Goal: Task Accomplishment & Management: Complete application form

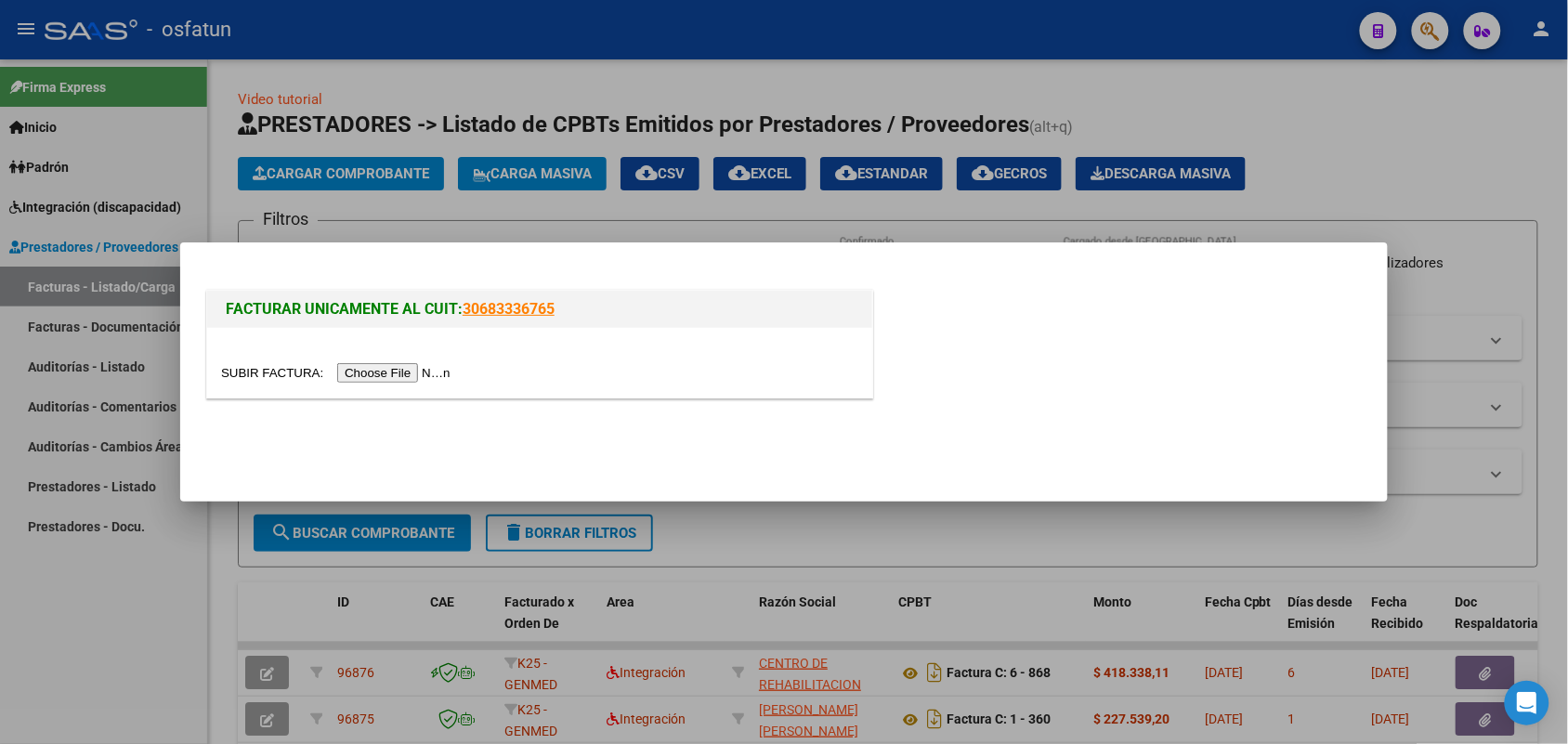
click at [411, 368] on input "file" at bounding box center [339, 373] width 235 height 20
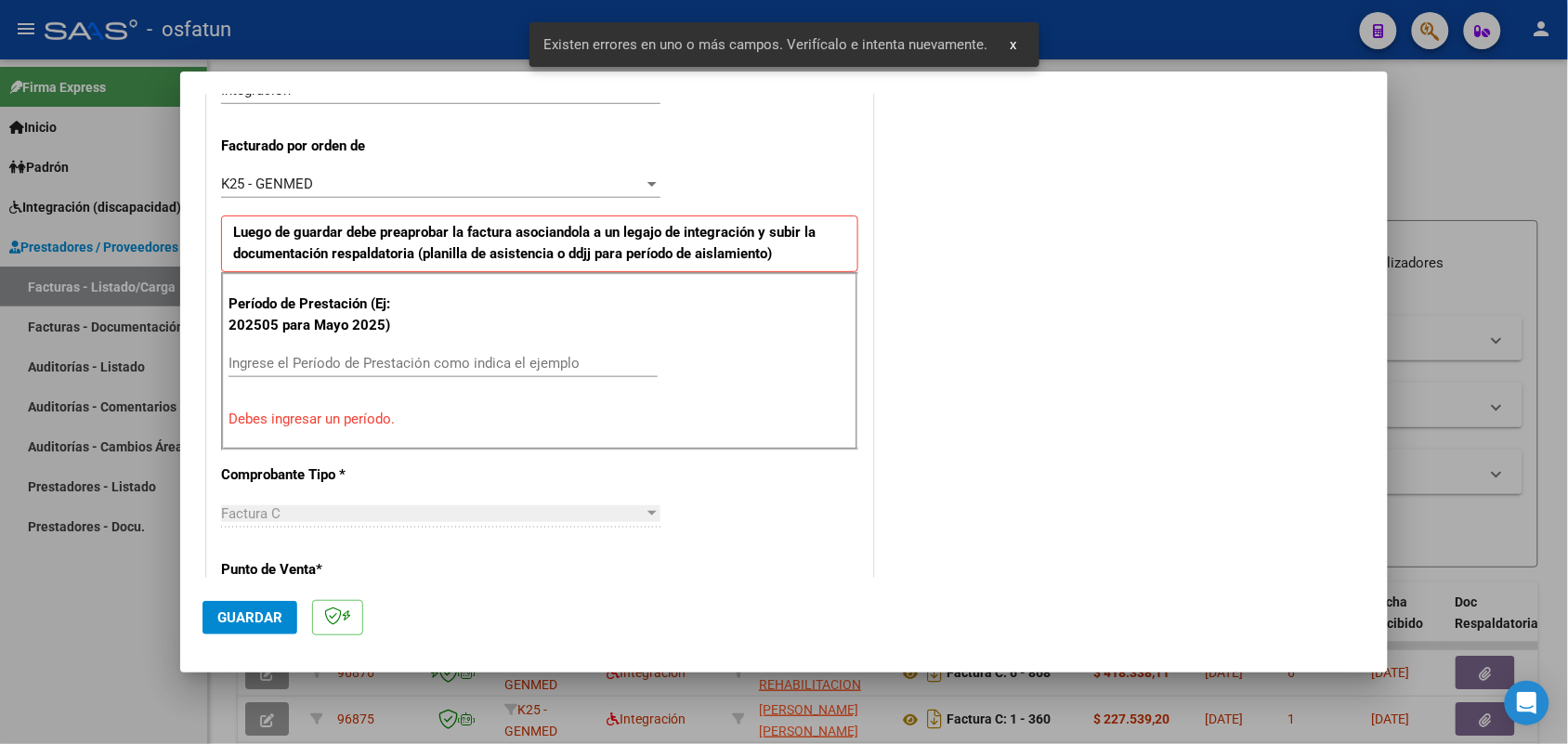
scroll to position [572, 0]
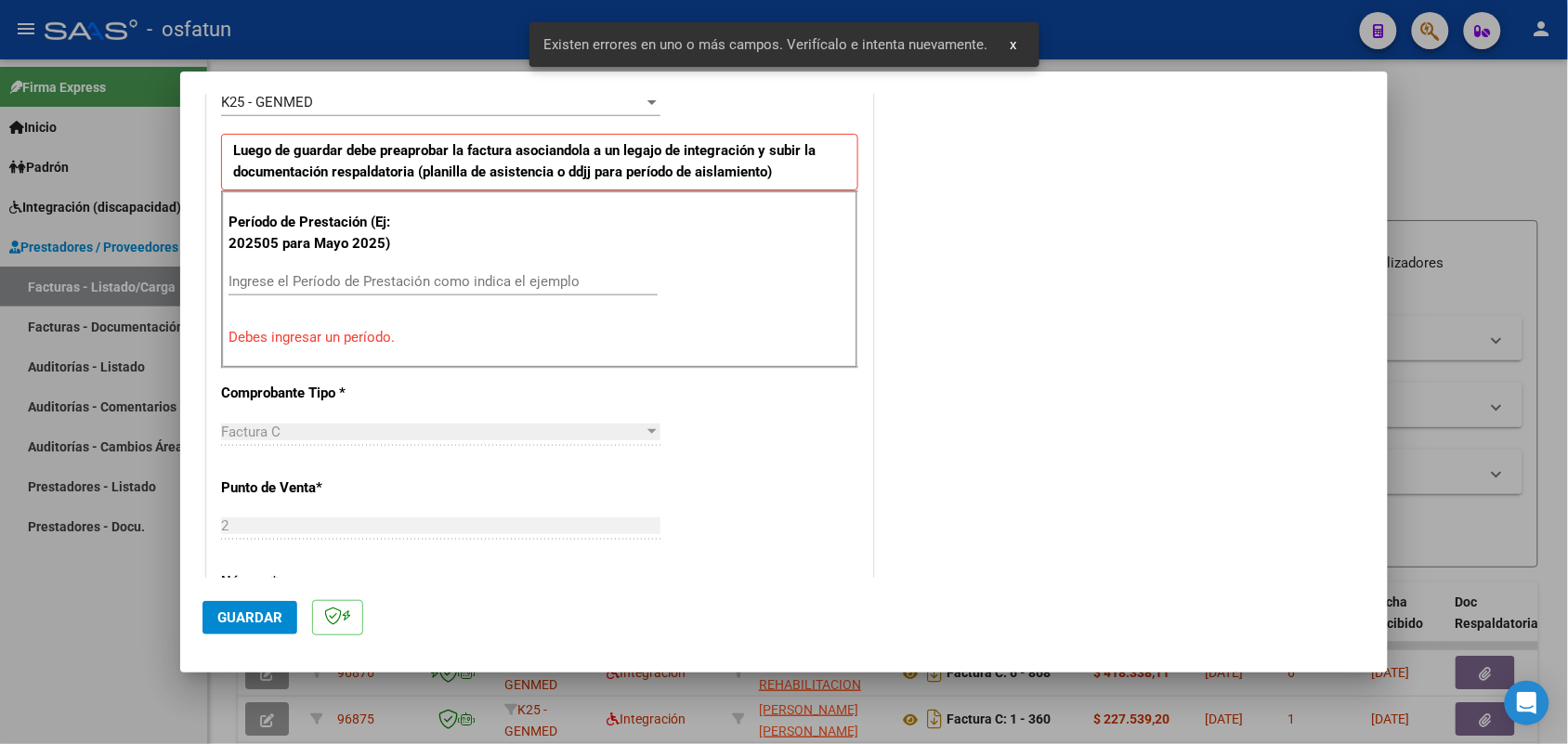
click at [325, 281] on input "Ingrese el Período de Prestación como indica el ejemplo" at bounding box center [443, 281] width 429 height 17
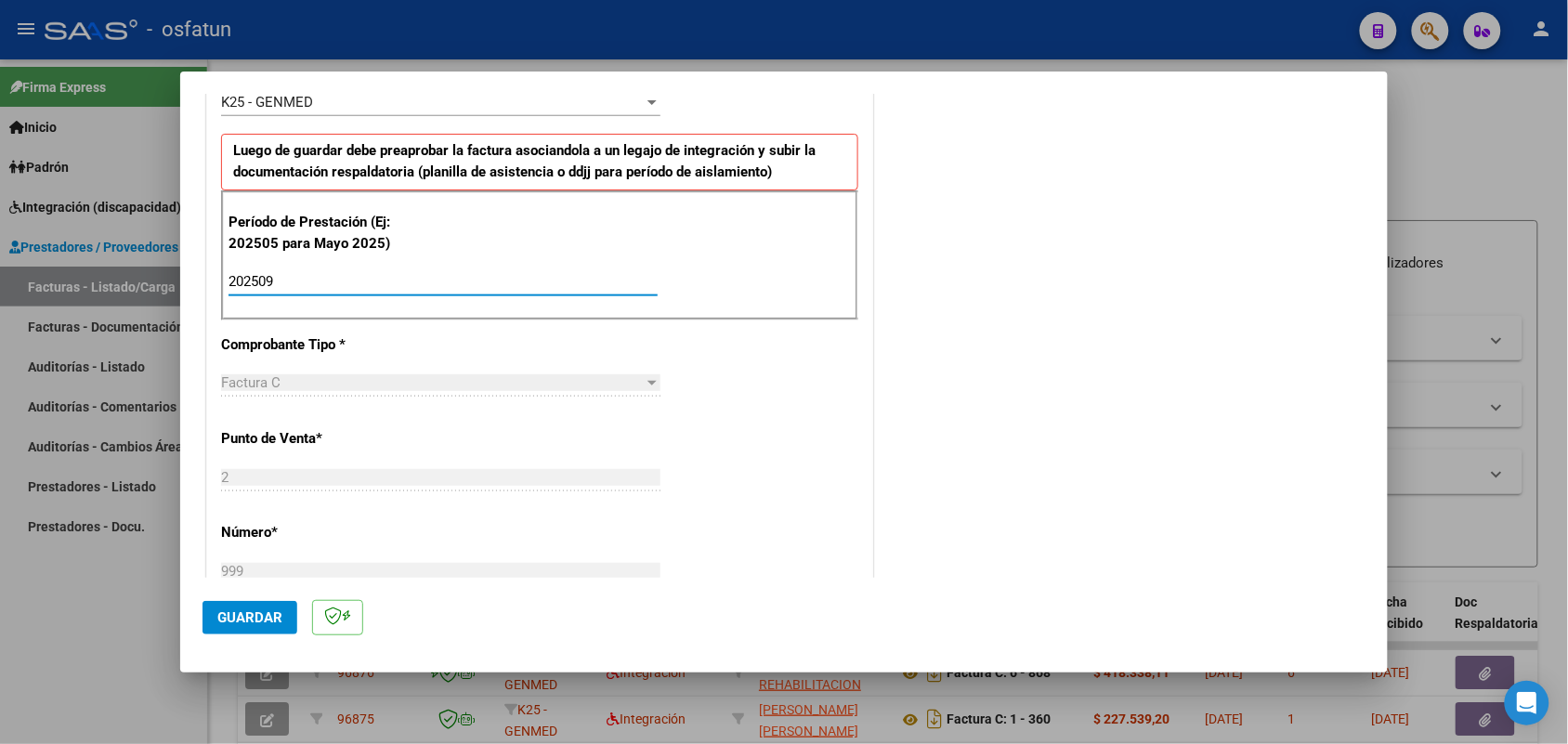
type input "202509"
click at [266, 616] on span "Guardar" at bounding box center [250, 618] width 65 height 17
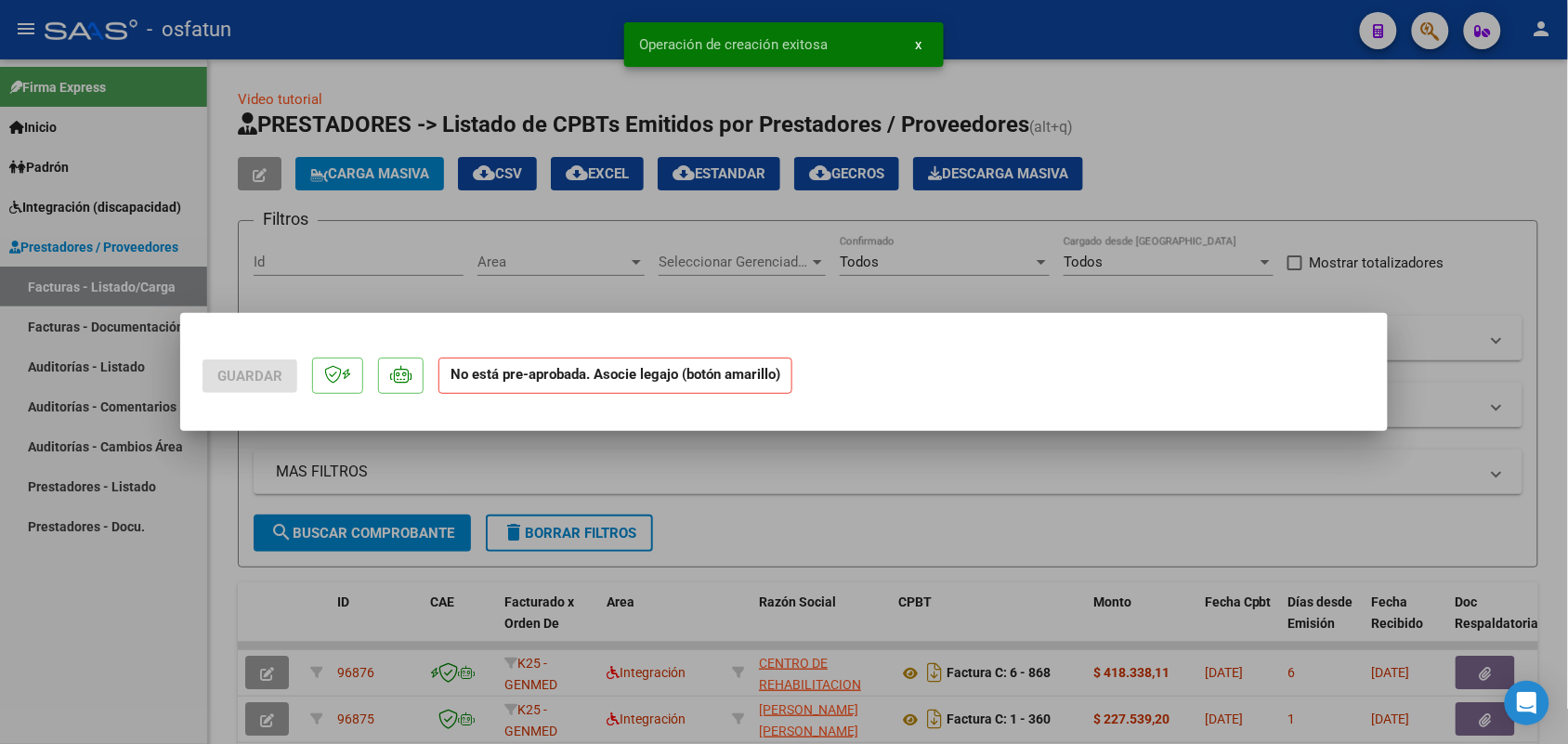
scroll to position [0, 0]
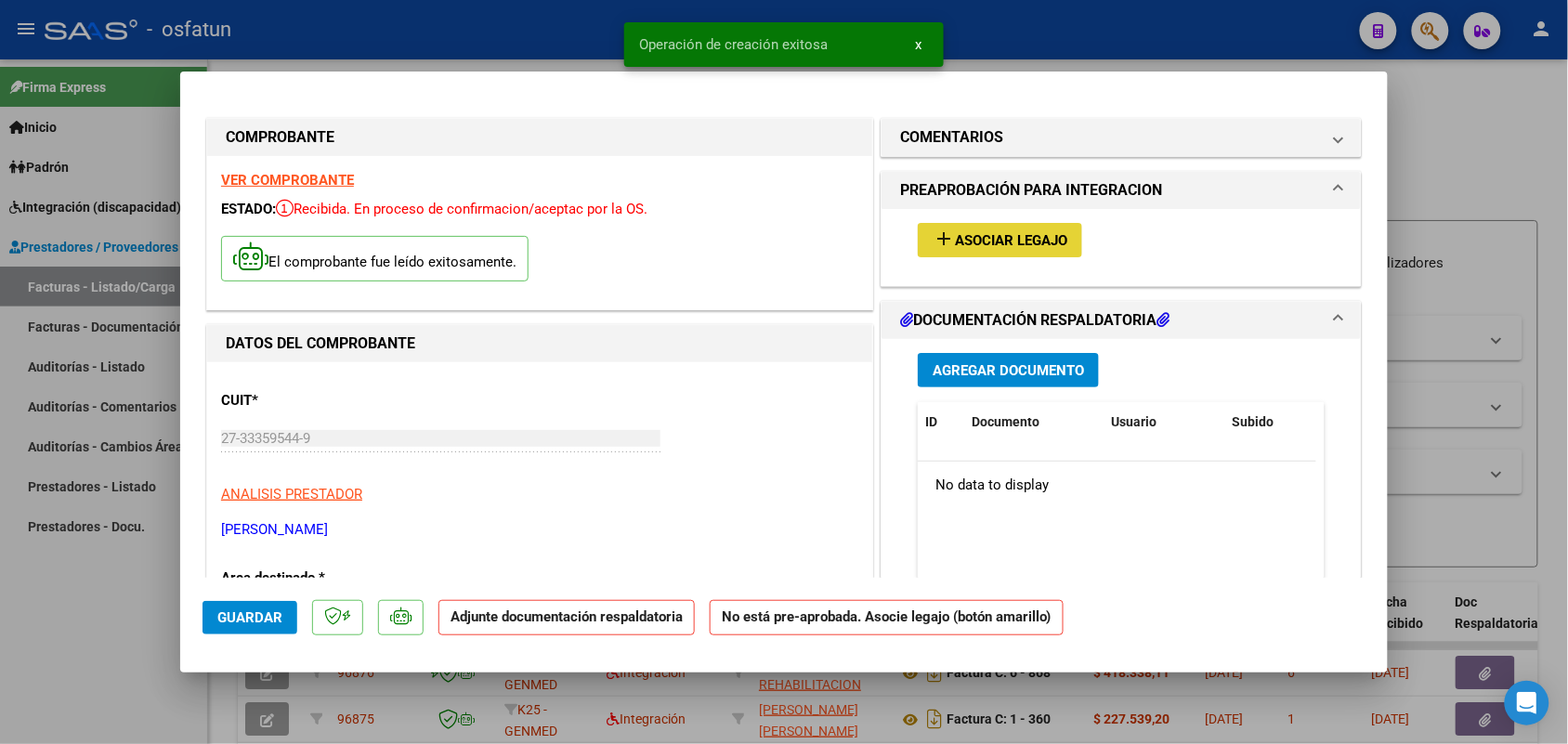
click at [935, 237] on mat-icon "add" at bounding box center [944, 238] width 23 height 23
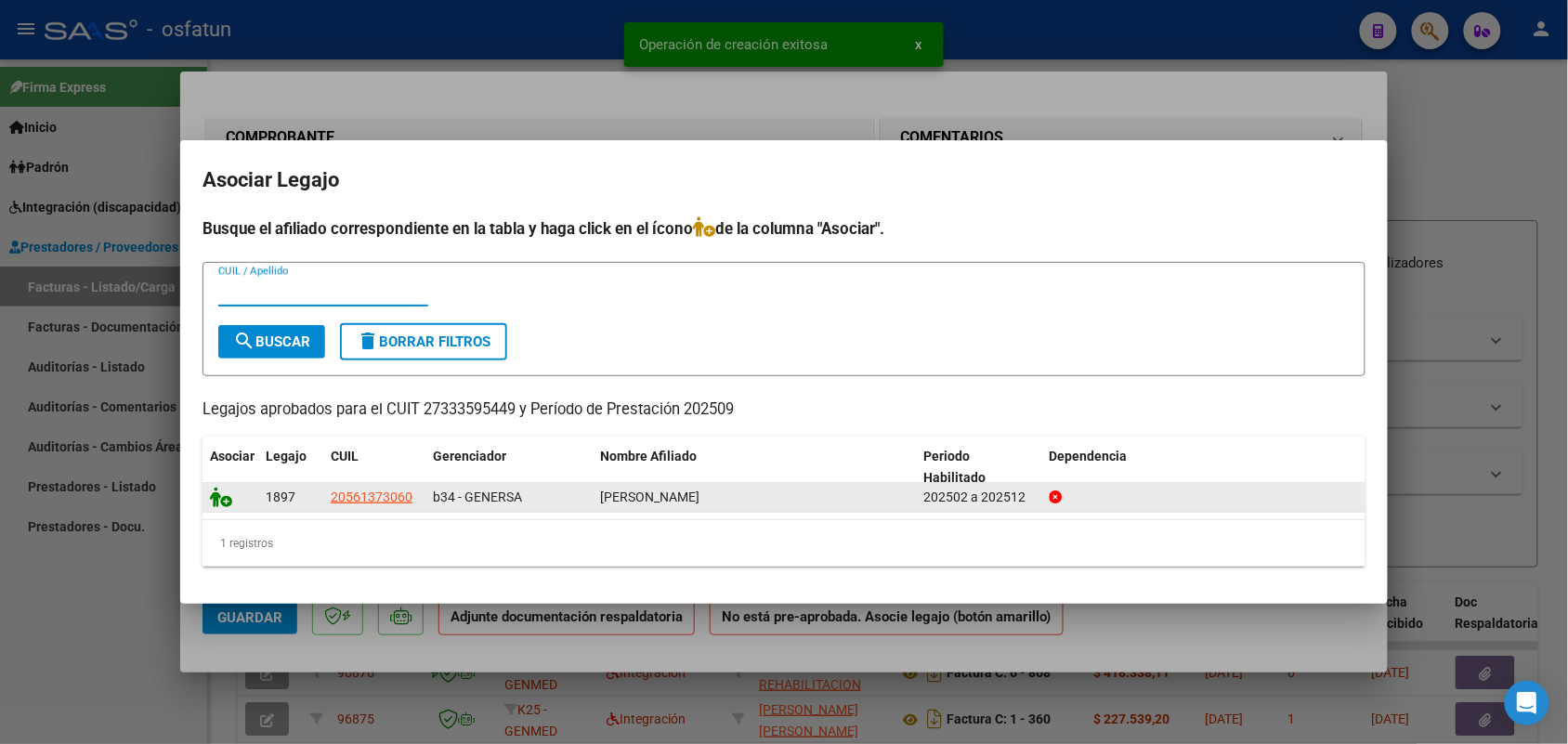
click at [220, 492] on icon at bounding box center [220, 497] width 23 height 21
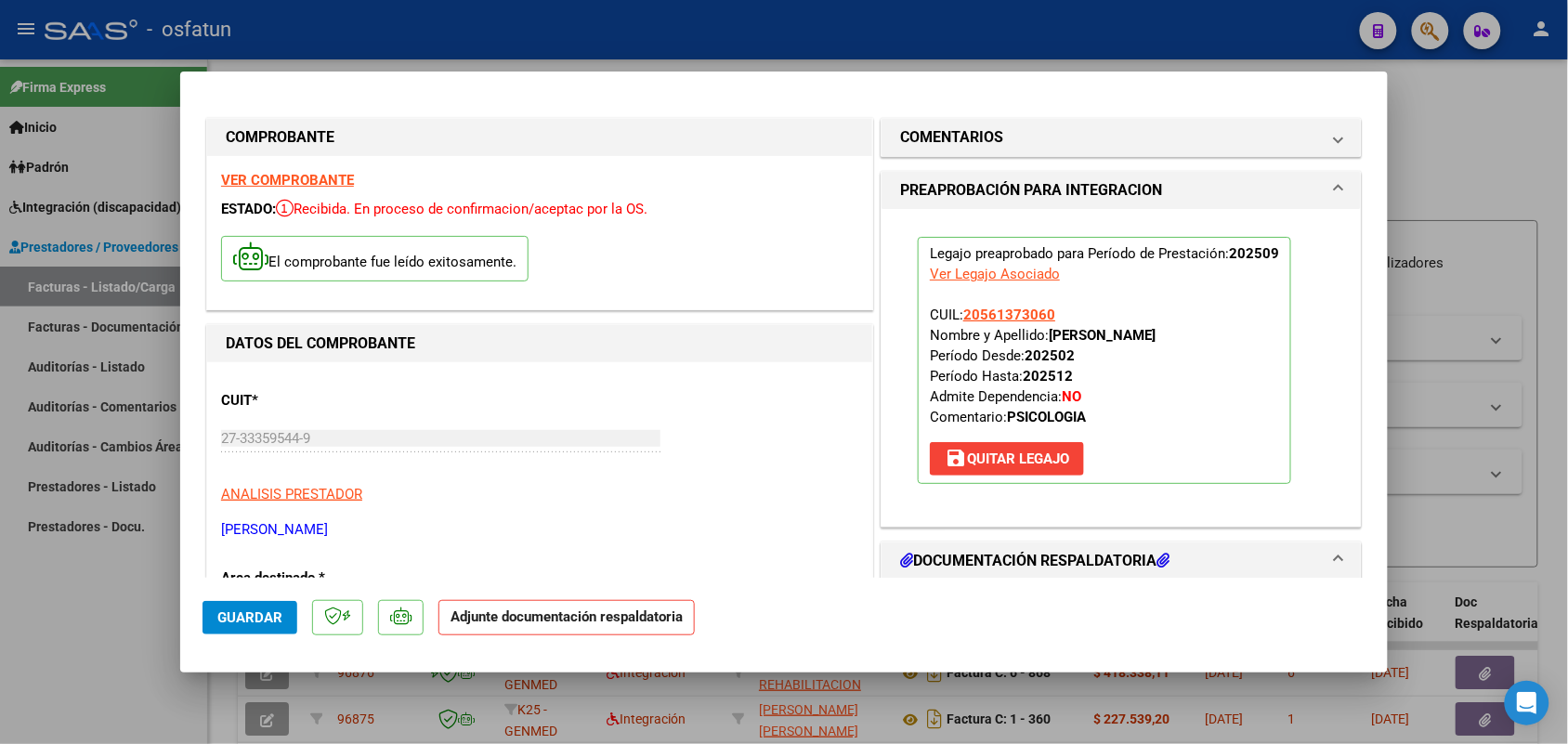
scroll to position [116, 0]
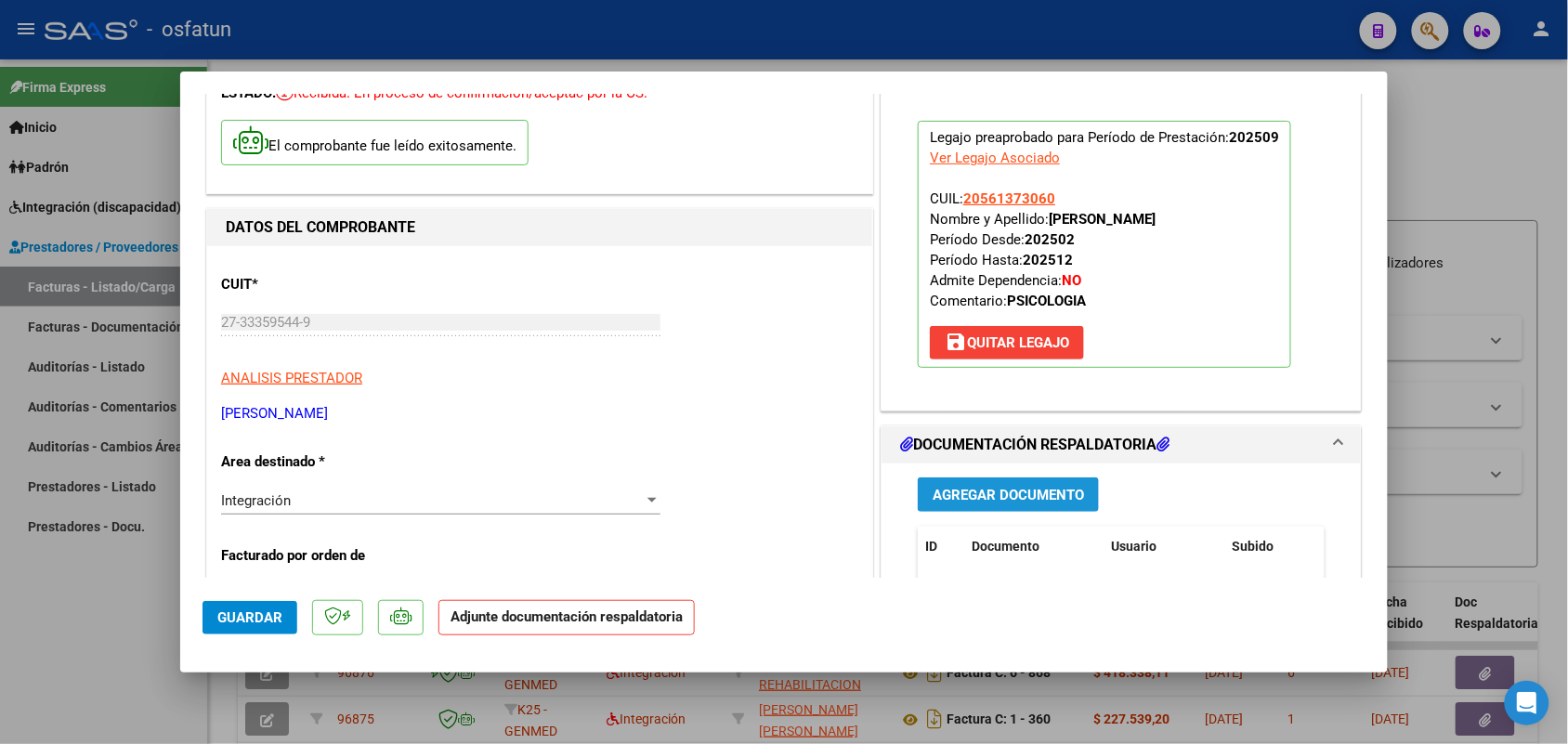
click at [1020, 488] on span "Agregar Documento" at bounding box center [1008, 495] width 151 height 17
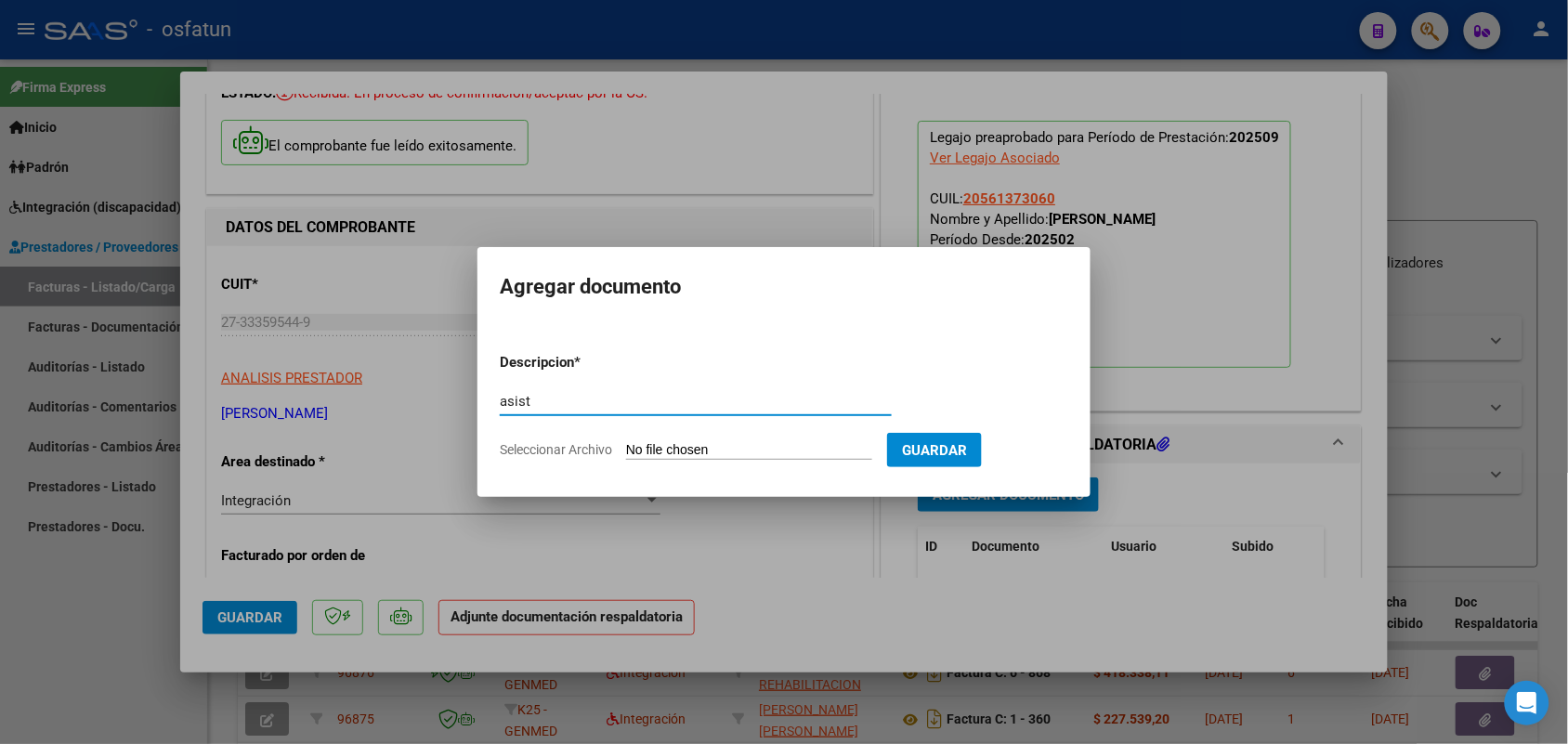
type input "asist"
click at [699, 444] on input "Seleccionar Archivo" at bounding box center [749, 451] width 246 height 18
type input "C:\fakepath\autorizacion y asistencia [PERSON_NAME].pdf"
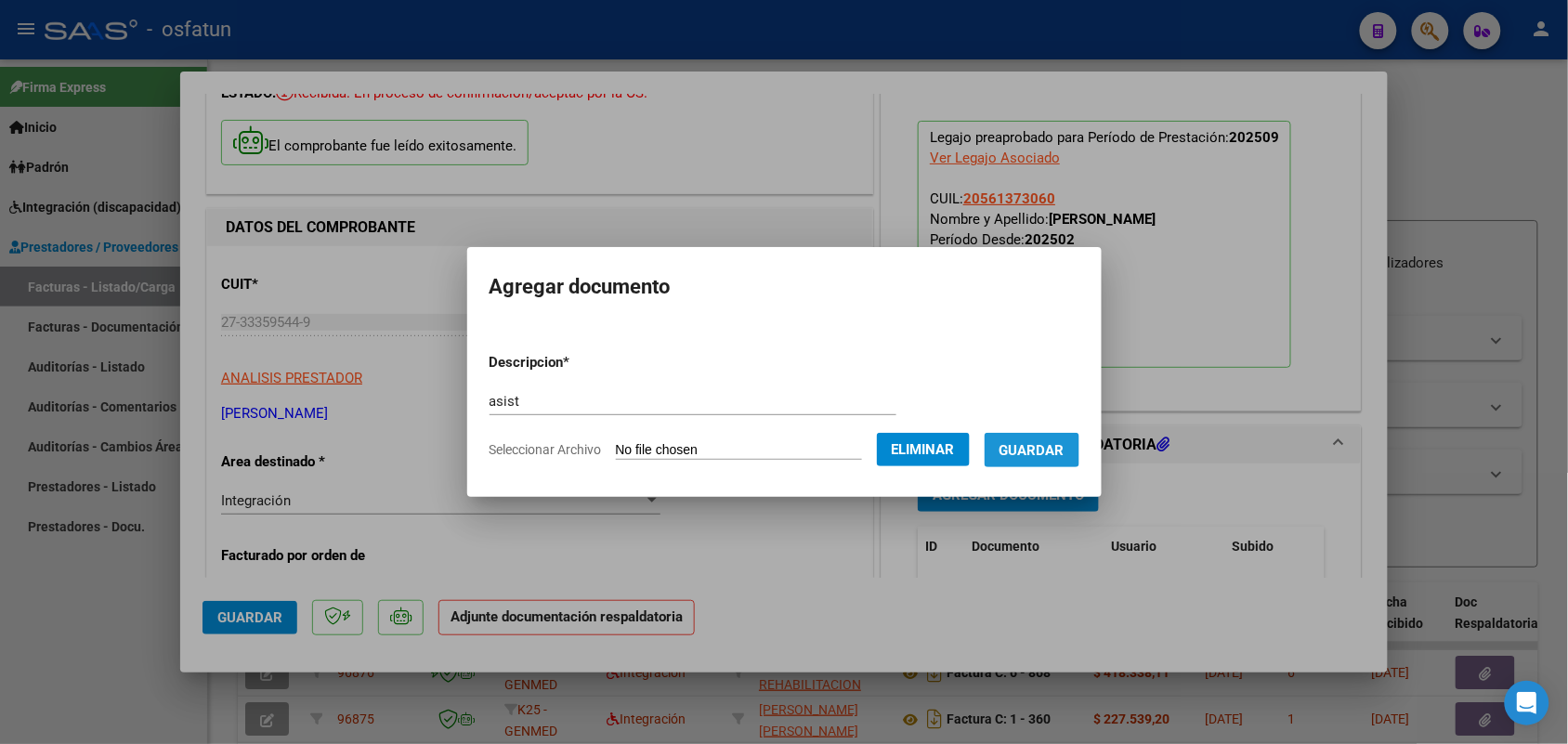
click at [1056, 439] on button "Guardar" at bounding box center [1032, 450] width 95 height 35
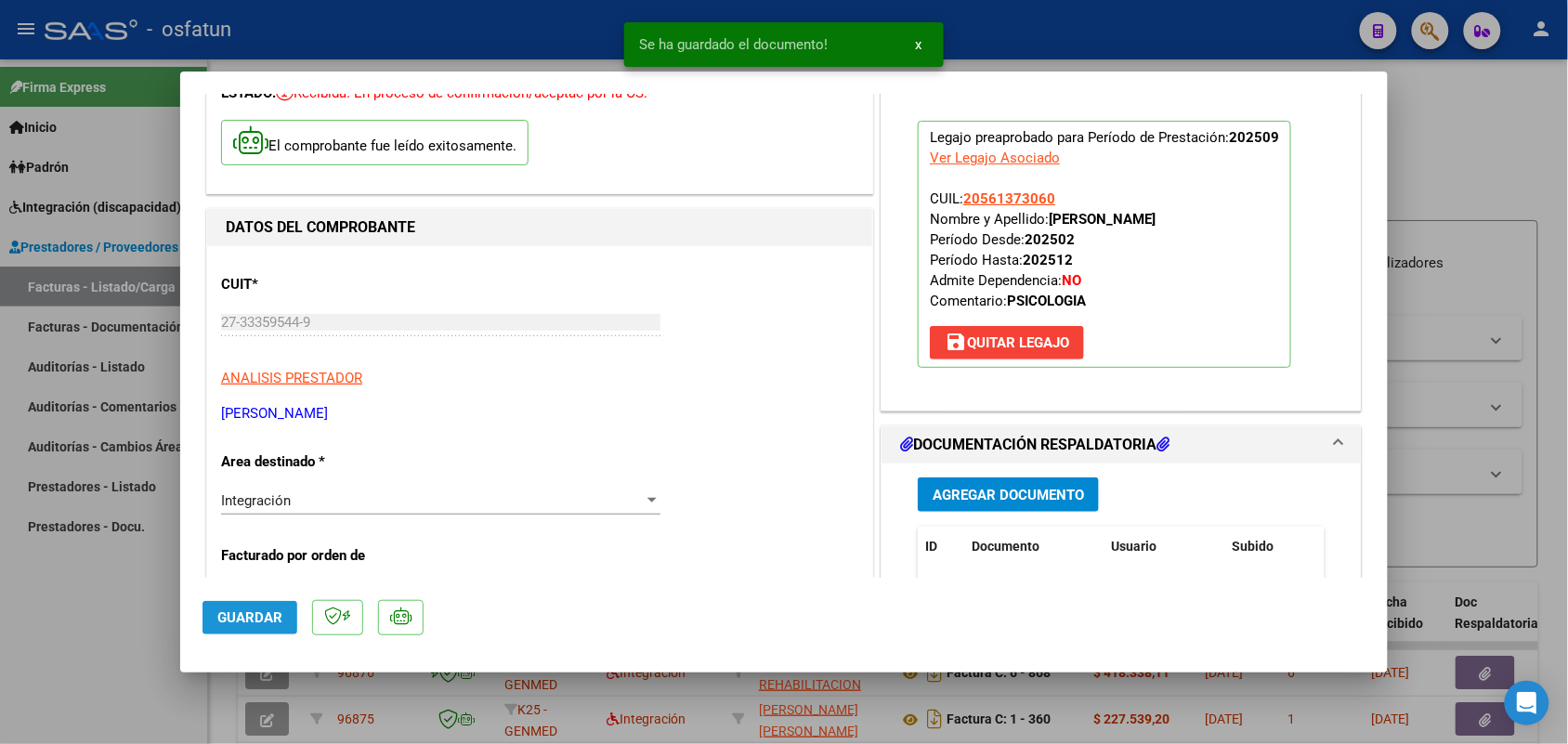
click at [234, 619] on span "Guardar" at bounding box center [250, 618] width 65 height 17
click at [72, 618] on div at bounding box center [784, 372] width 1568 height 744
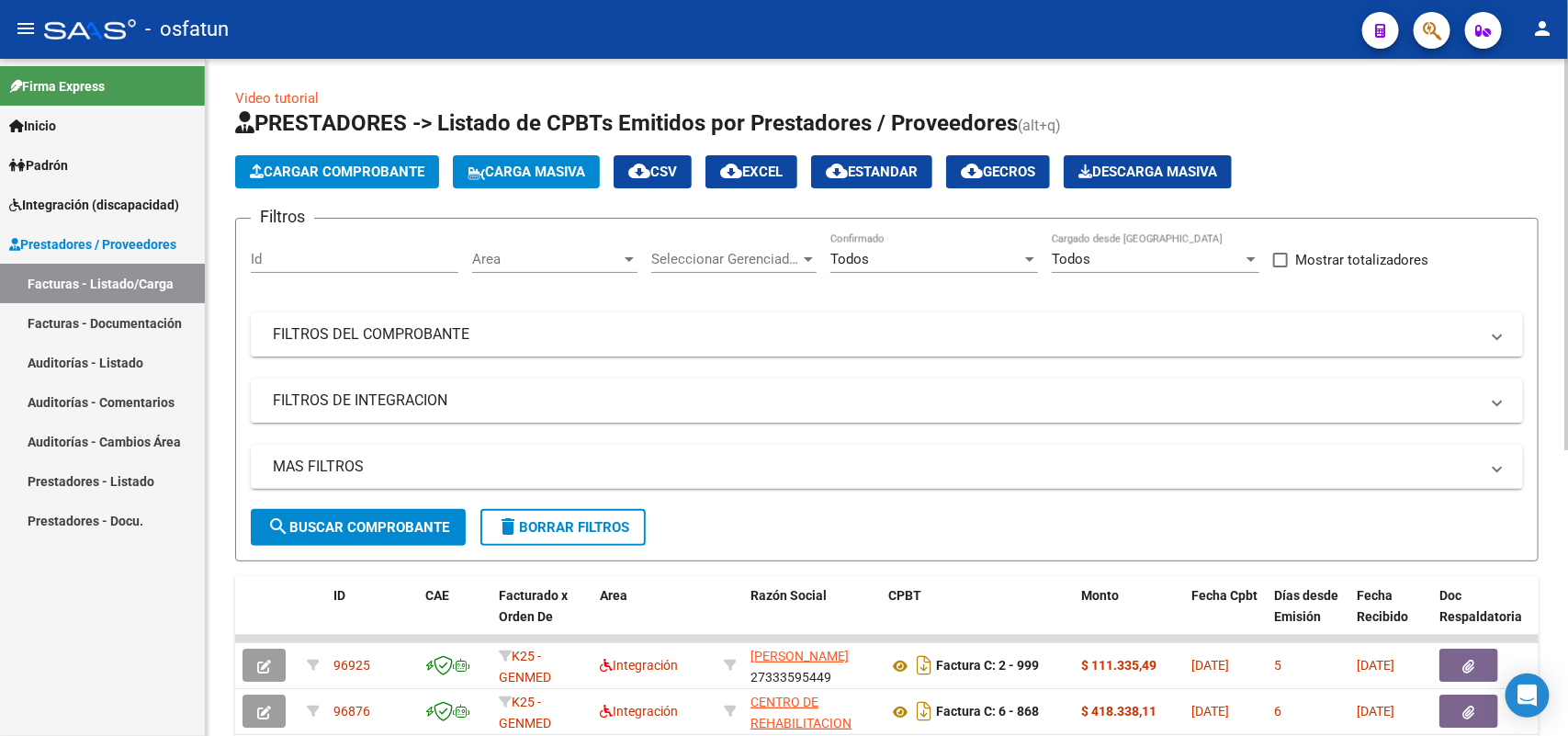
click at [314, 157] on button "Cargar Comprobante" at bounding box center [337, 172] width 204 height 33
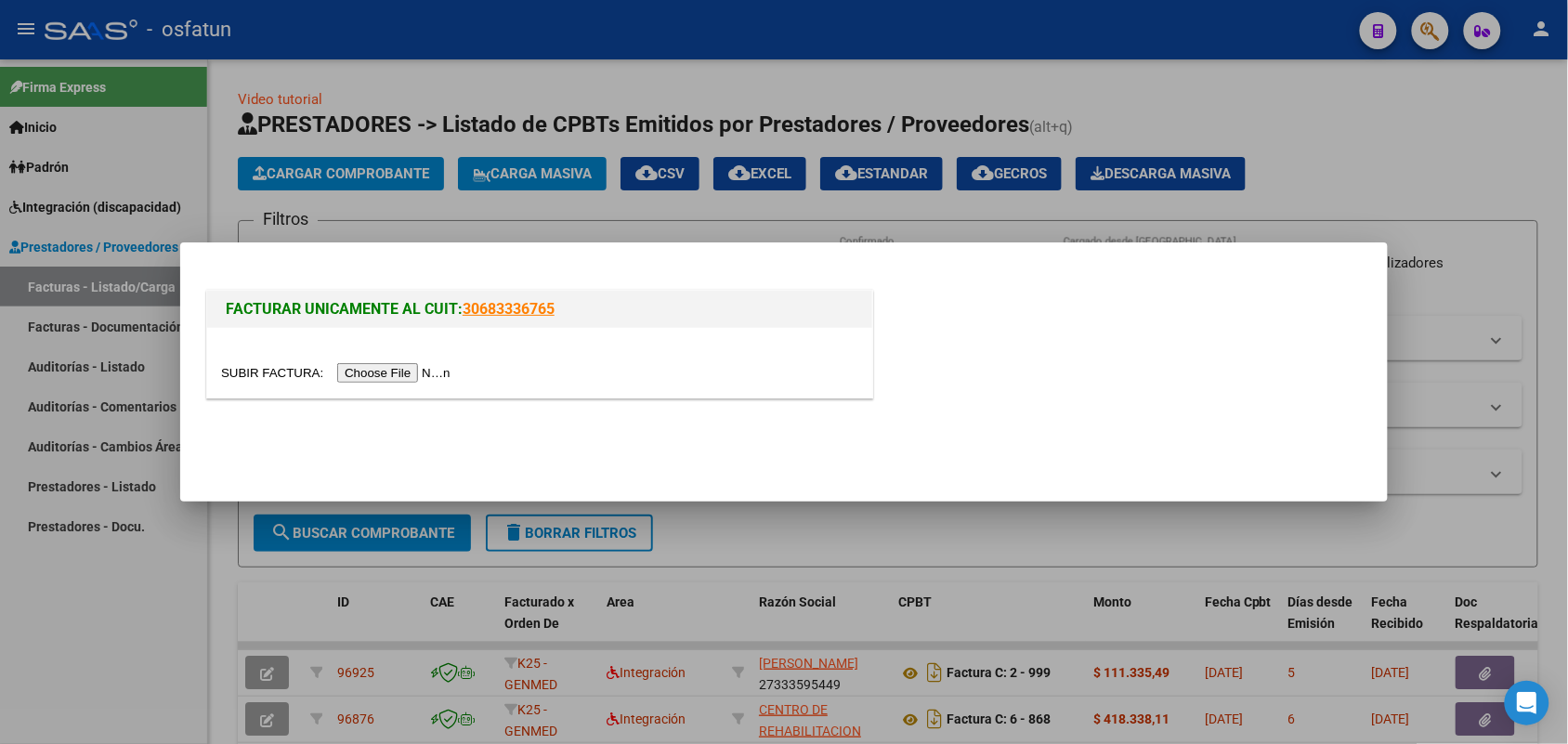
click at [425, 367] on input "file" at bounding box center [339, 373] width 235 height 20
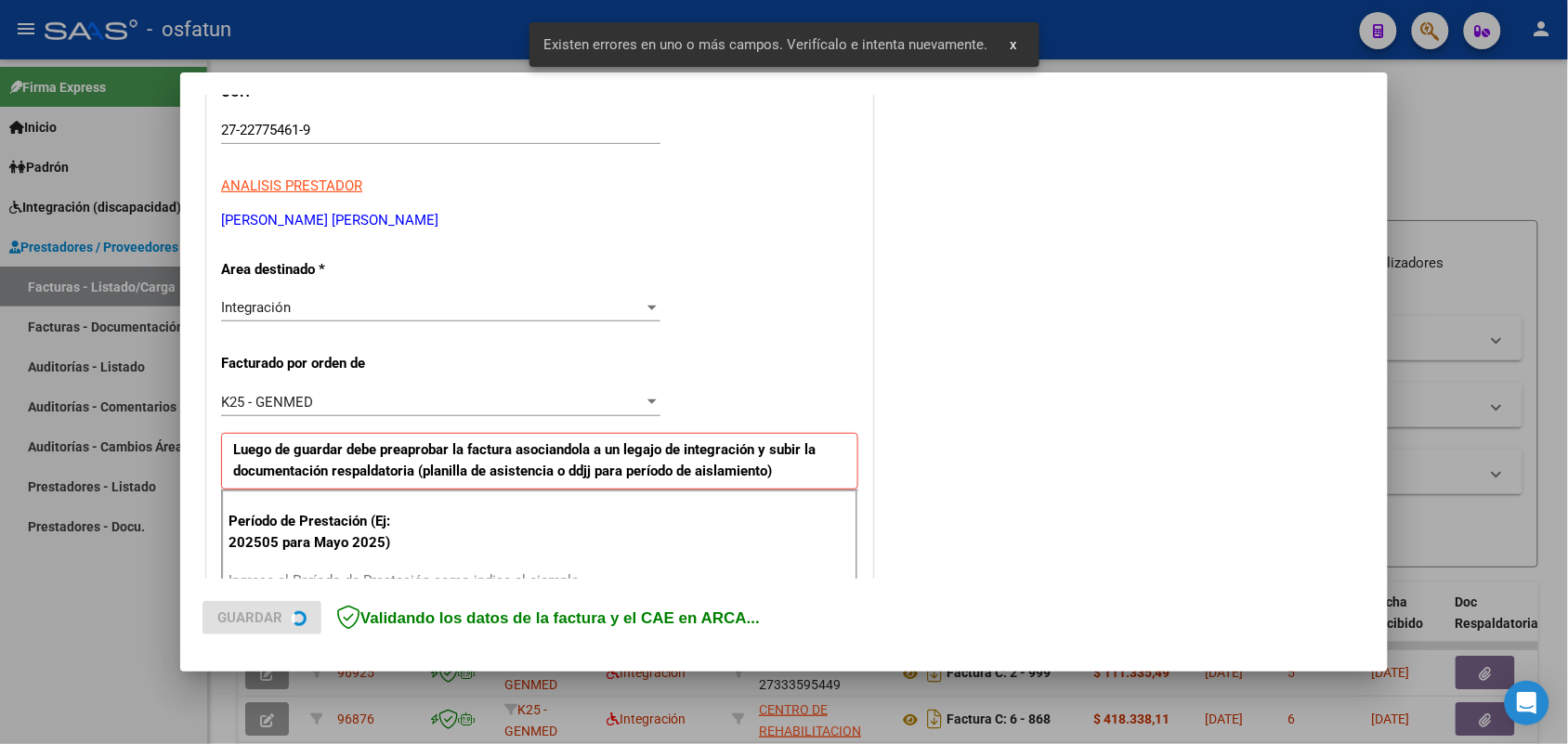
scroll to position [502, 0]
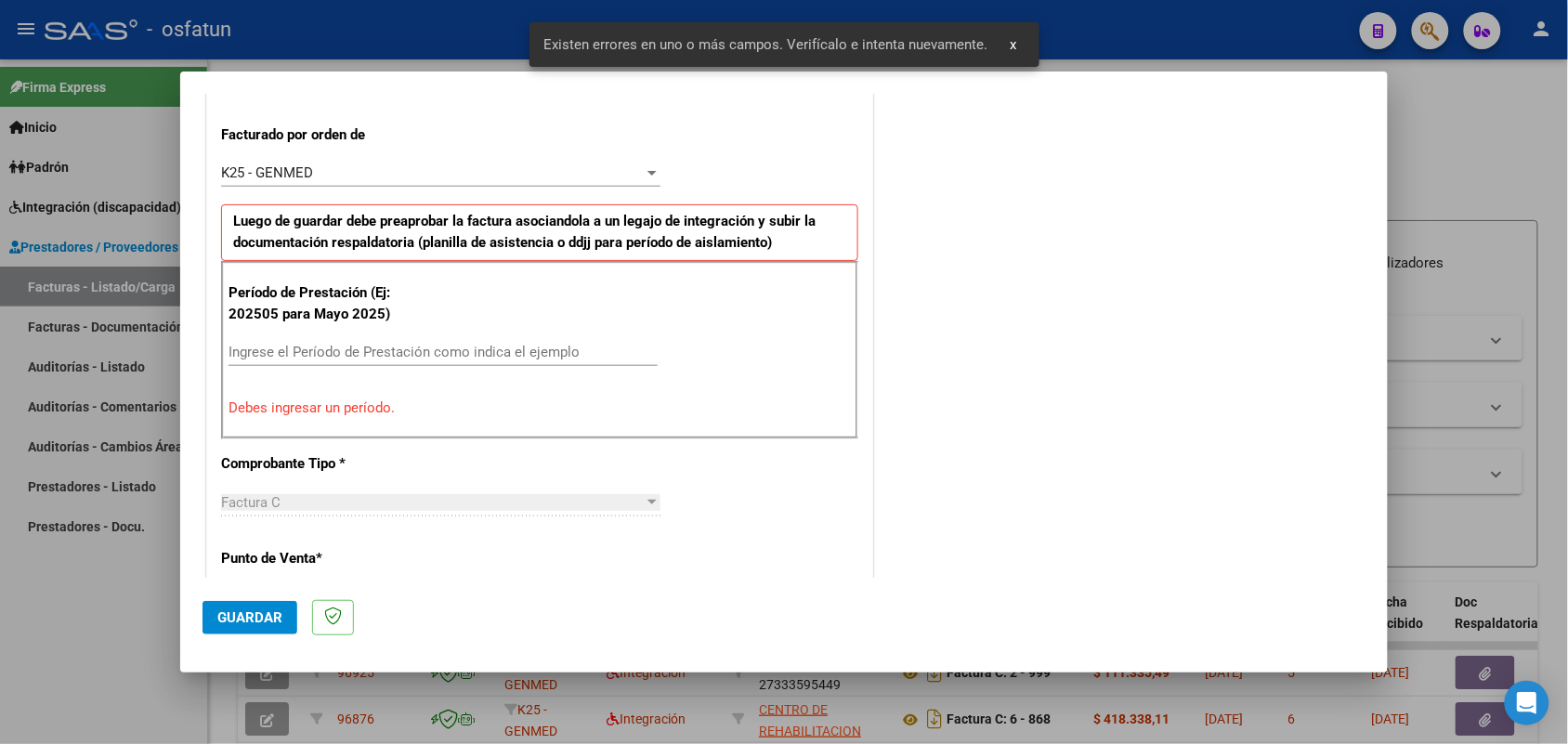
click at [321, 342] on div "Ingrese el Período de Prestación como indica el ejemplo" at bounding box center [443, 352] width 429 height 28
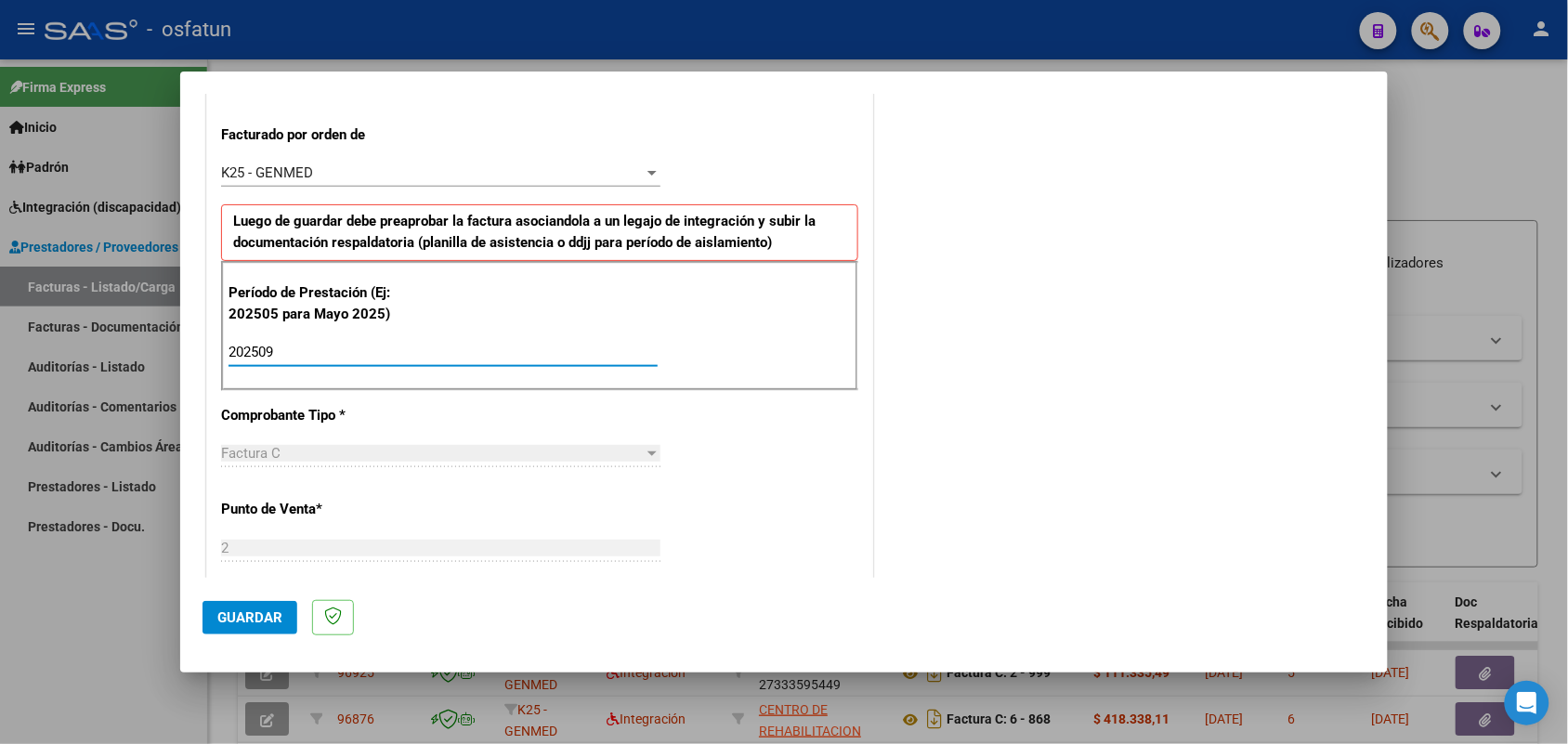
type input "202509"
click at [243, 614] on span "Guardar" at bounding box center [250, 618] width 65 height 17
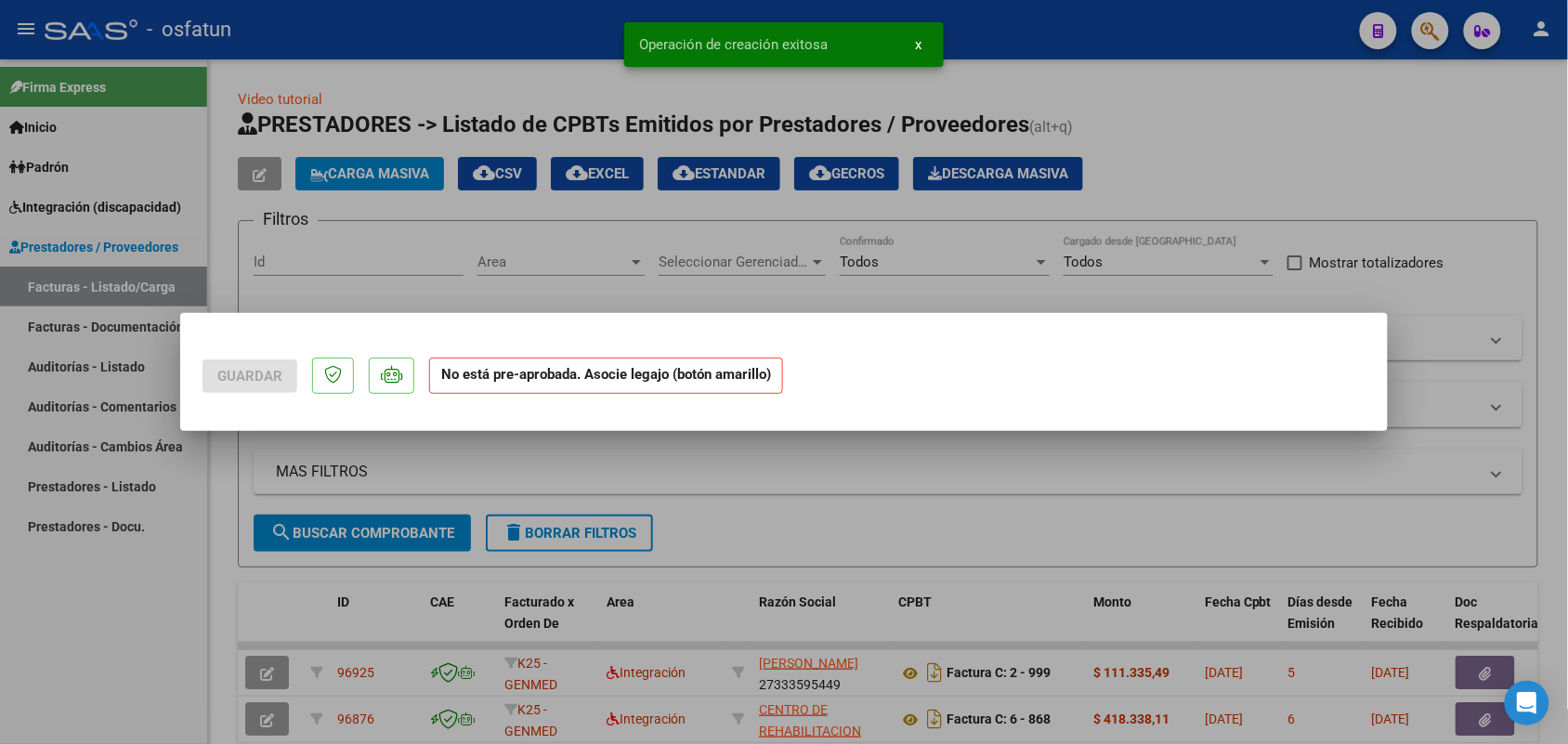
scroll to position [0, 0]
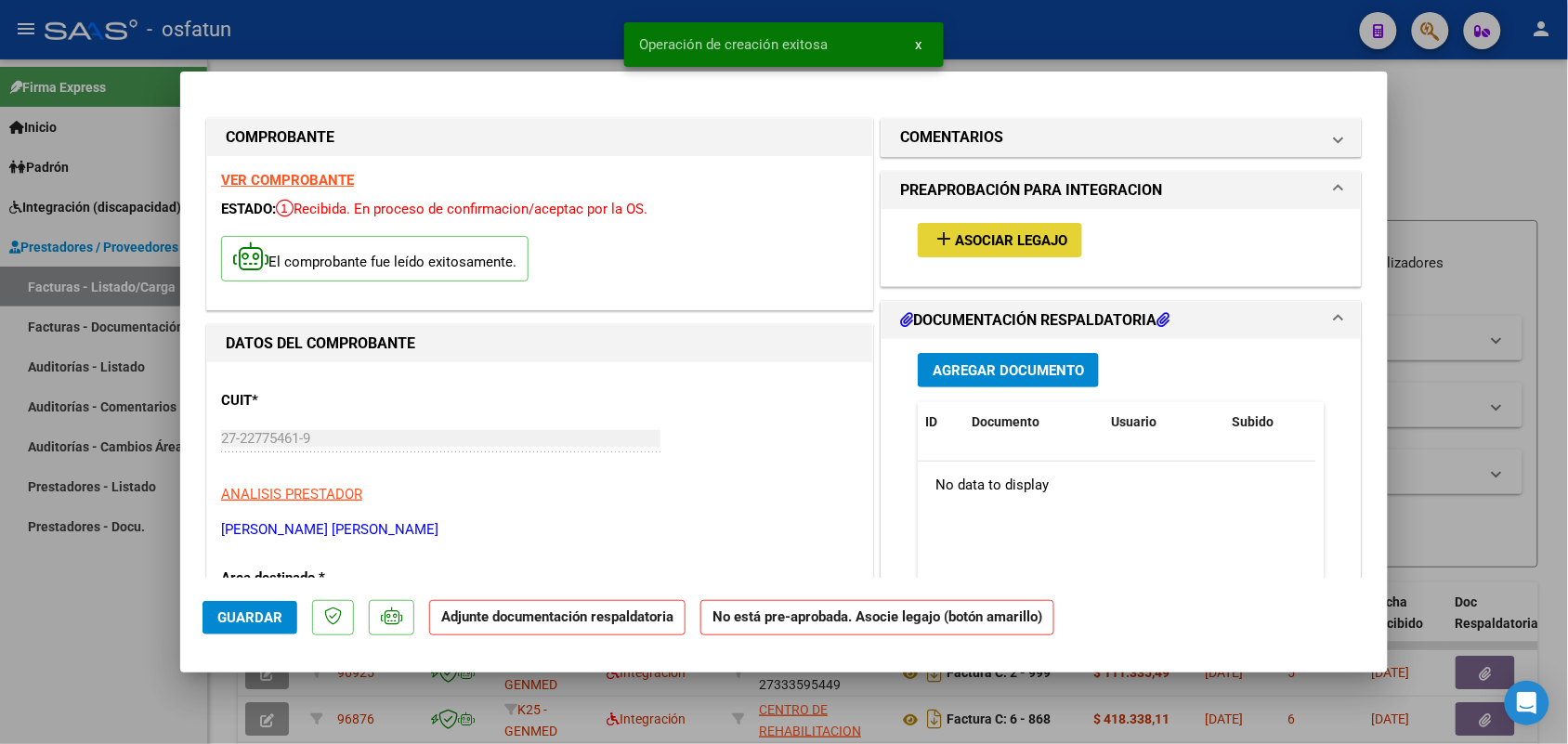
click at [1018, 237] on span "Asociar Legajo" at bounding box center [1011, 240] width 113 height 17
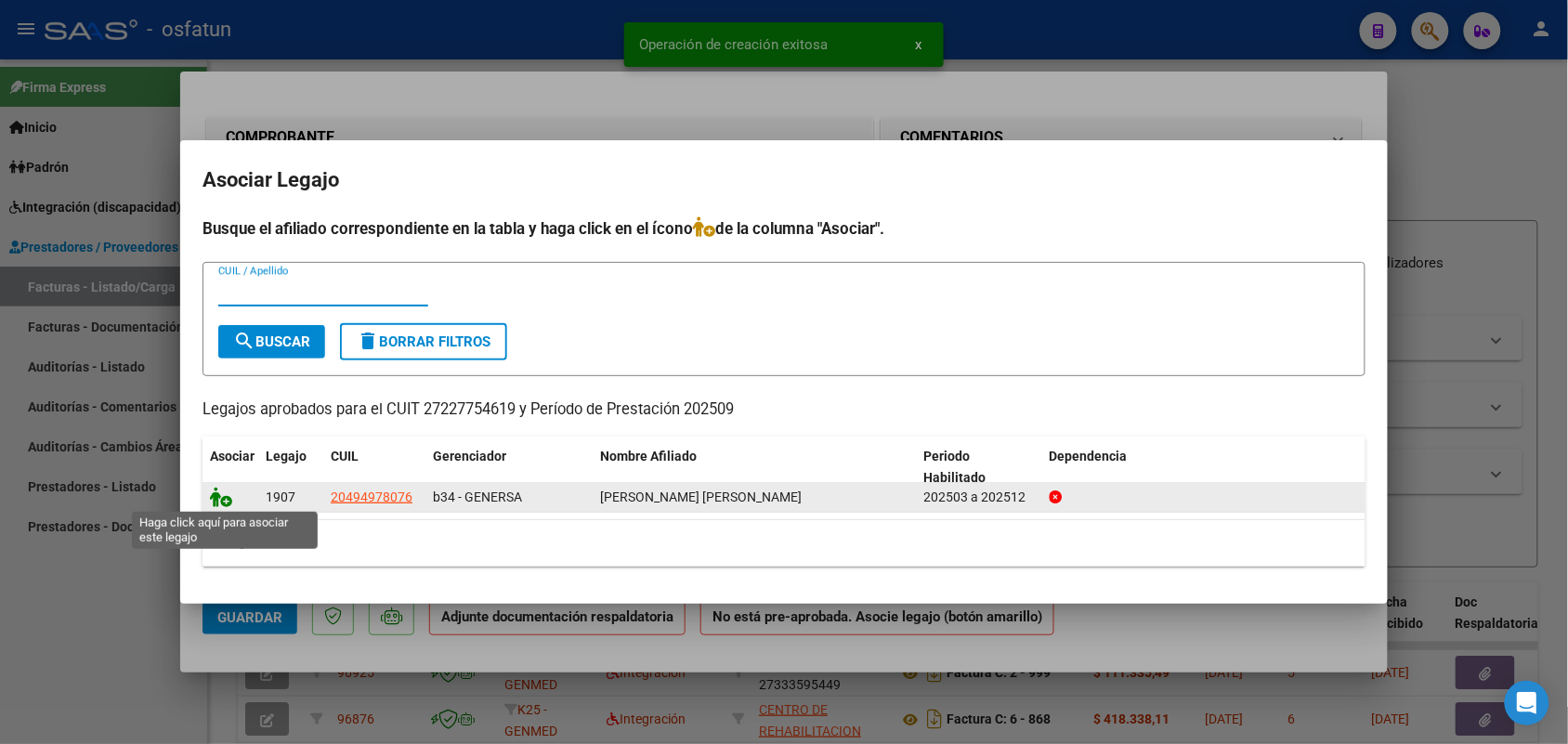
click at [221, 488] on icon at bounding box center [220, 497] width 23 height 21
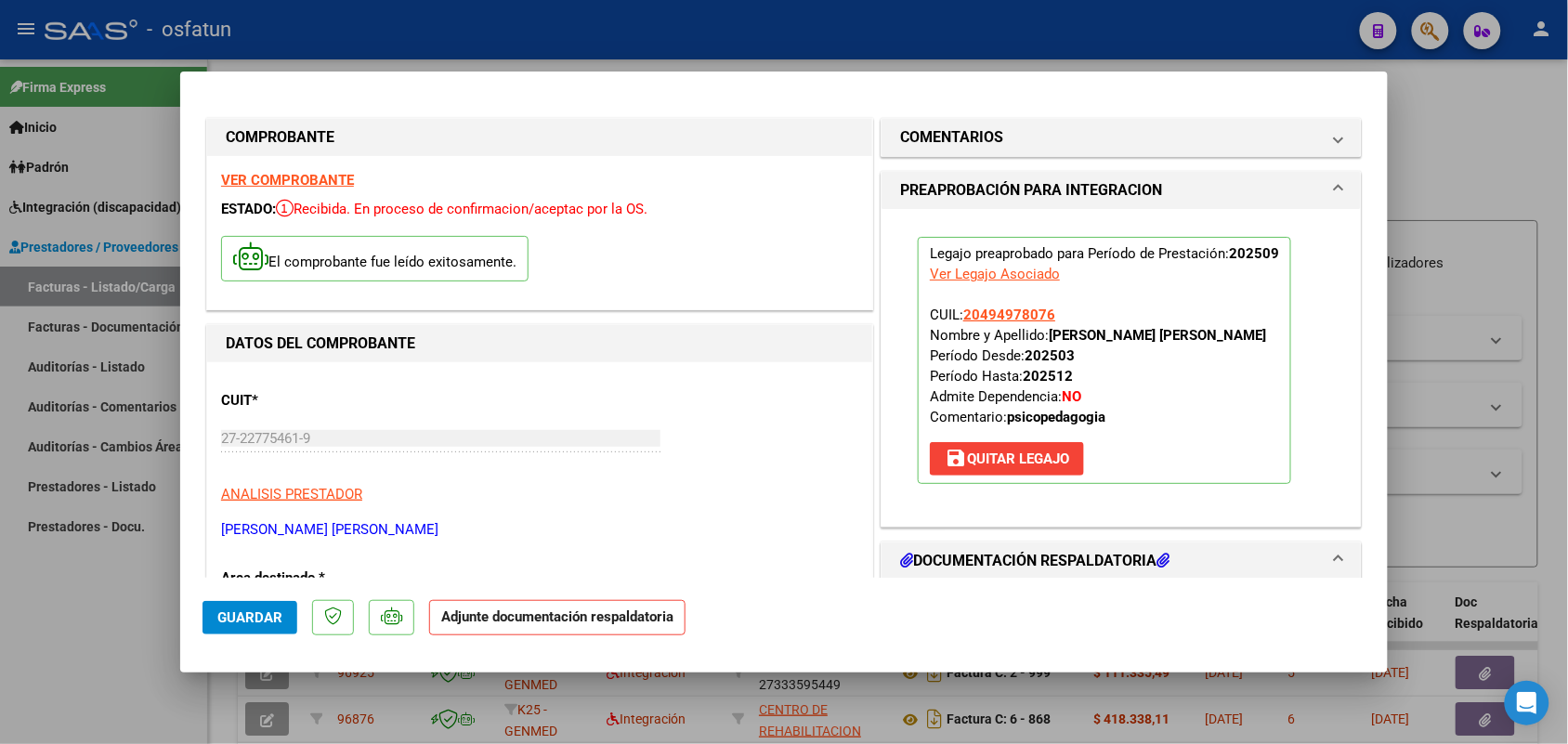
scroll to position [116, 0]
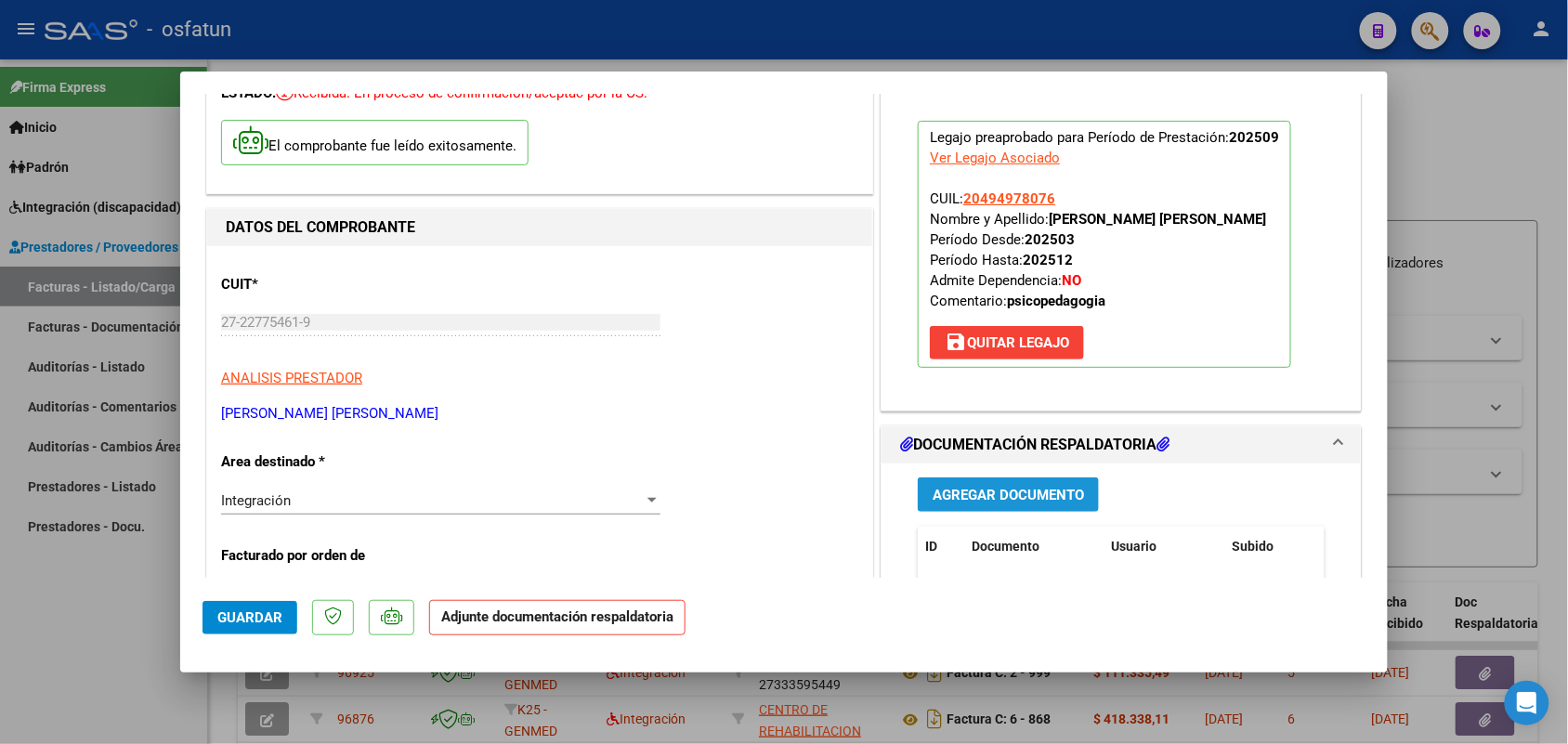
click at [987, 503] on span "Agregar Documento" at bounding box center [1008, 495] width 151 height 17
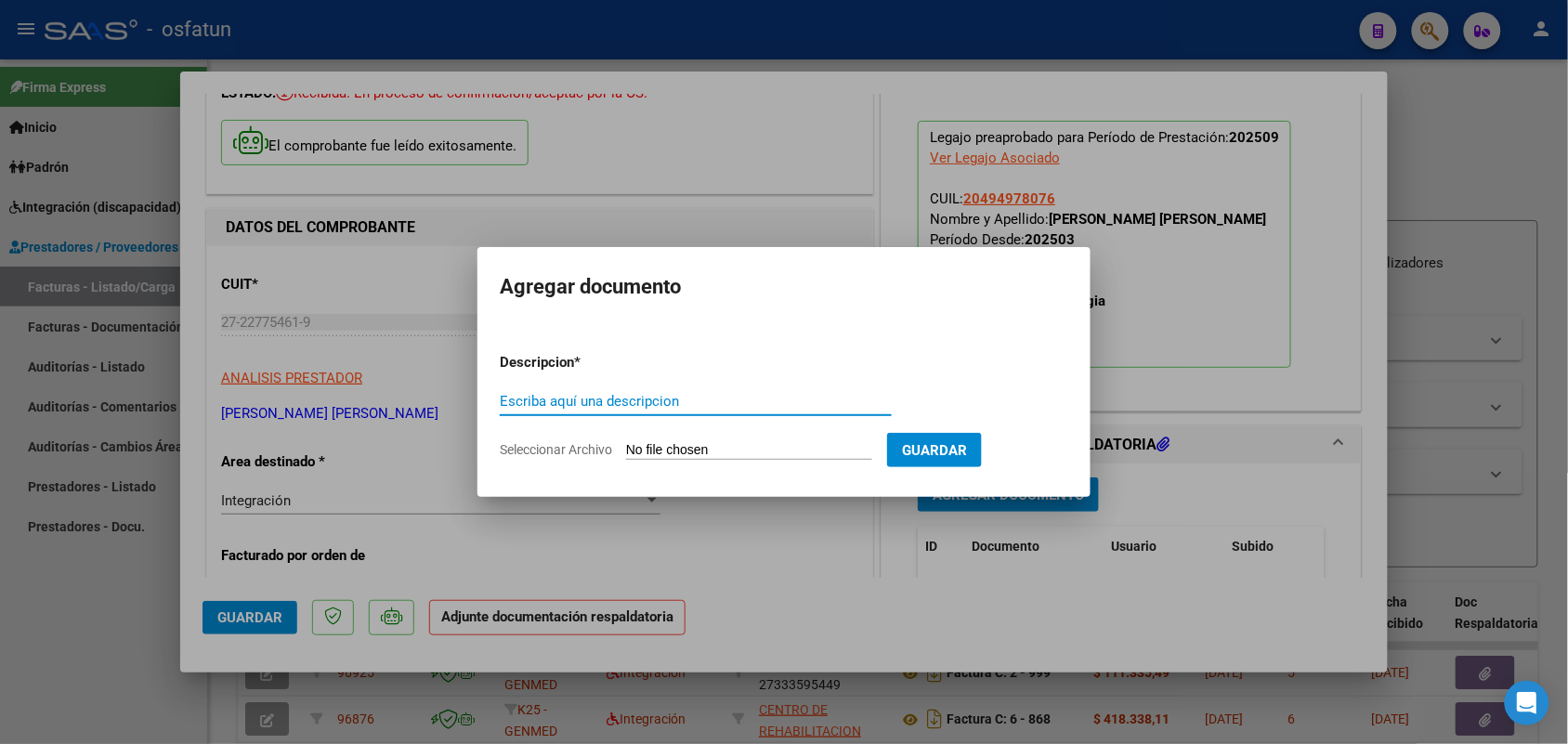
click at [553, 397] on input "Escriba aquí una descripcion" at bounding box center [696, 401] width 392 height 17
type input "asist"
click at [717, 448] on input "Seleccionar Archivo" at bounding box center [749, 451] width 246 height 18
type input "C:\fakepath\PA PSICOPEDAGOGIA- [PERSON_NAME] 09.25.pdf"
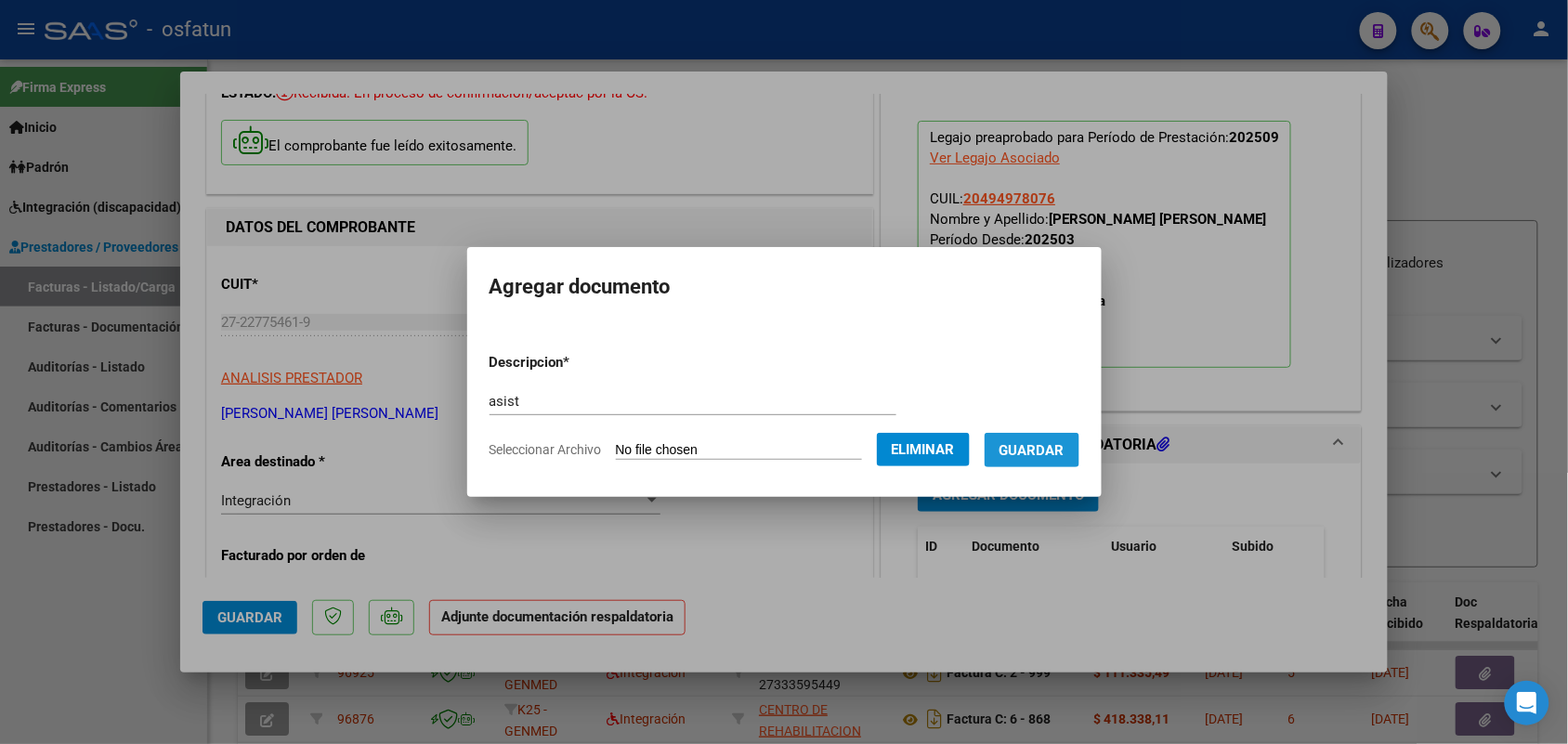
click at [1064, 442] on span "Guardar" at bounding box center [1032, 450] width 65 height 17
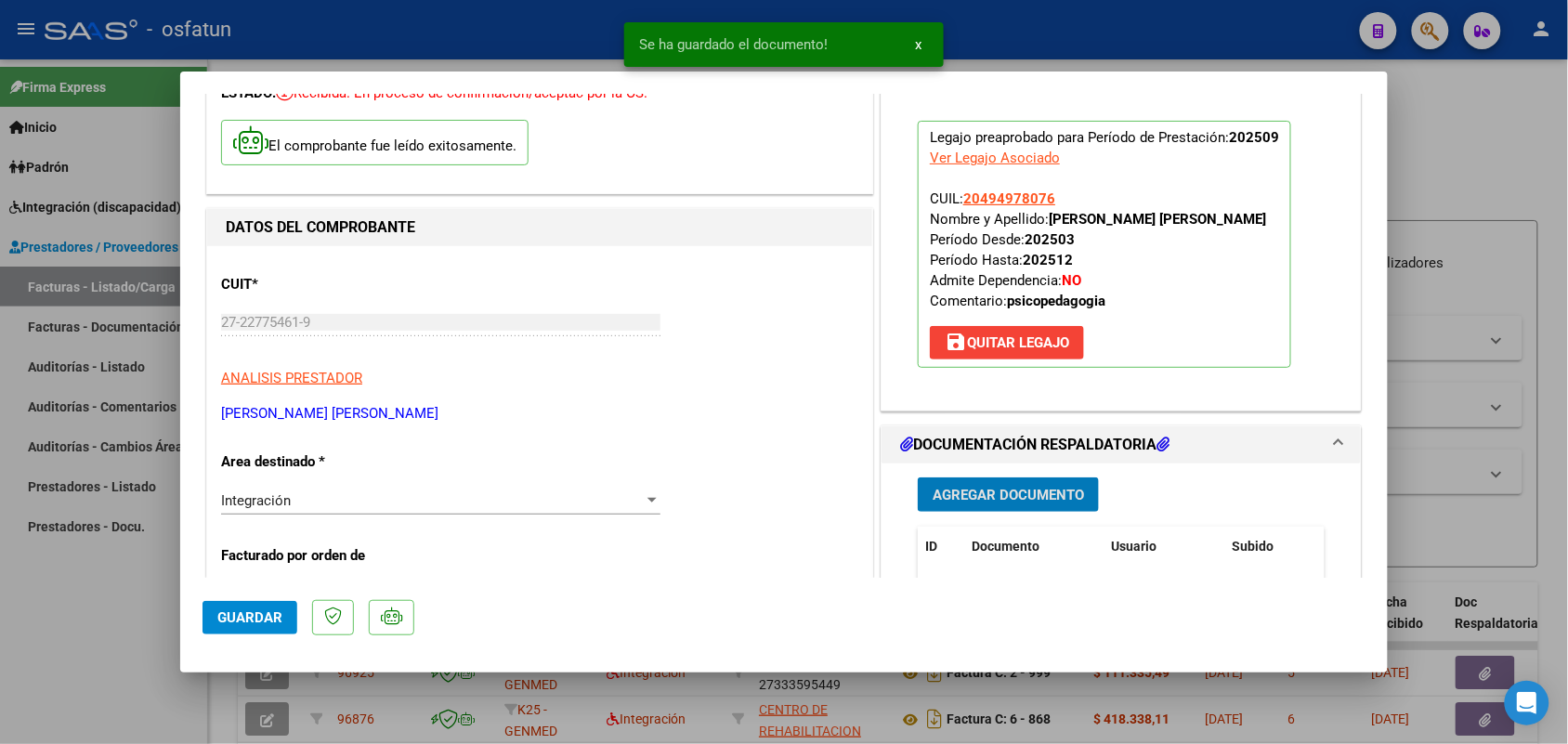
click at [251, 604] on button "Guardar" at bounding box center [250, 618] width 95 height 34
click at [91, 632] on div at bounding box center [784, 372] width 1568 height 744
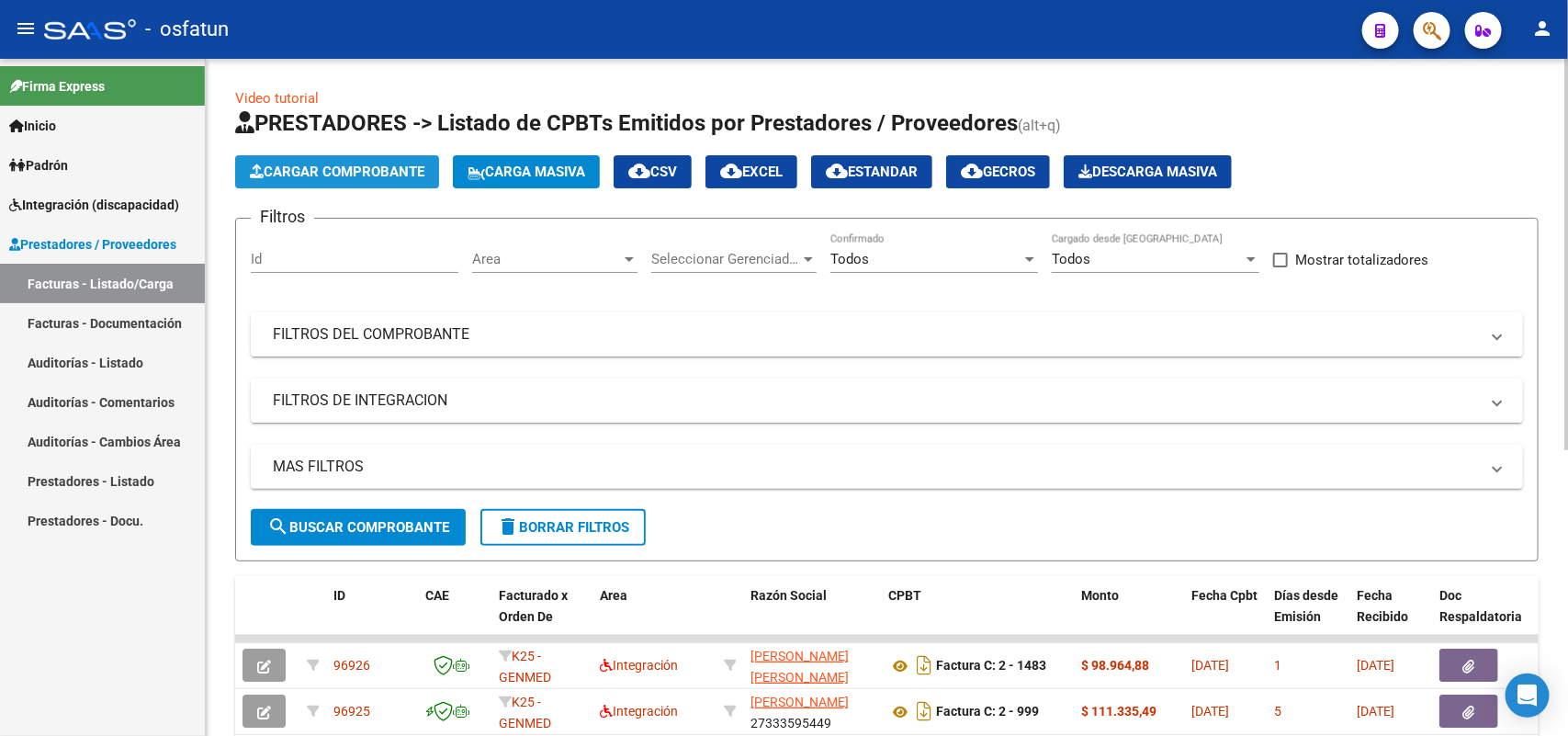
click at [370, 163] on span "Cargar Comprobante" at bounding box center [337, 171] width 175 height 17
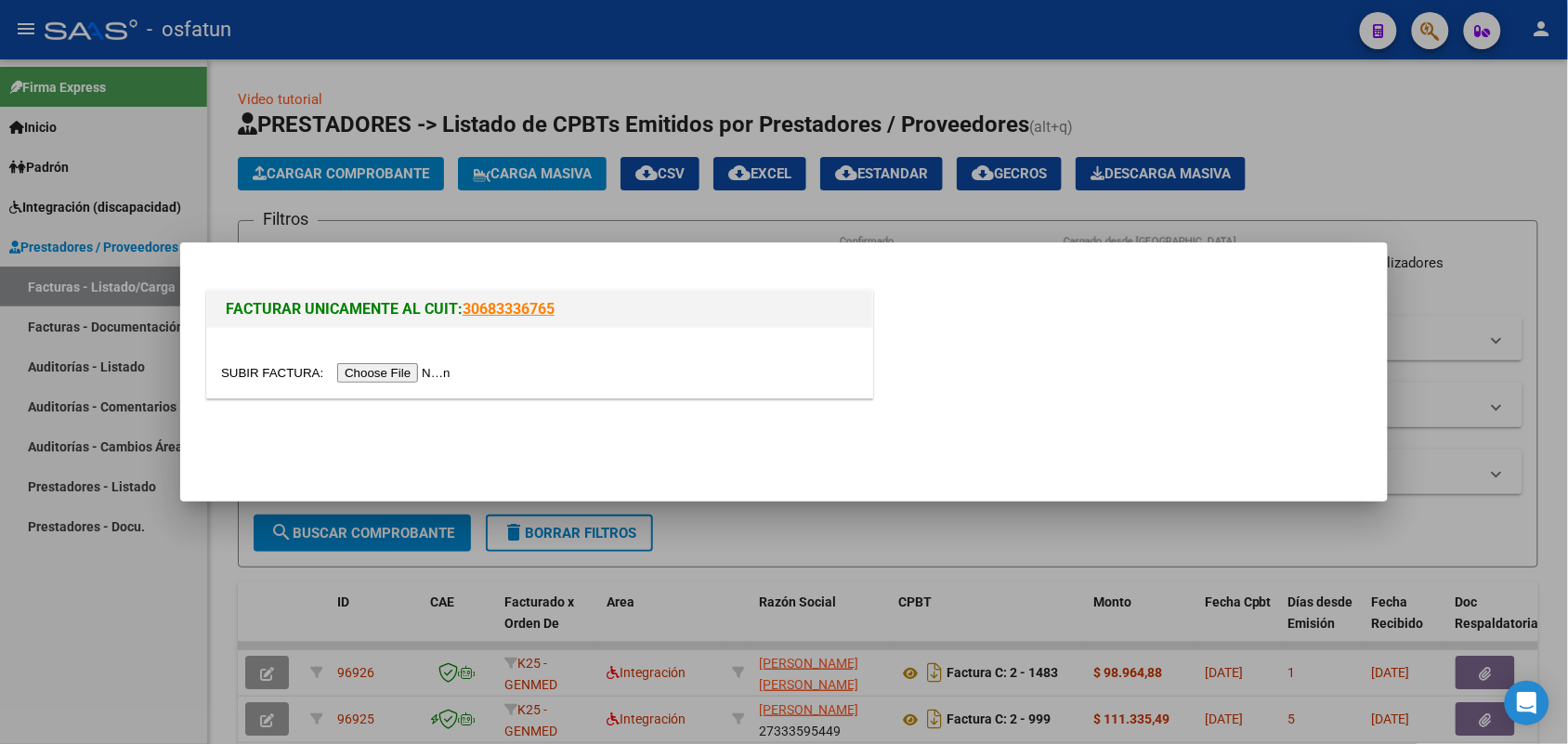
click at [377, 372] on input "file" at bounding box center [339, 373] width 235 height 20
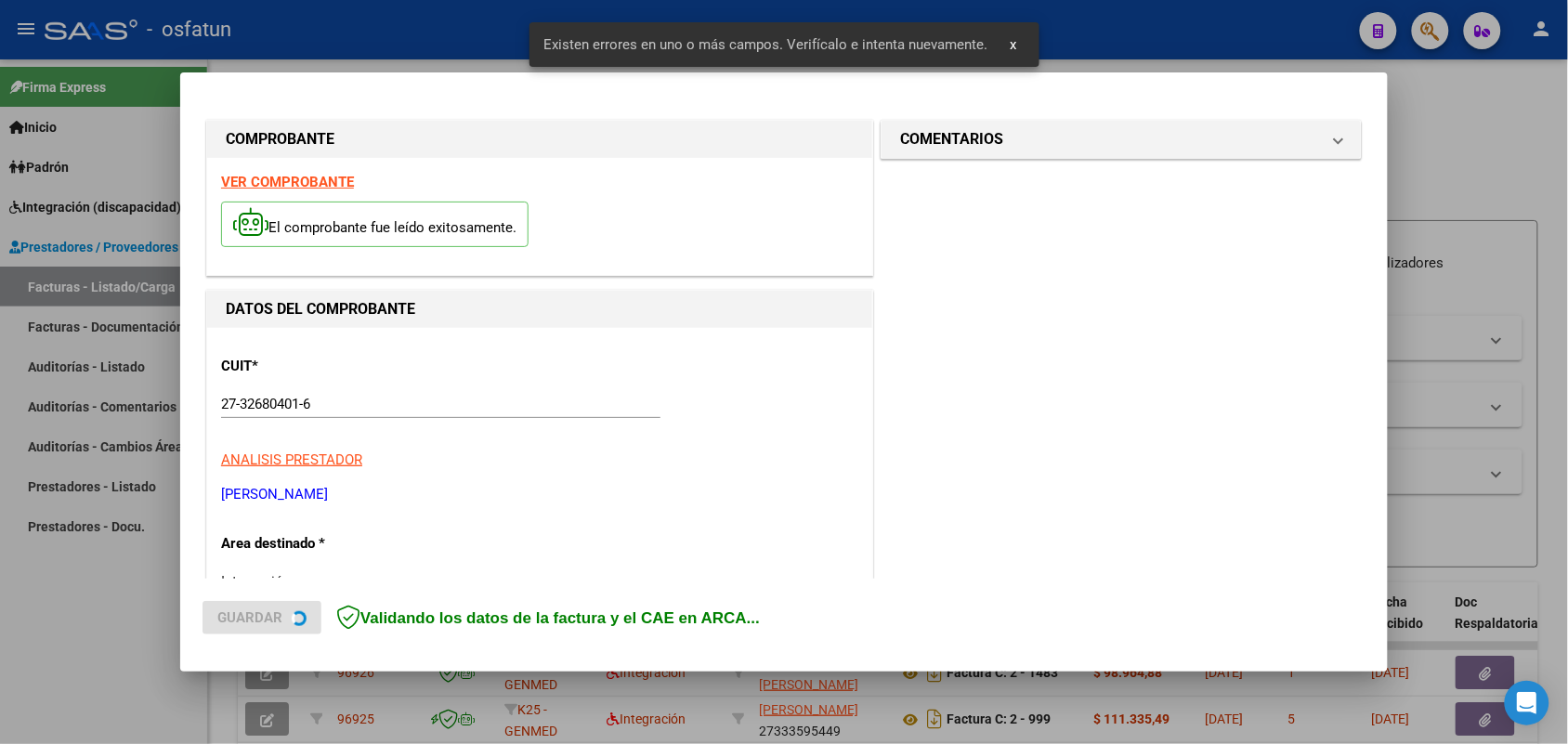
scroll to position [502, 0]
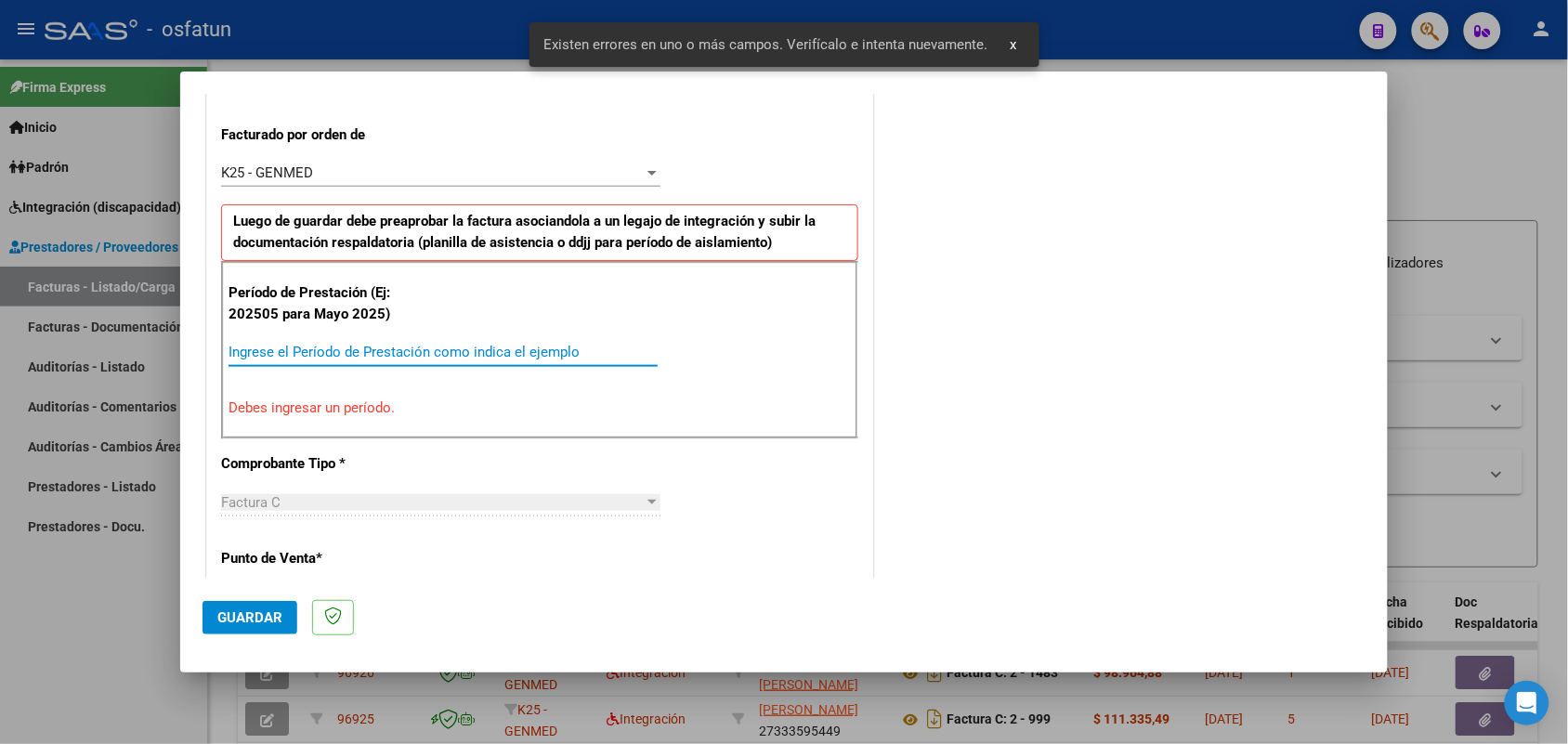
click at [459, 346] on input "Ingrese el Período de Prestación como indica el ejemplo" at bounding box center [443, 352] width 429 height 17
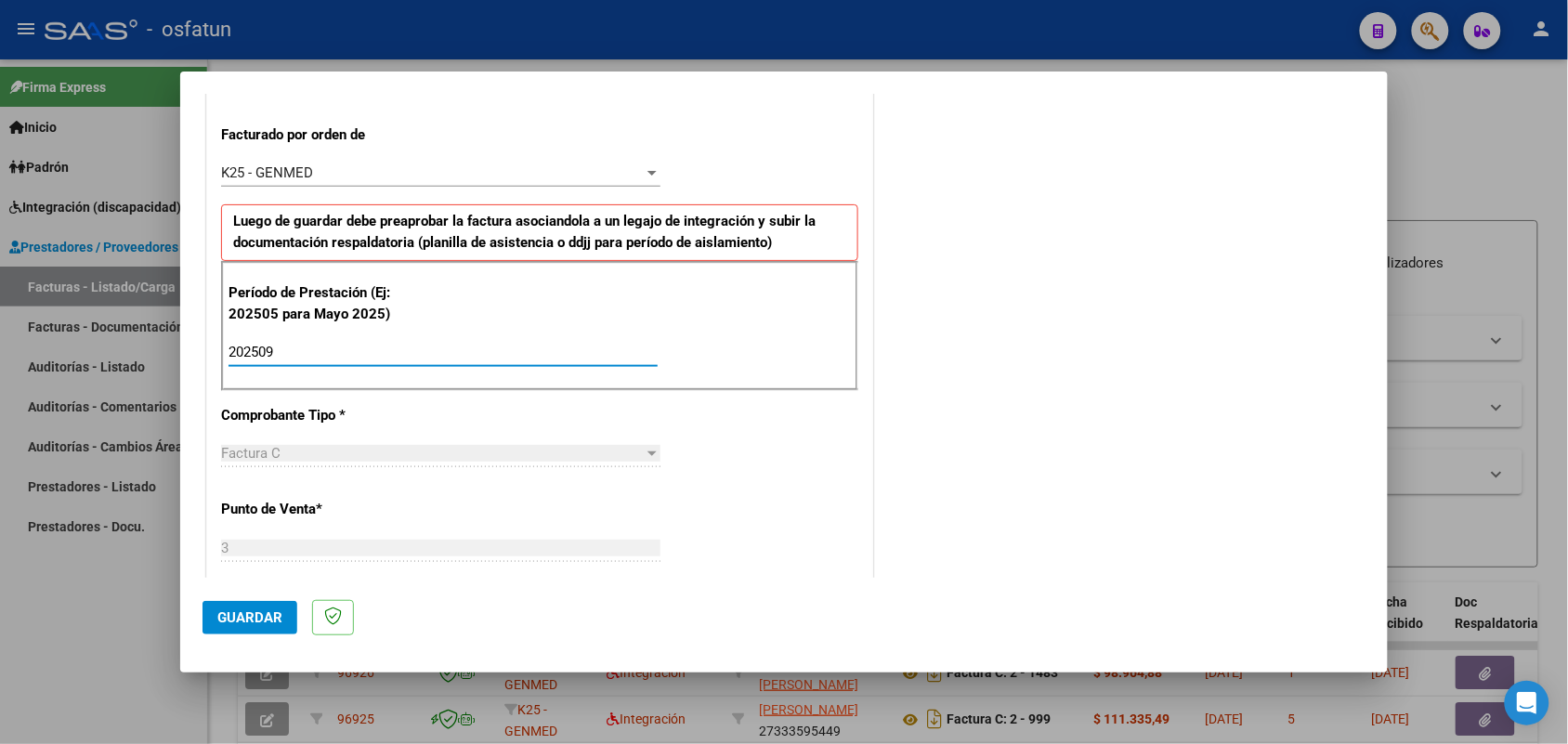
type input "202509"
click at [247, 619] on span "Guardar" at bounding box center [250, 618] width 65 height 17
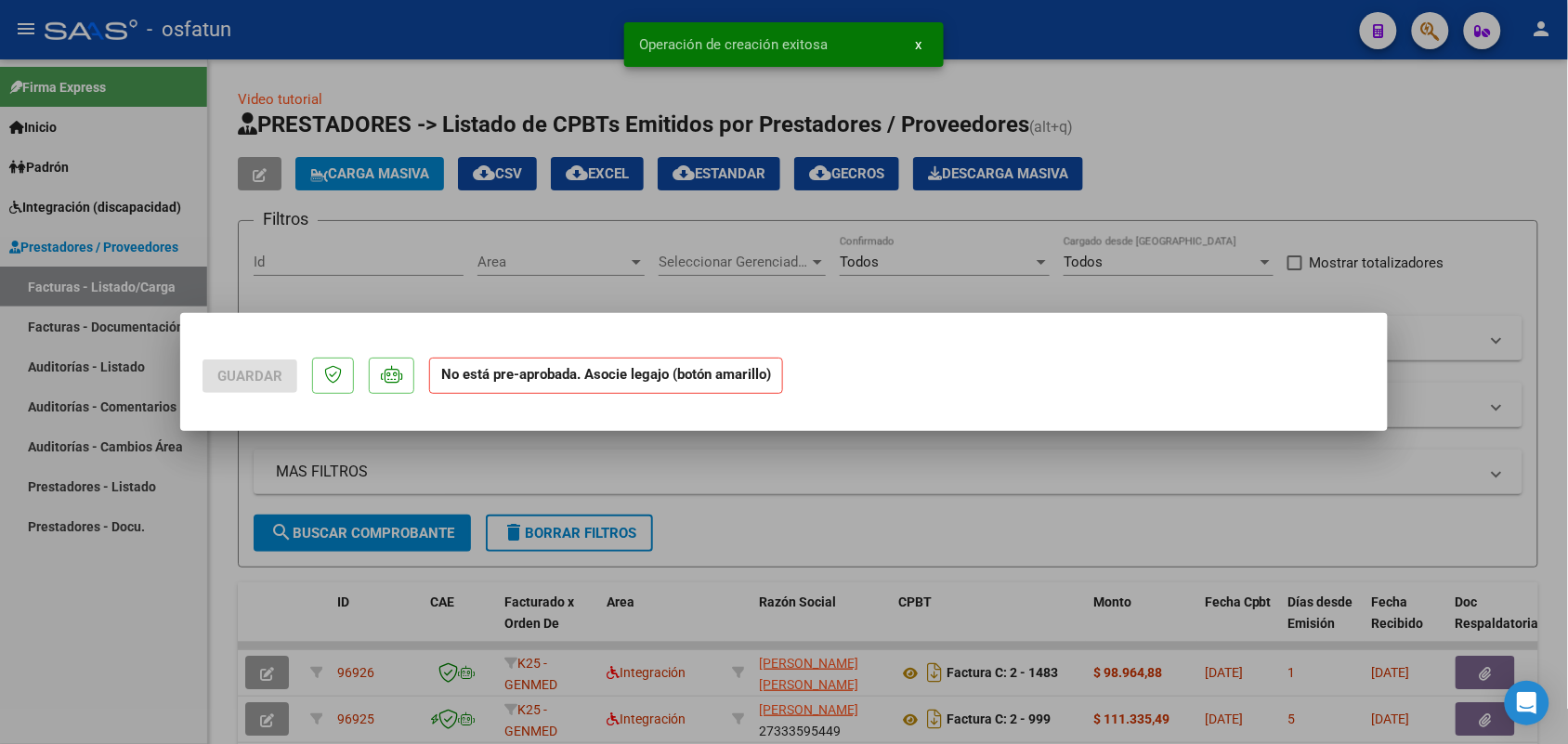
scroll to position [0, 0]
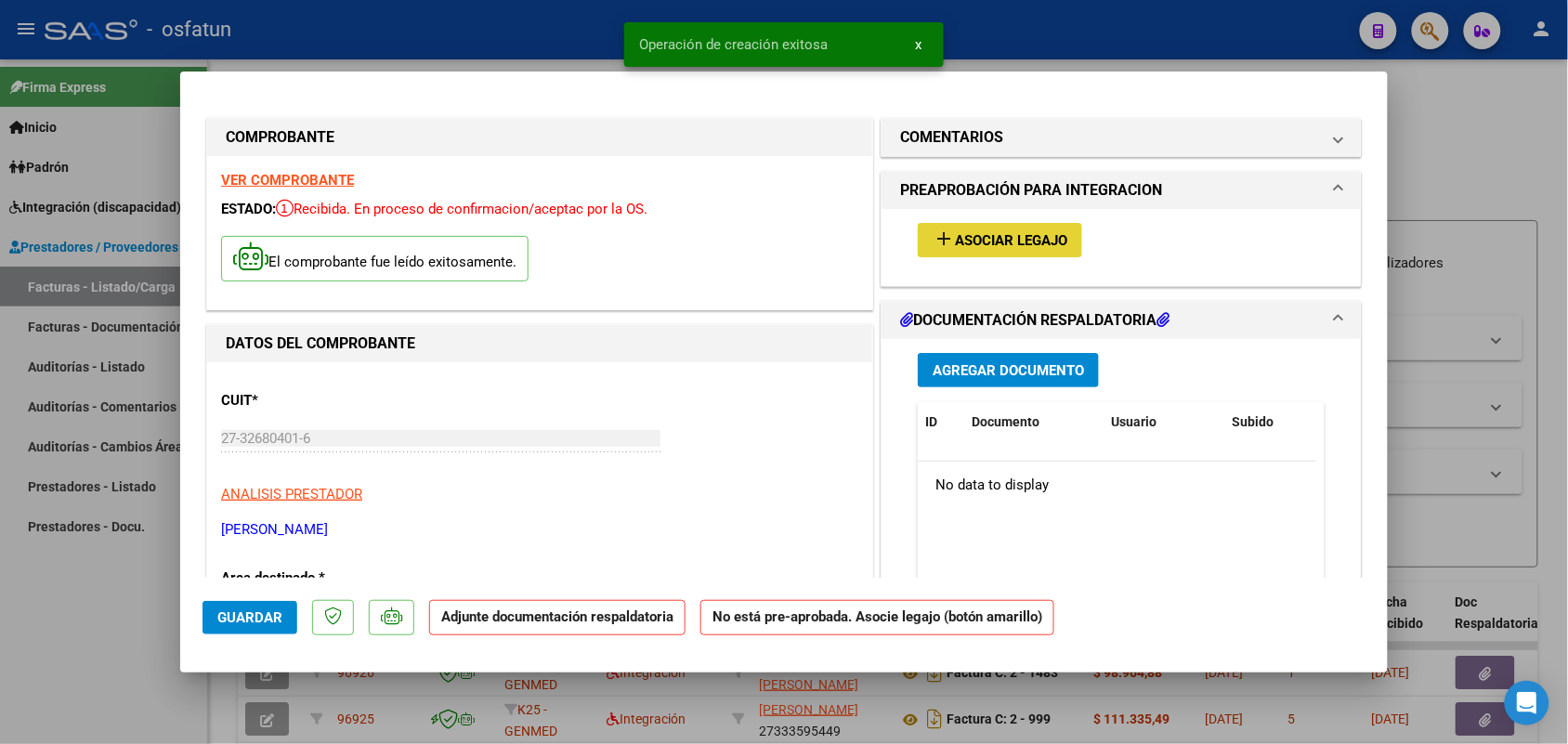
click at [1025, 244] on span "Asociar Legajo" at bounding box center [1011, 240] width 113 height 17
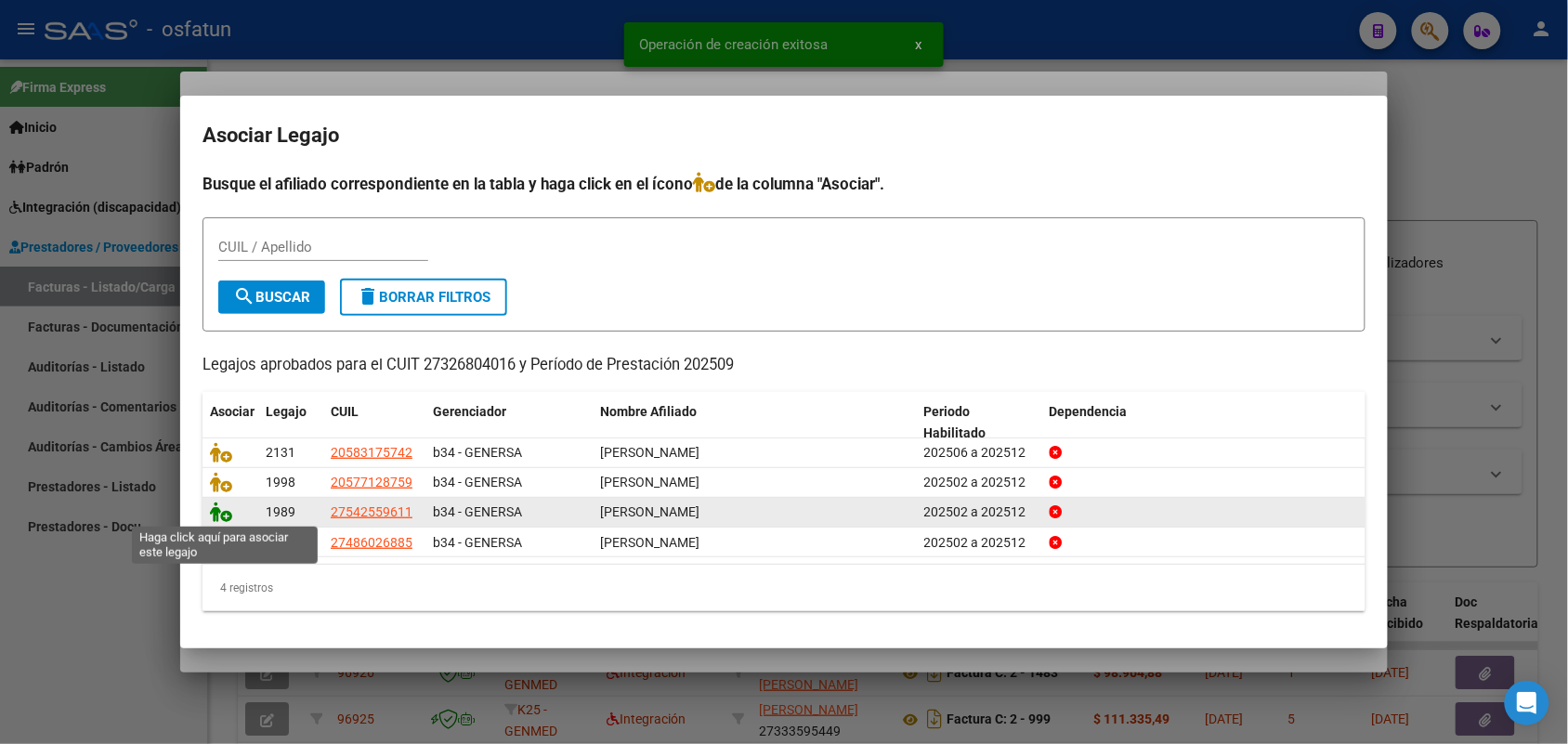
click at [218, 514] on icon at bounding box center [220, 512] width 23 height 21
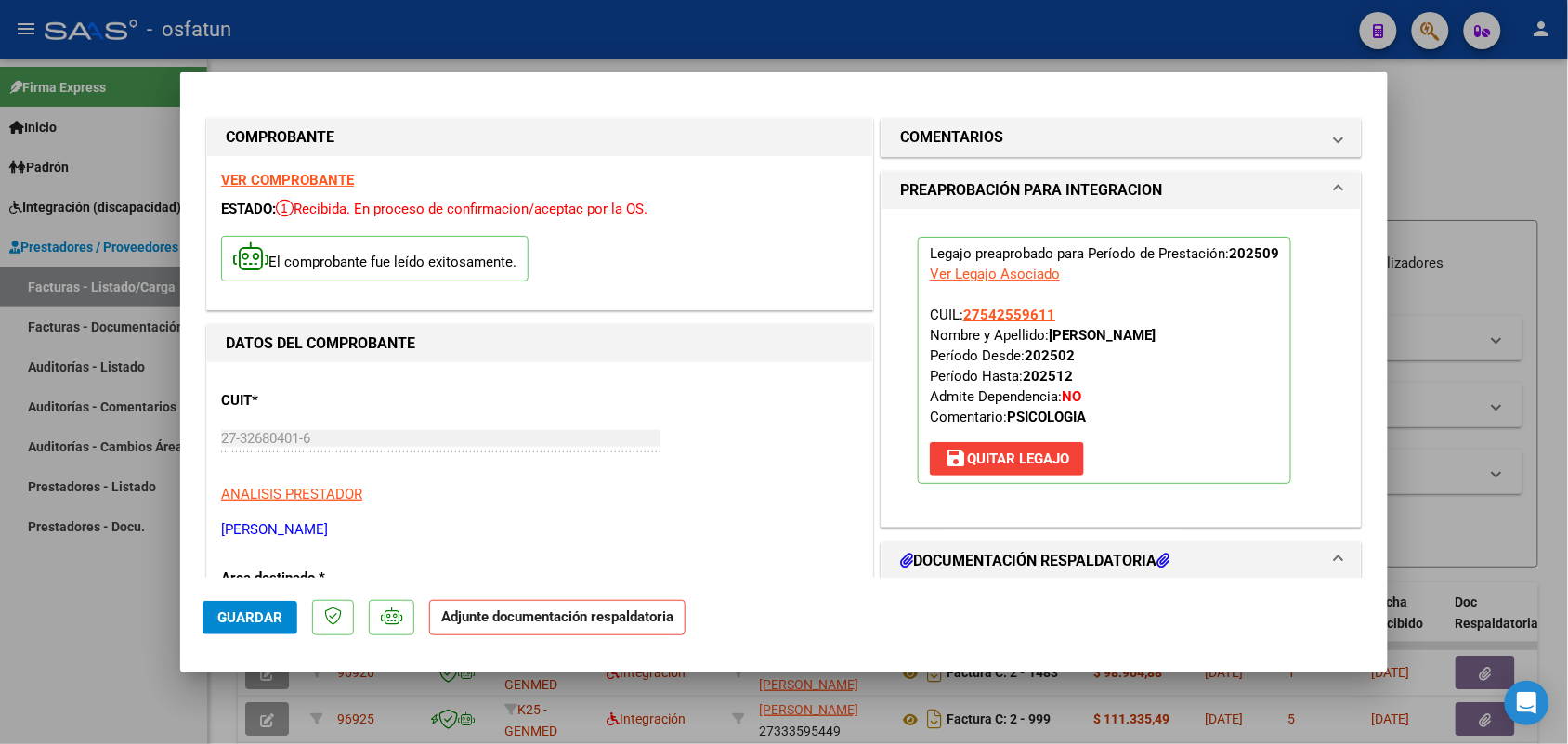
scroll to position [116, 0]
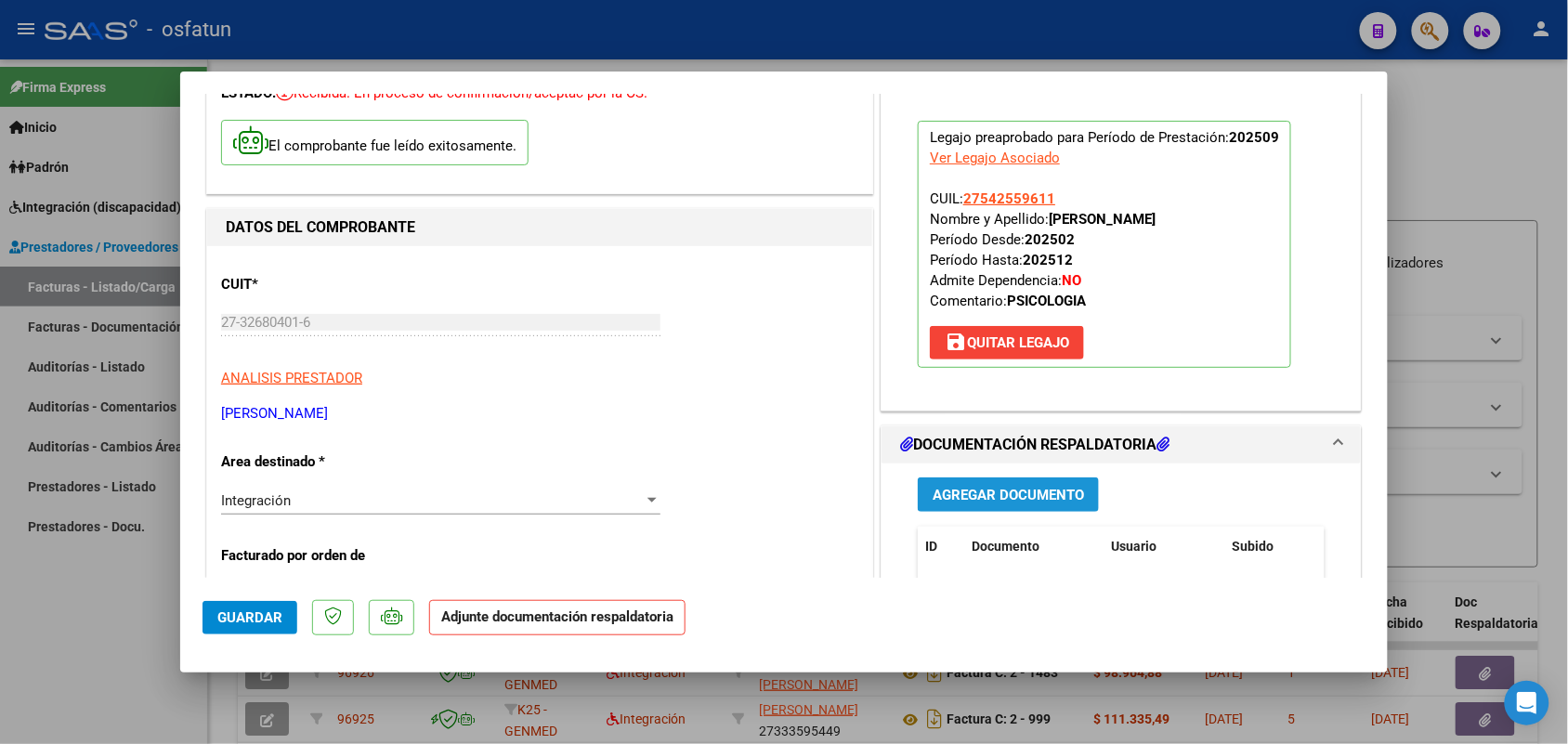
click at [1044, 487] on span "Agregar Documento" at bounding box center [1008, 495] width 151 height 17
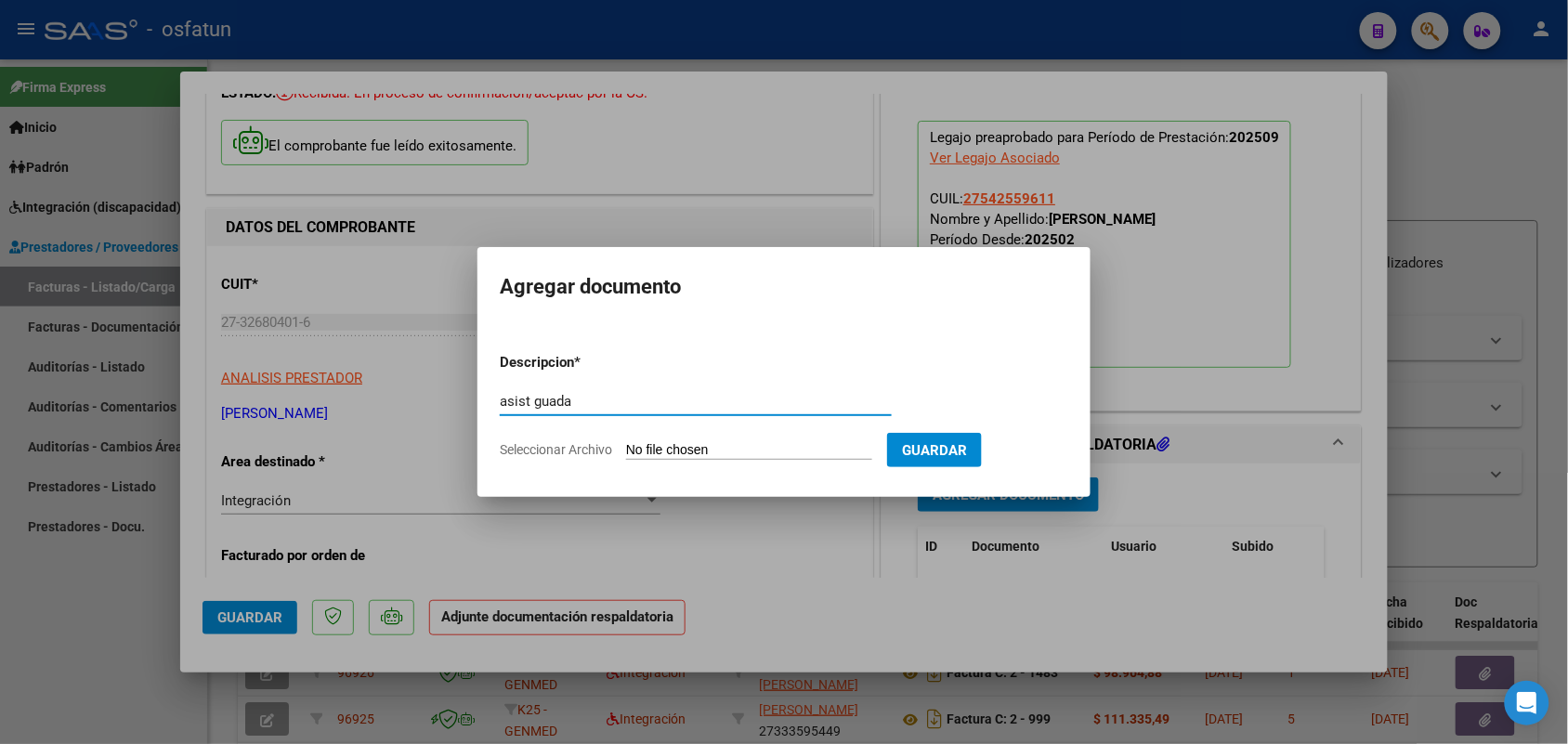
type input "asist guada"
click at [752, 442] on input "Seleccionar Archivo" at bounding box center [749, 451] width 246 height 18
type input "C:\fakepath\aut asi [PERSON_NAME] sep.pdf"
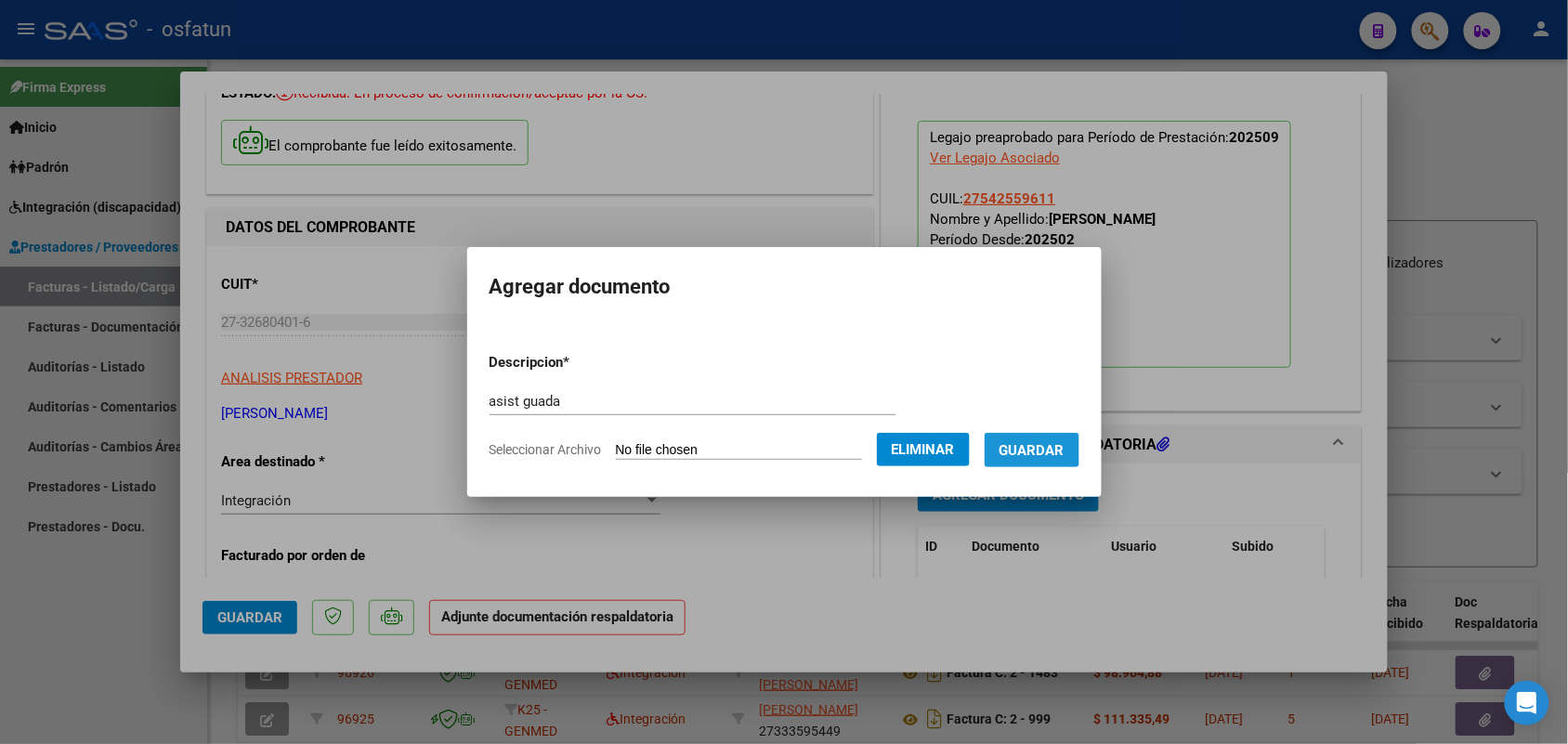
click at [1045, 444] on span "Guardar" at bounding box center [1032, 450] width 65 height 17
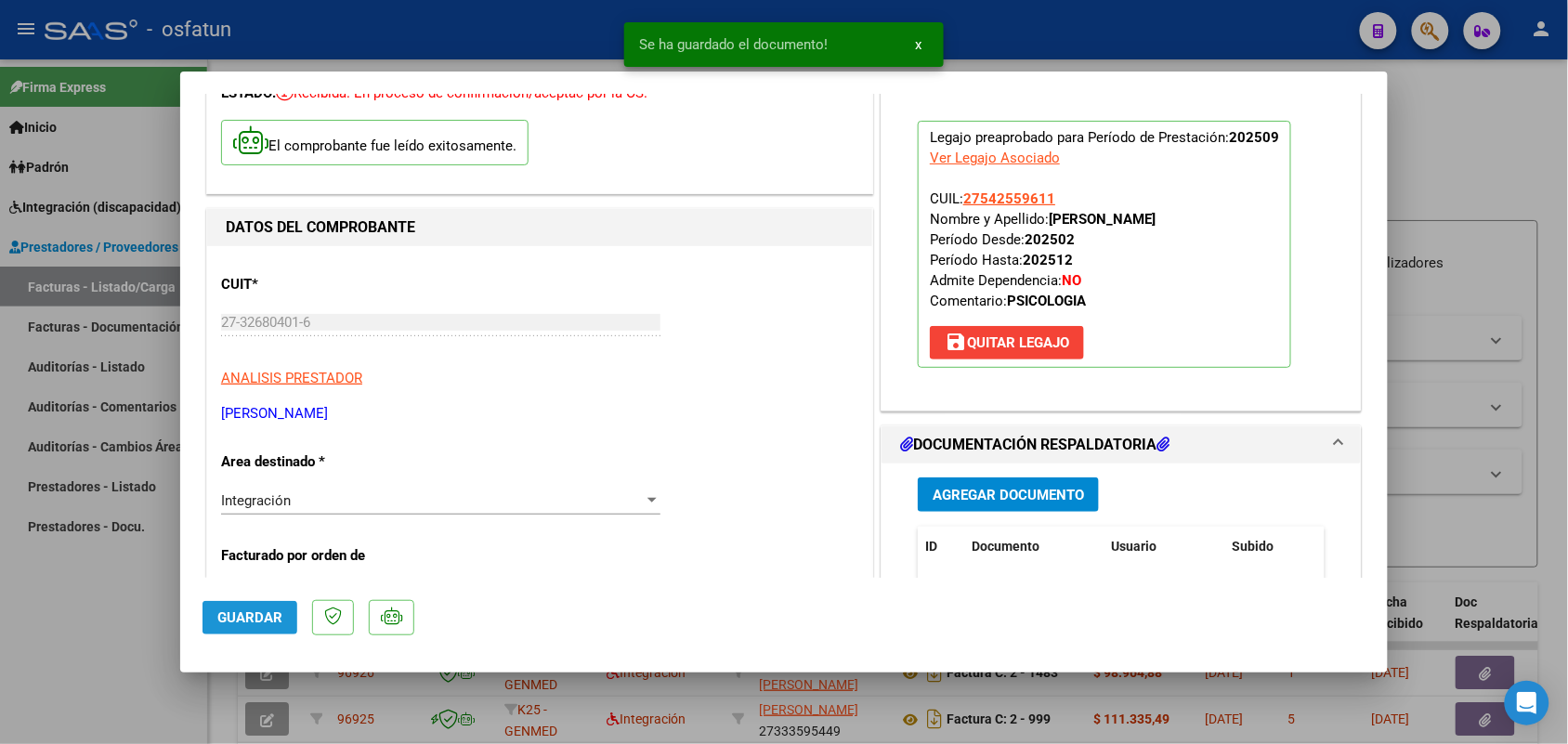
click at [248, 611] on span "Guardar" at bounding box center [250, 618] width 65 height 17
click at [99, 623] on div at bounding box center [784, 372] width 1568 height 744
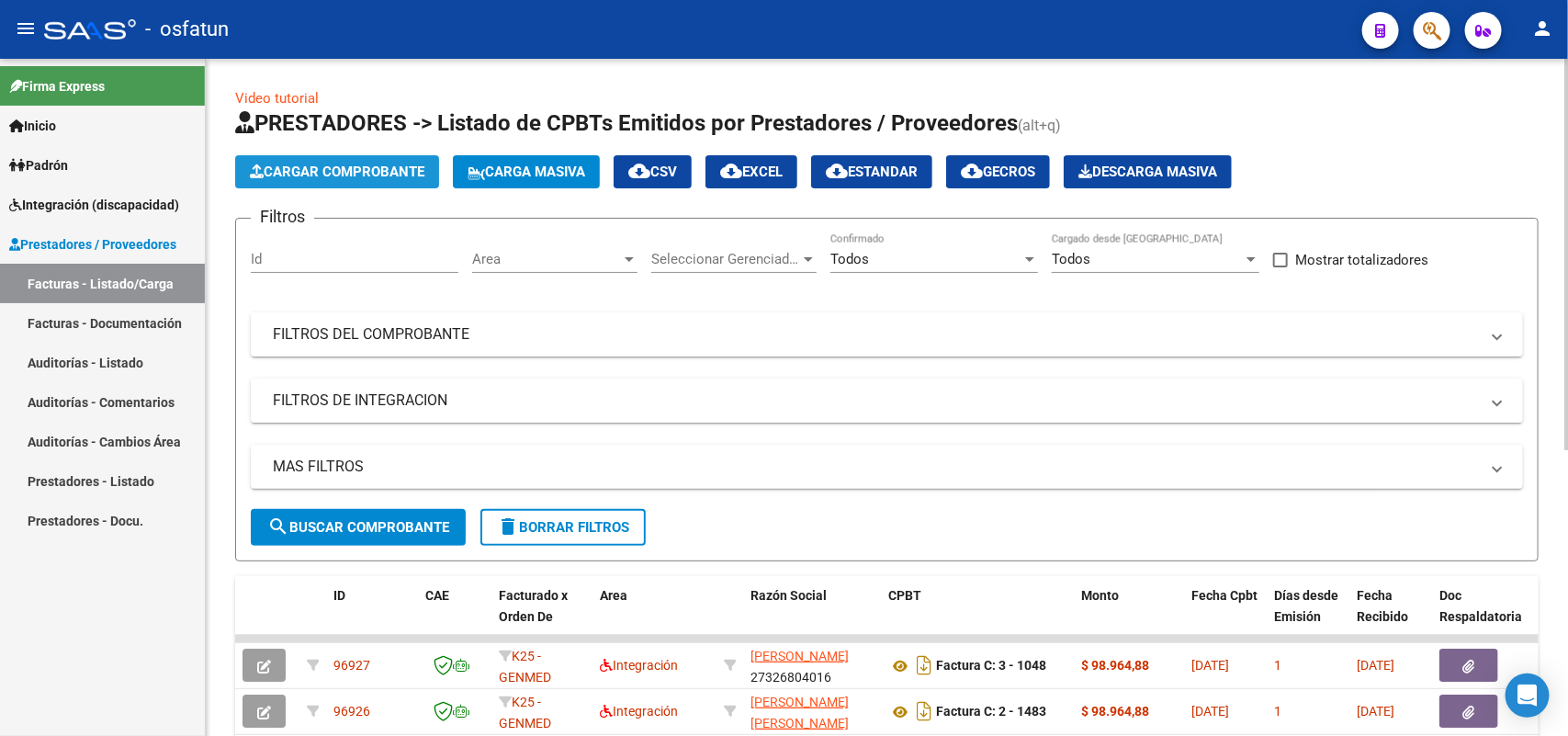
click at [370, 173] on span "Cargar Comprobante" at bounding box center [337, 171] width 175 height 17
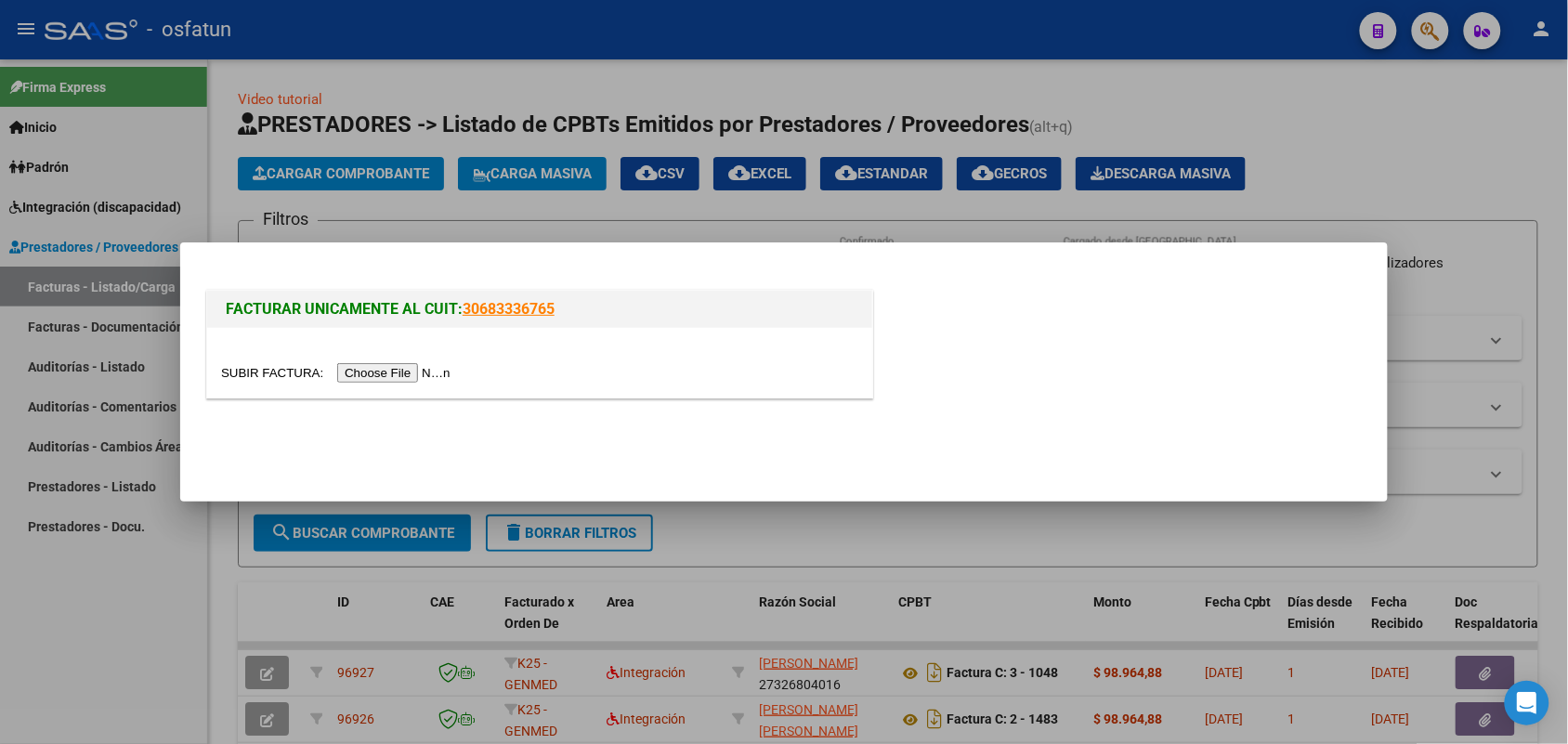
click at [456, 368] on input "file" at bounding box center [339, 373] width 235 height 20
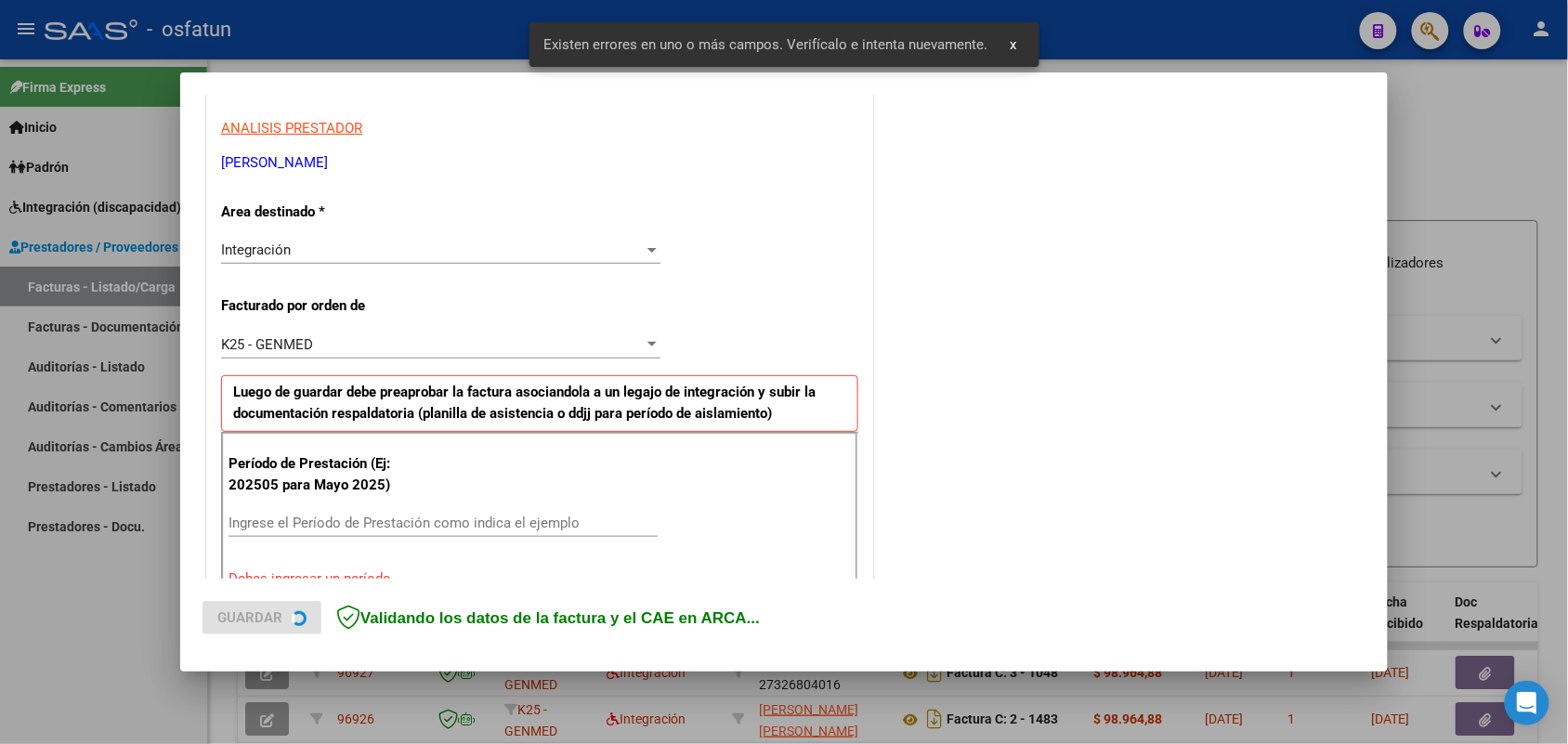
scroll to position [502, 0]
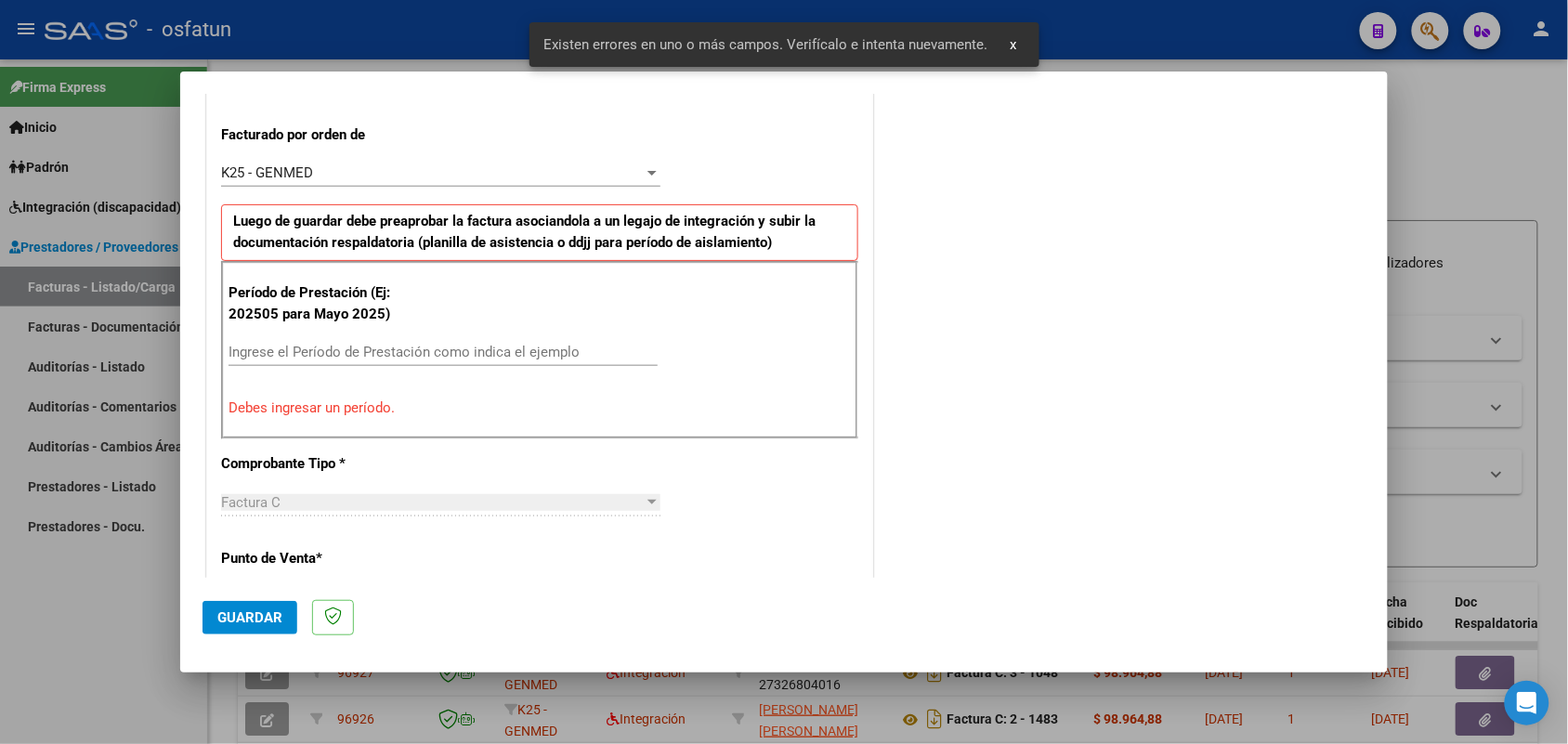
click at [560, 349] on input "Ingrese el Período de Prestación como indica el ejemplo" at bounding box center [443, 352] width 429 height 17
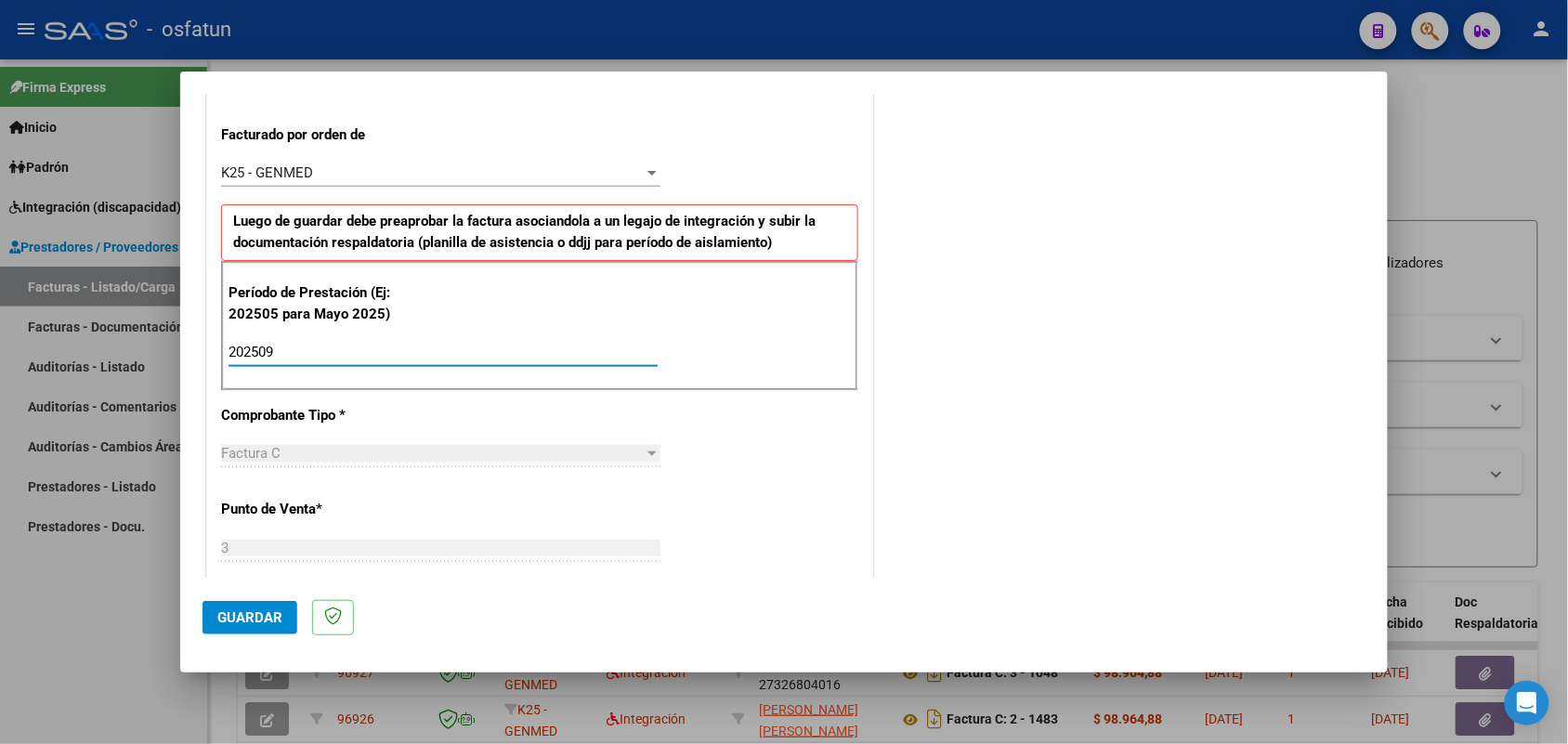
type input "202509"
click at [261, 623] on span "Guardar" at bounding box center [250, 618] width 65 height 17
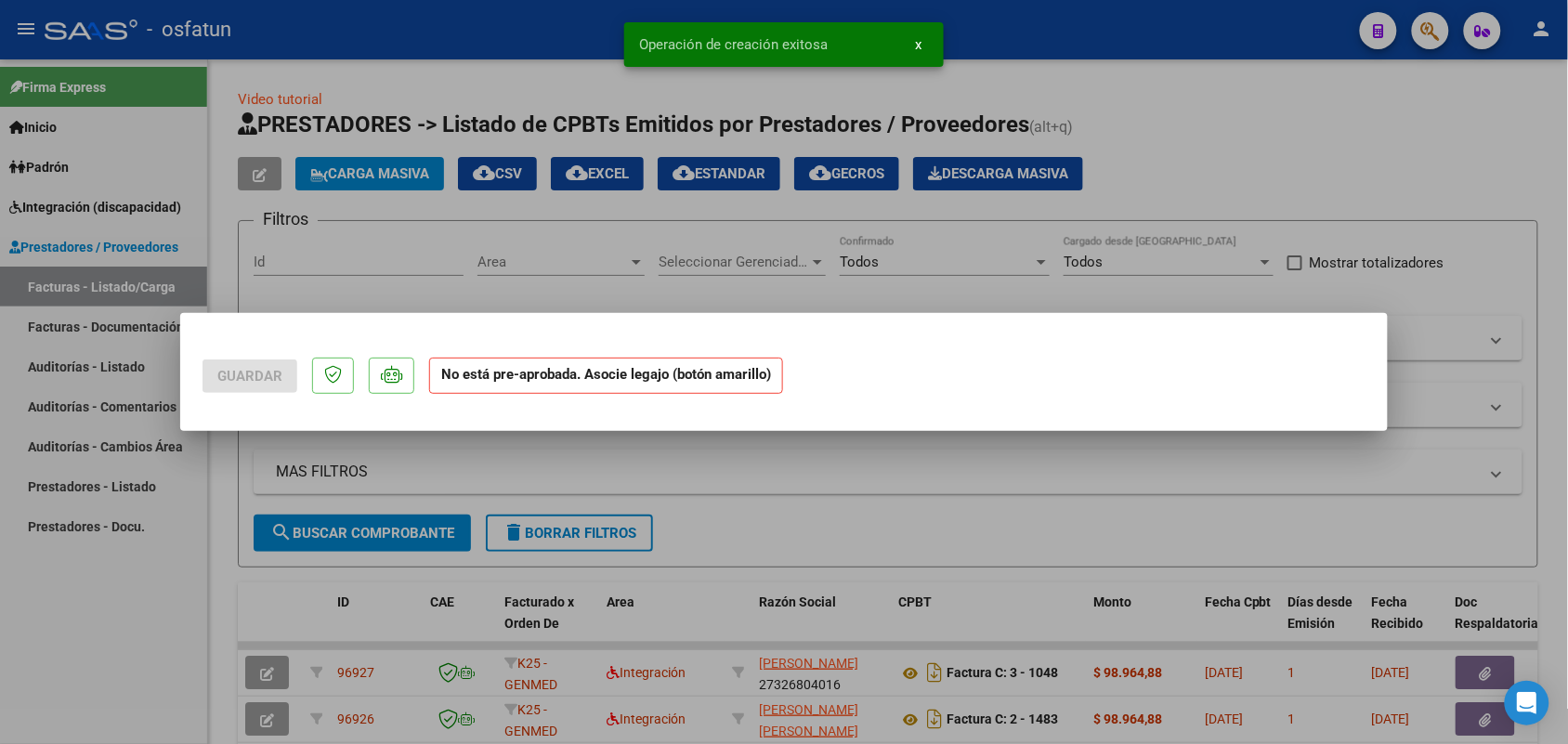
scroll to position [0, 0]
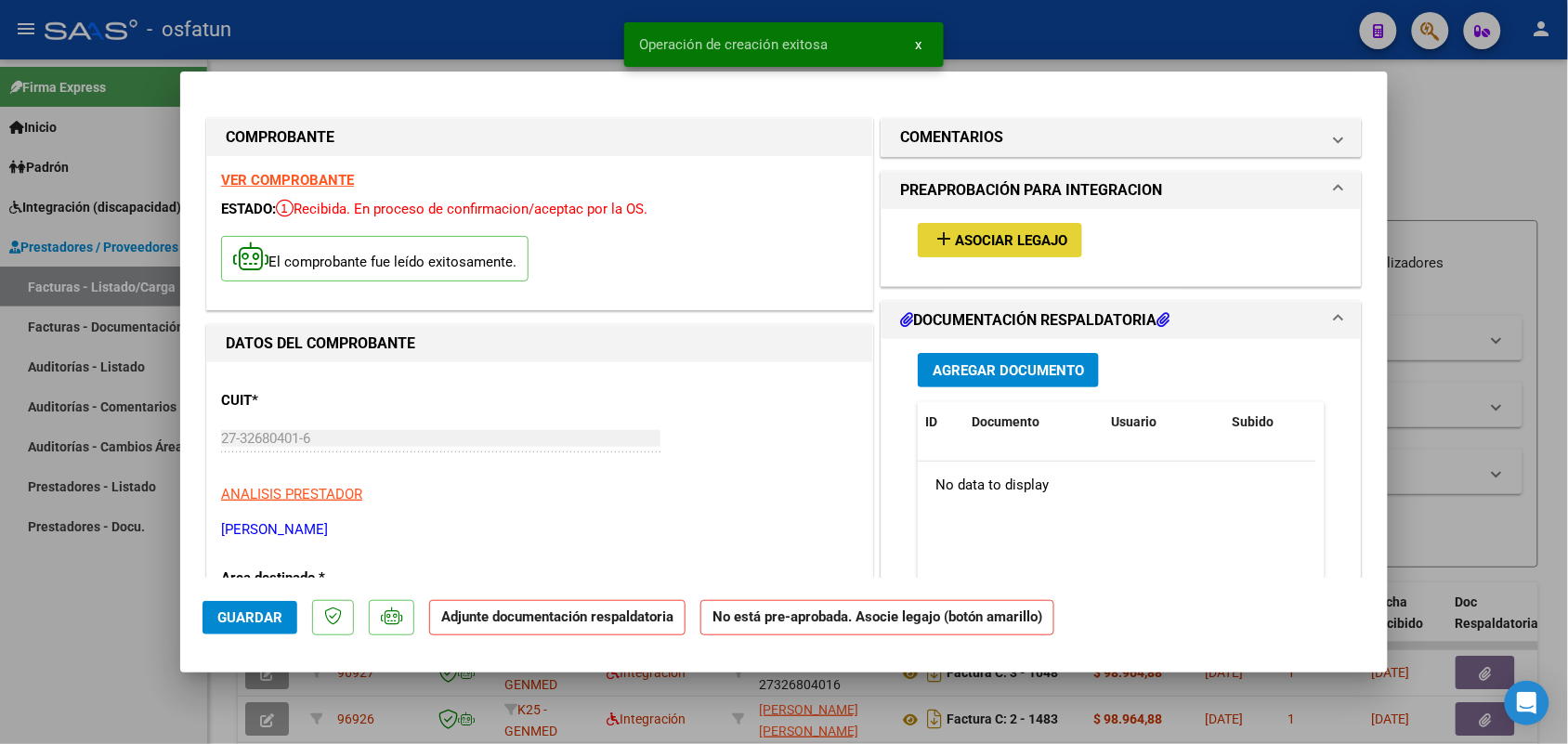
click at [967, 234] on span "Asociar Legajo" at bounding box center [1011, 240] width 113 height 17
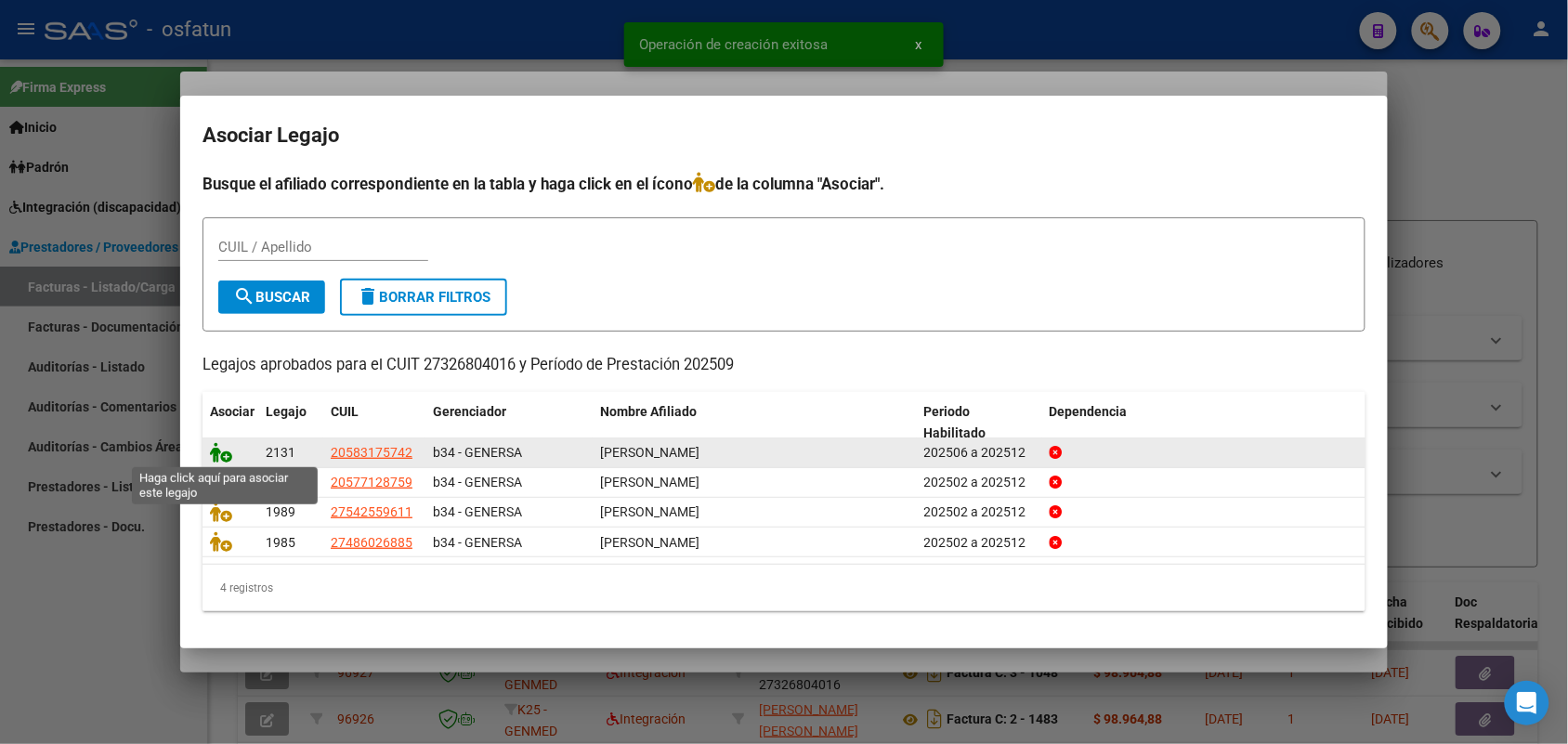
click at [223, 447] on icon at bounding box center [220, 452] width 23 height 21
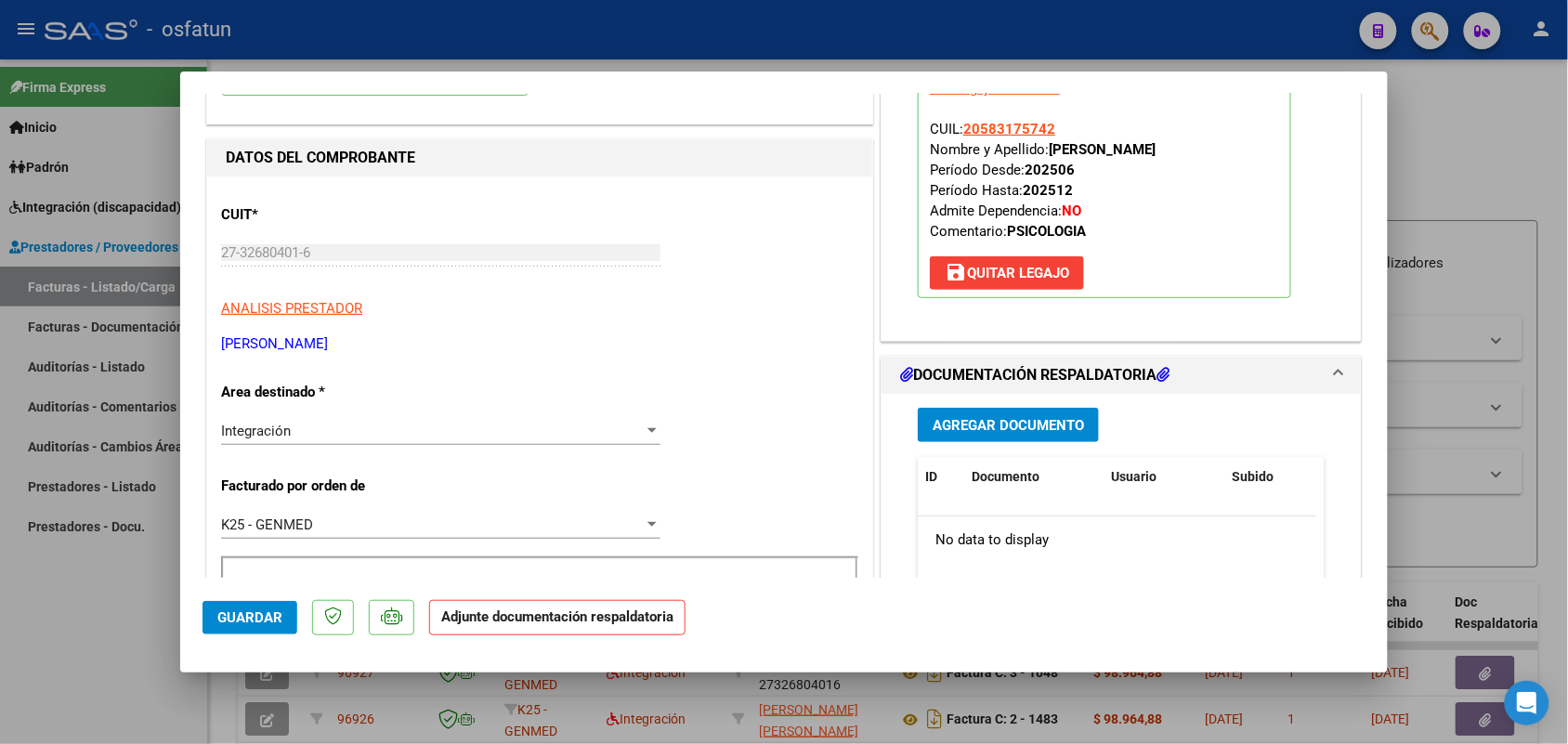
scroll to position [232, 0]
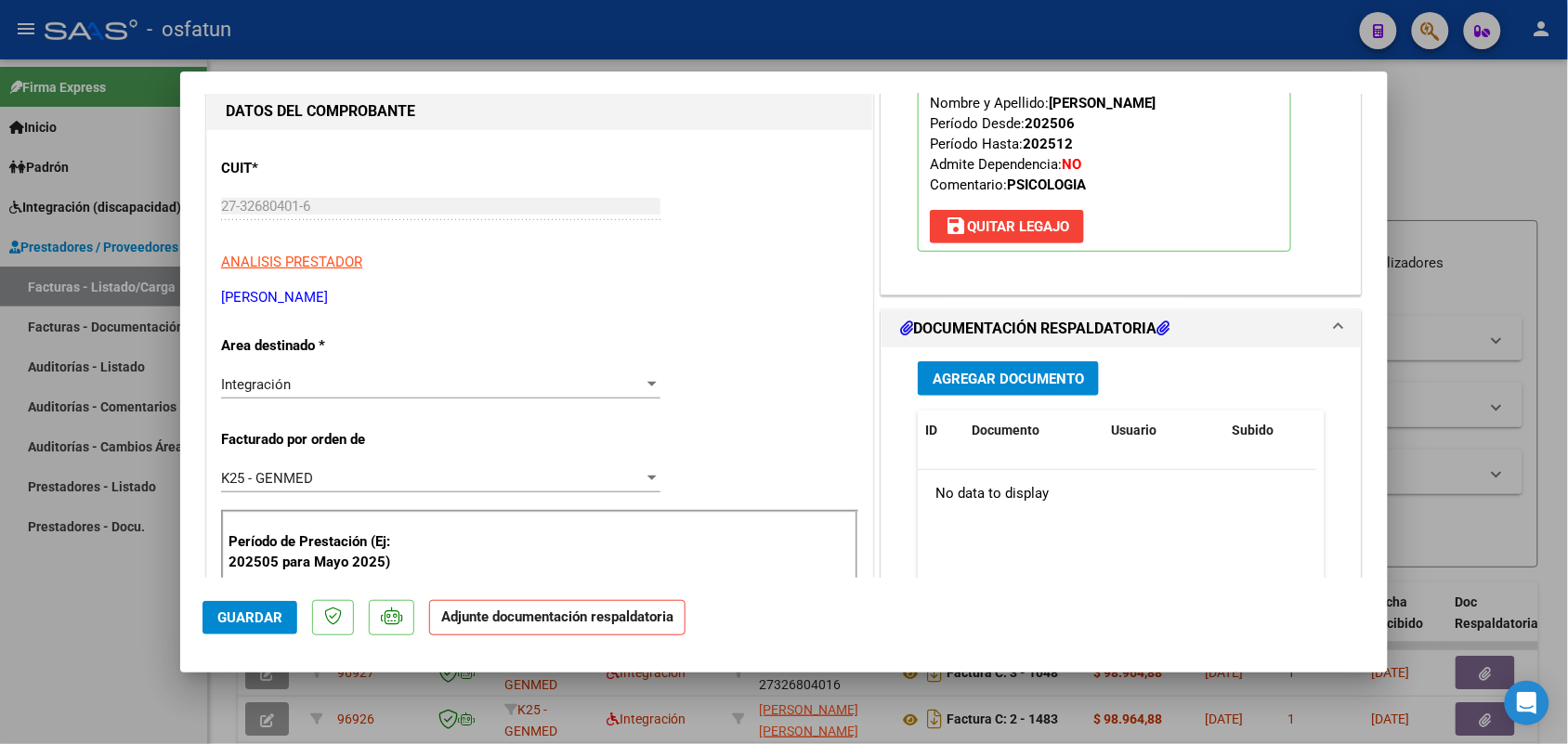
click at [954, 378] on span "Agregar Documento" at bounding box center [1008, 378] width 151 height 17
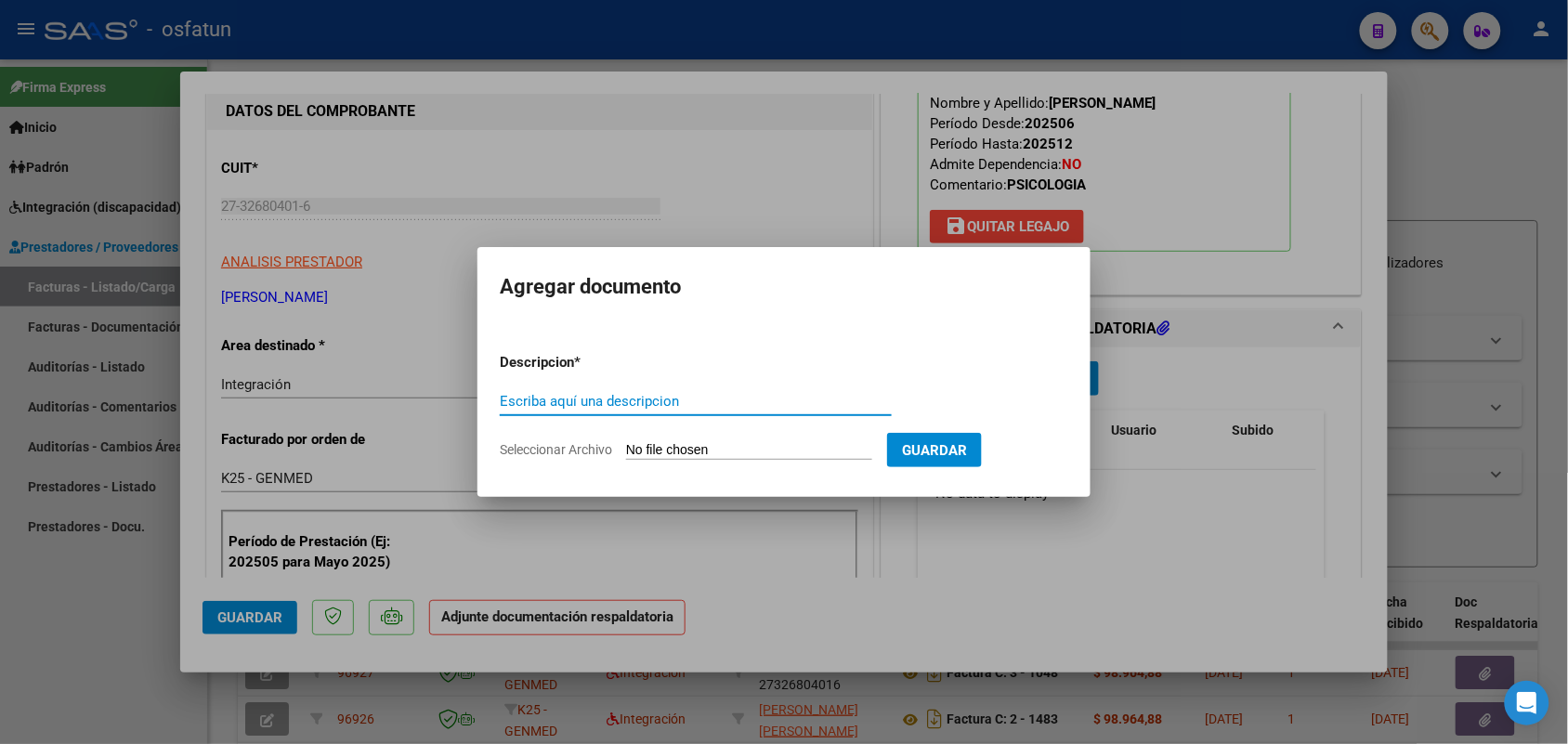
click at [675, 402] on input "Escriba aquí una descripcion" at bounding box center [696, 401] width 392 height 17
type input "asist [PERSON_NAME]"
click at [702, 452] on input "Seleccionar Archivo" at bounding box center [749, 451] width 246 height 18
type input "C:\fakepath\aut asi [PERSON_NAME] psico.pdf"
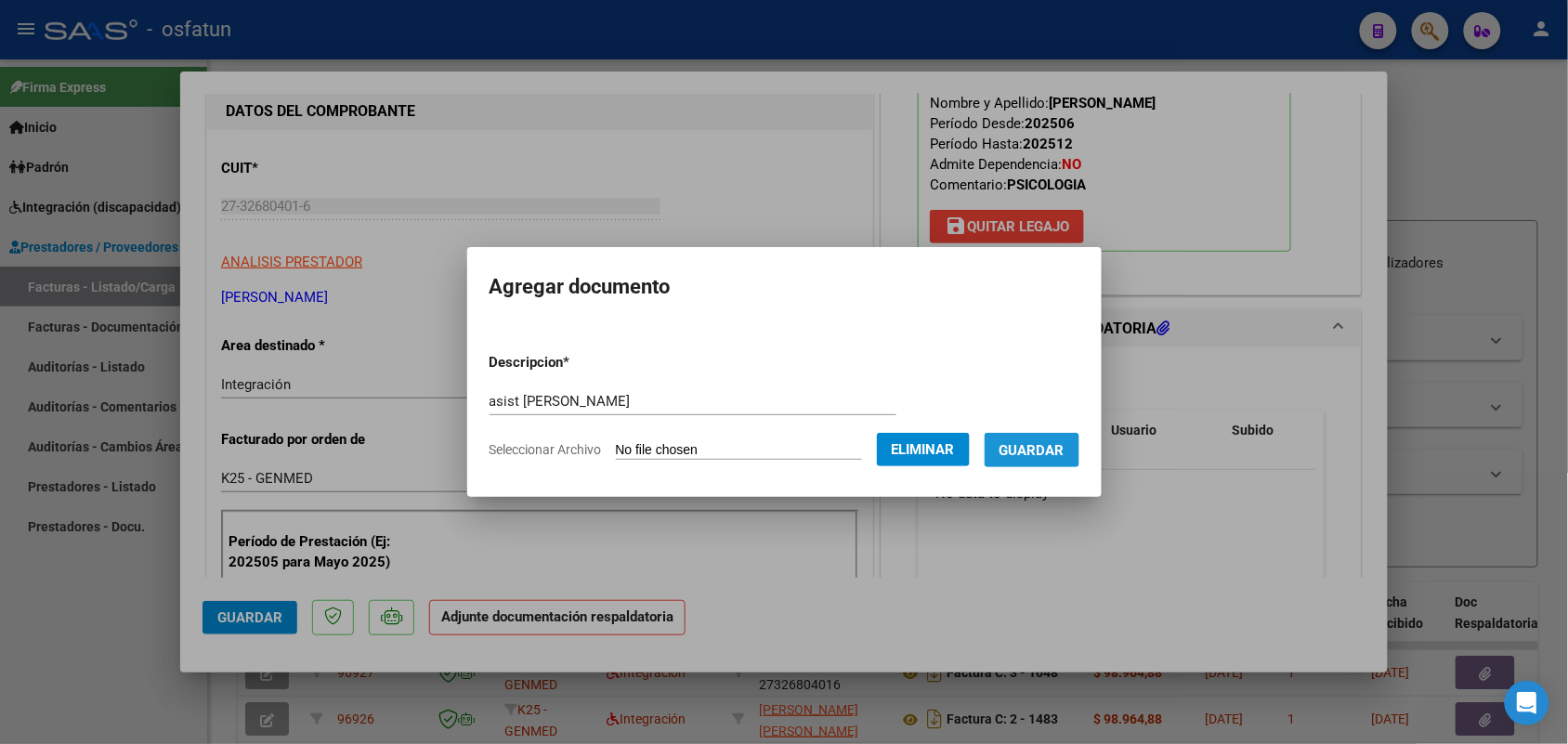
click at [1064, 454] on span "Guardar" at bounding box center [1032, 450] width 65 height 17
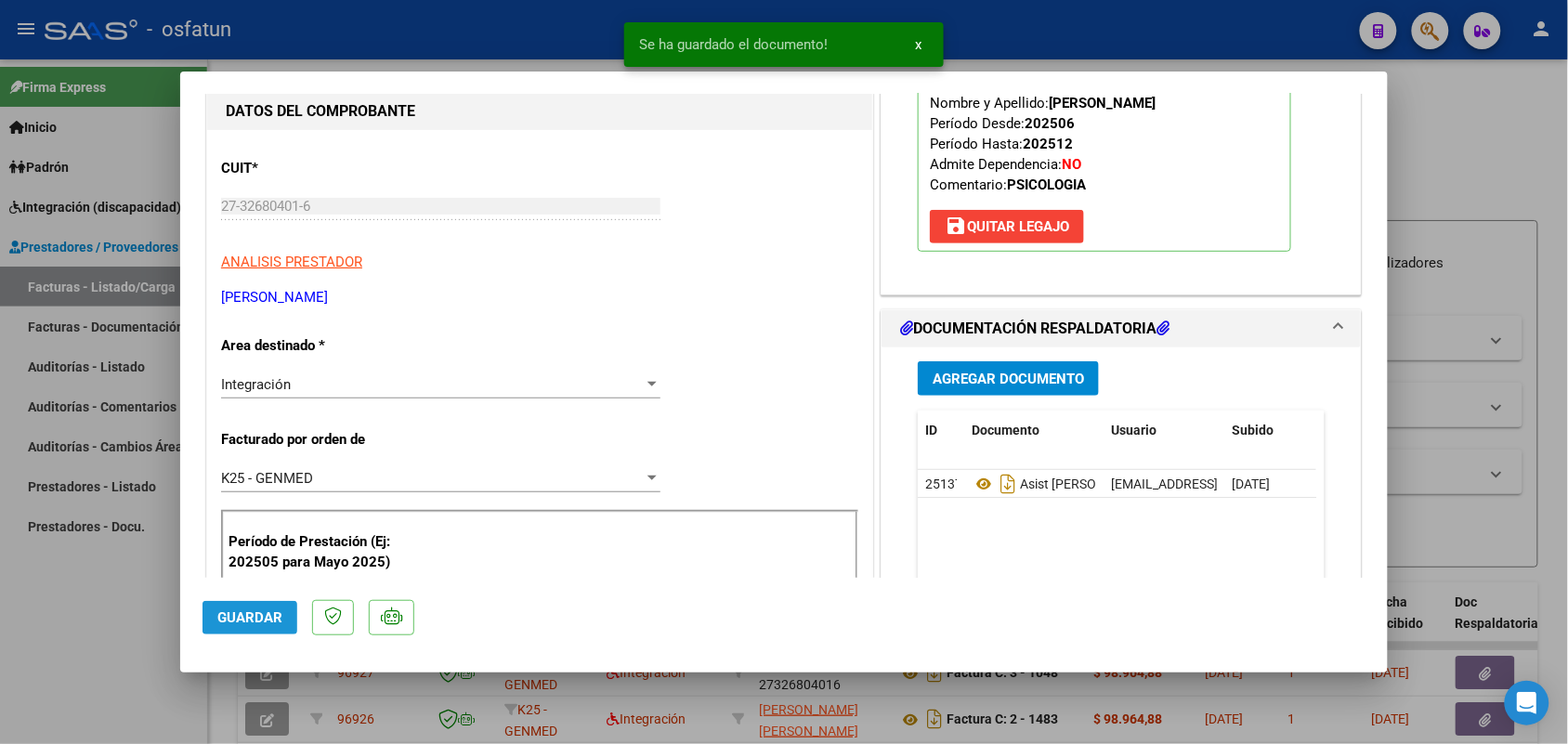
click at [266, 601] on button "Guardar" at bounding box center [250, 618] width 95 height 34
click at [115, 628] on div at bounding box center [784, 372] width 1568 height 744
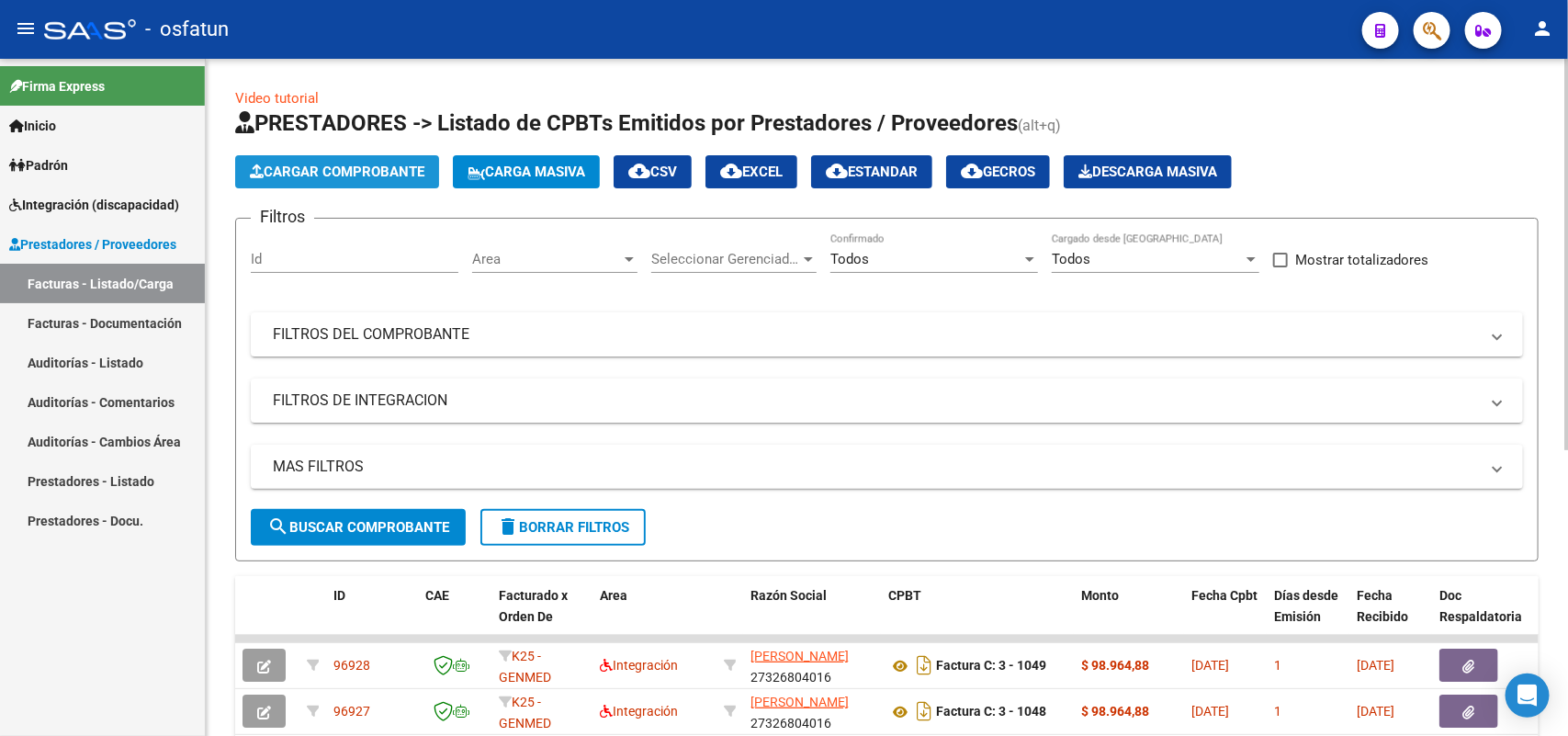
click at [390, 170] on span "Cargar Comprobante" at bounding box center [337, 171] width 175 height 17
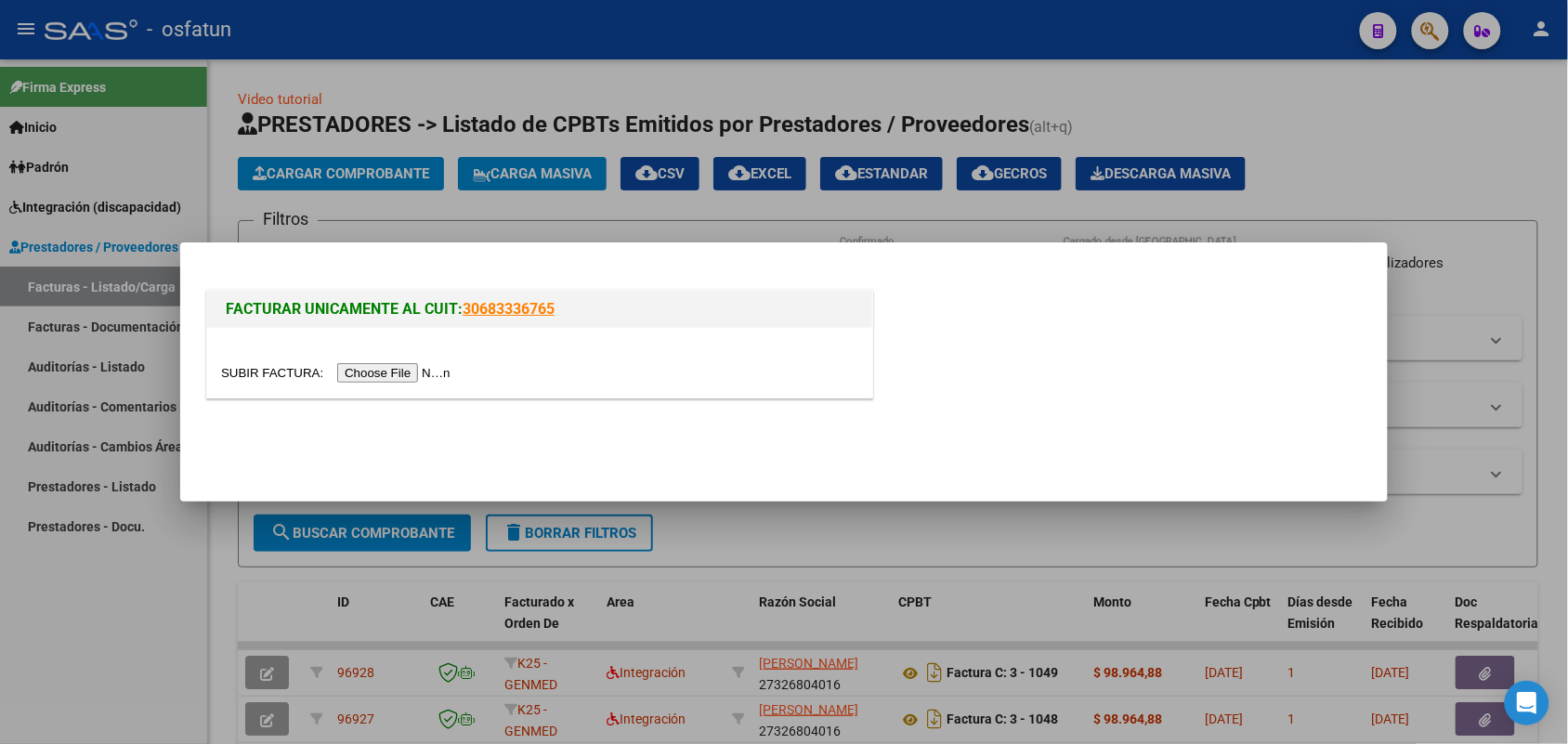
click at [435, 376] on input "file" at bounding box center [339, 373] width 235 height 20
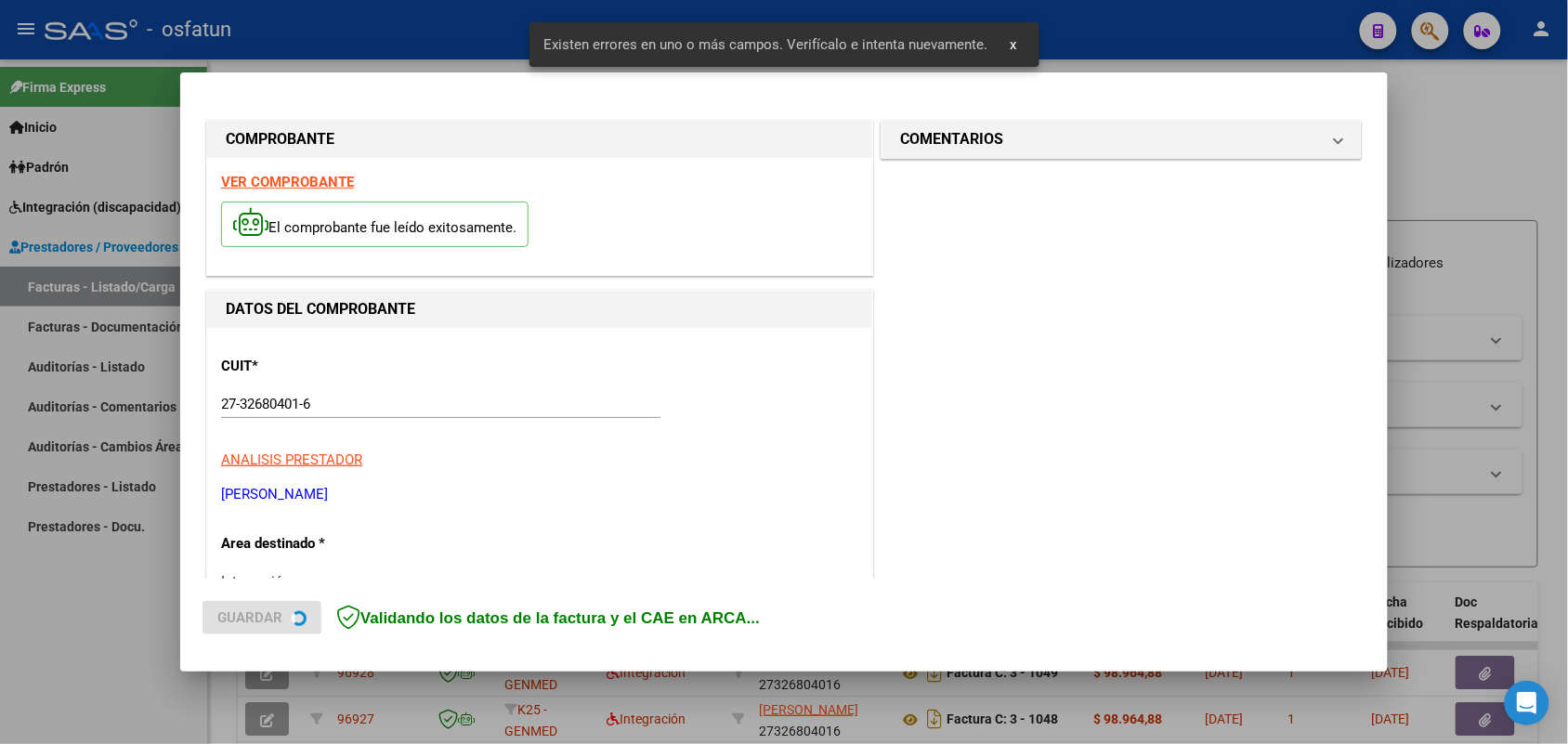
scroll to position [502, 0]
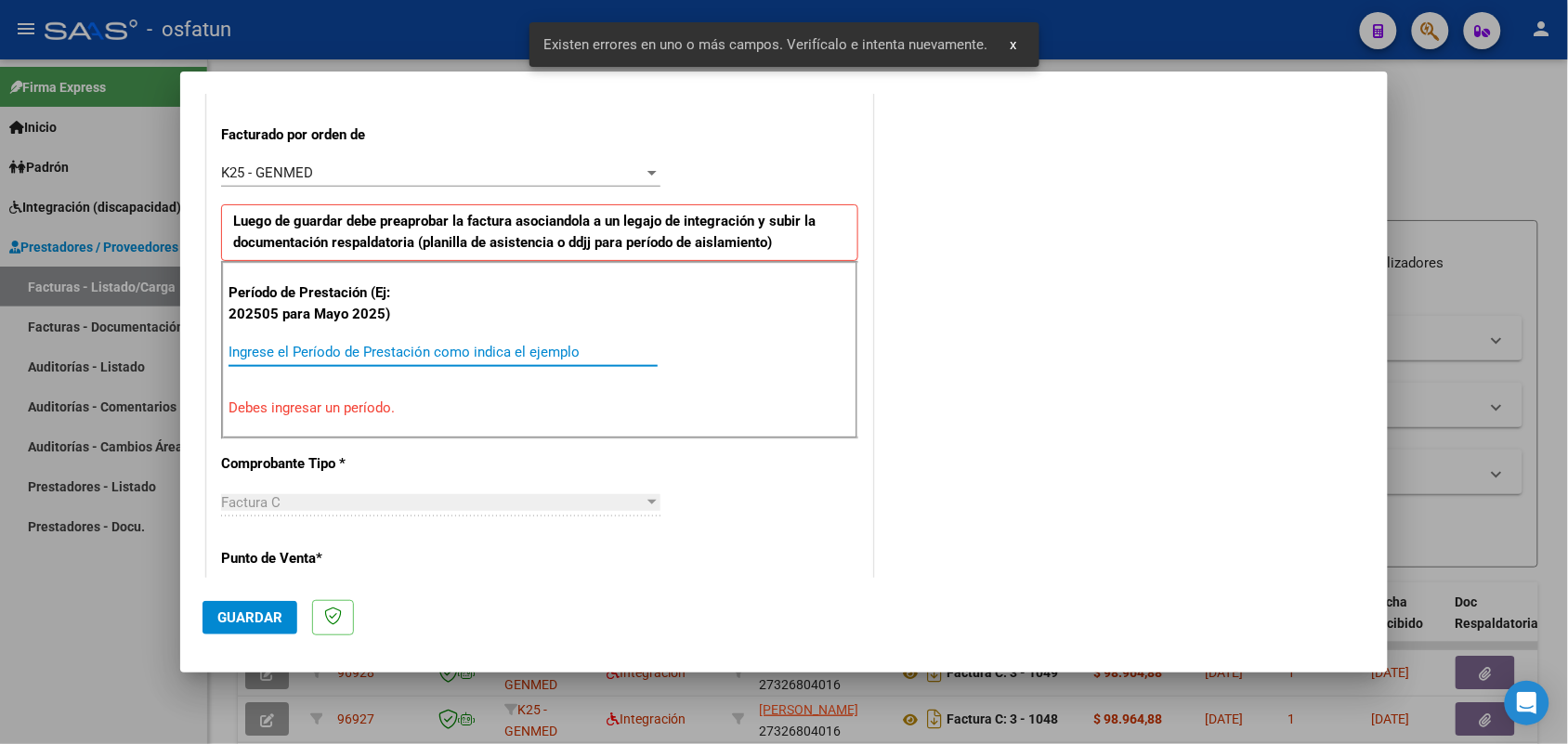
click at [404, 344] on div "Ingrese el Período de Prestación como indica el ejemplo" at bounding box center [443, 352] width 429 height 28
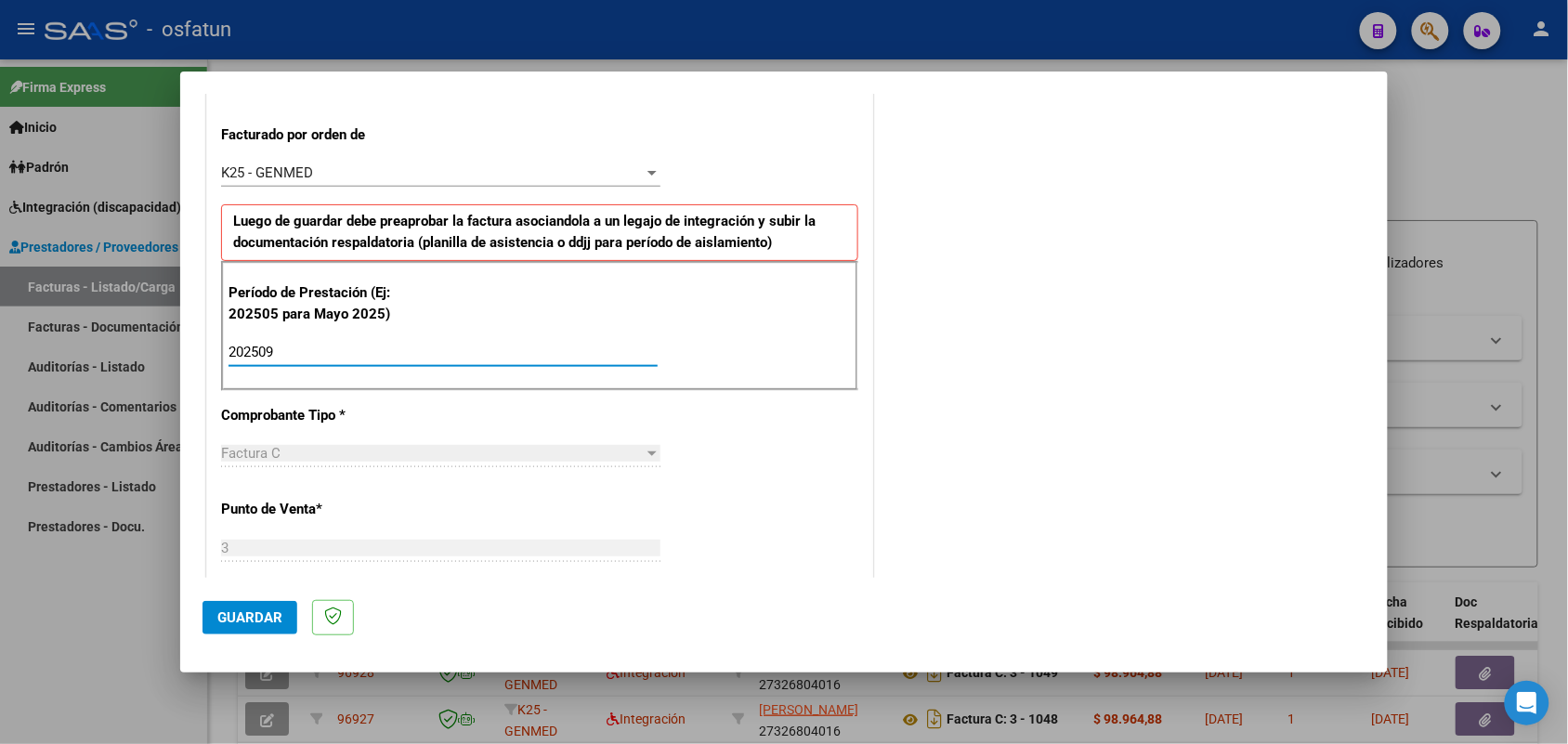
type input "202509"
click at [260, 618] on span "Guardar" at bounding box center [250, 618] width 65 height 17
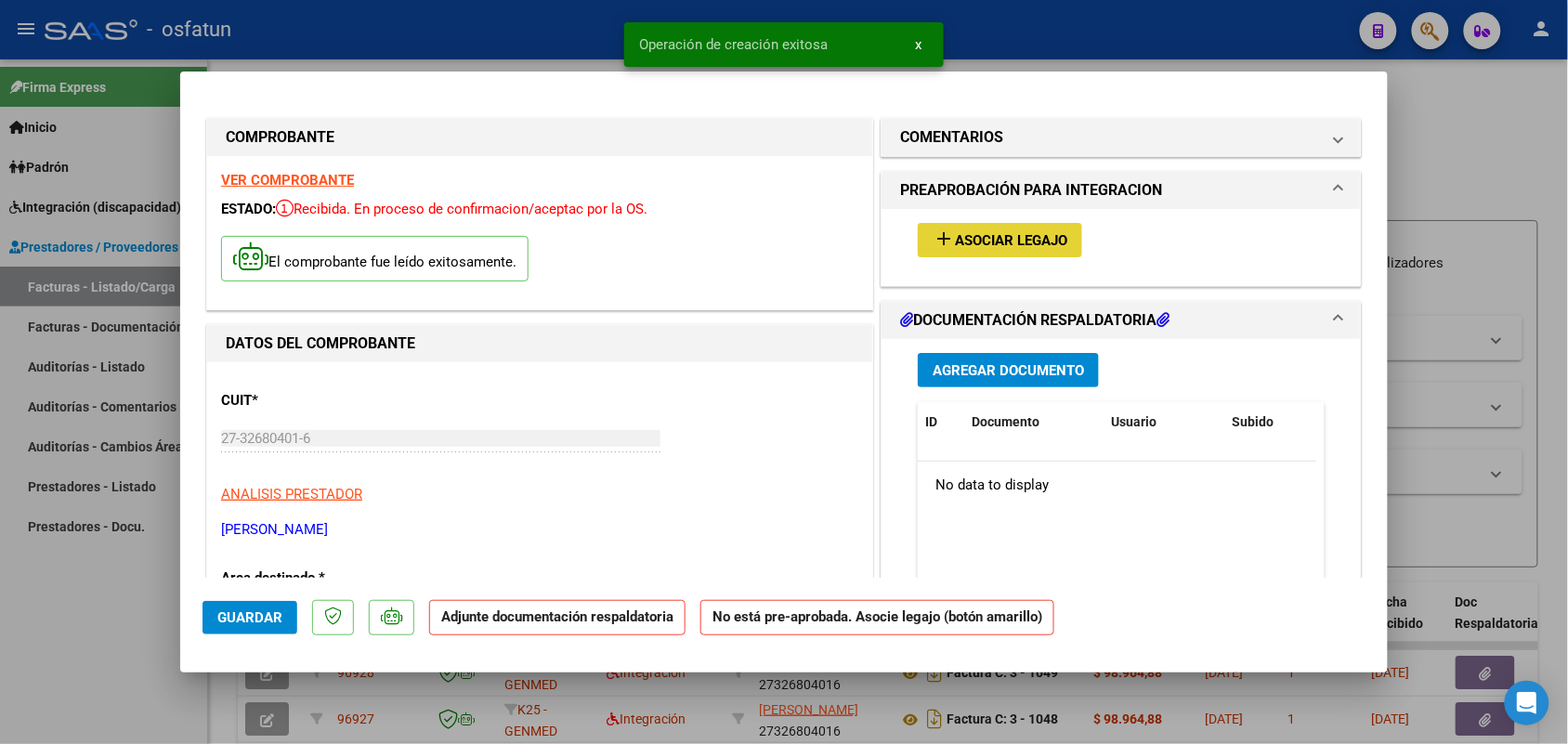
click at [1005, 235] on span "Asociar Legajo" at bounding box center [1011, 240] width 113 height 17
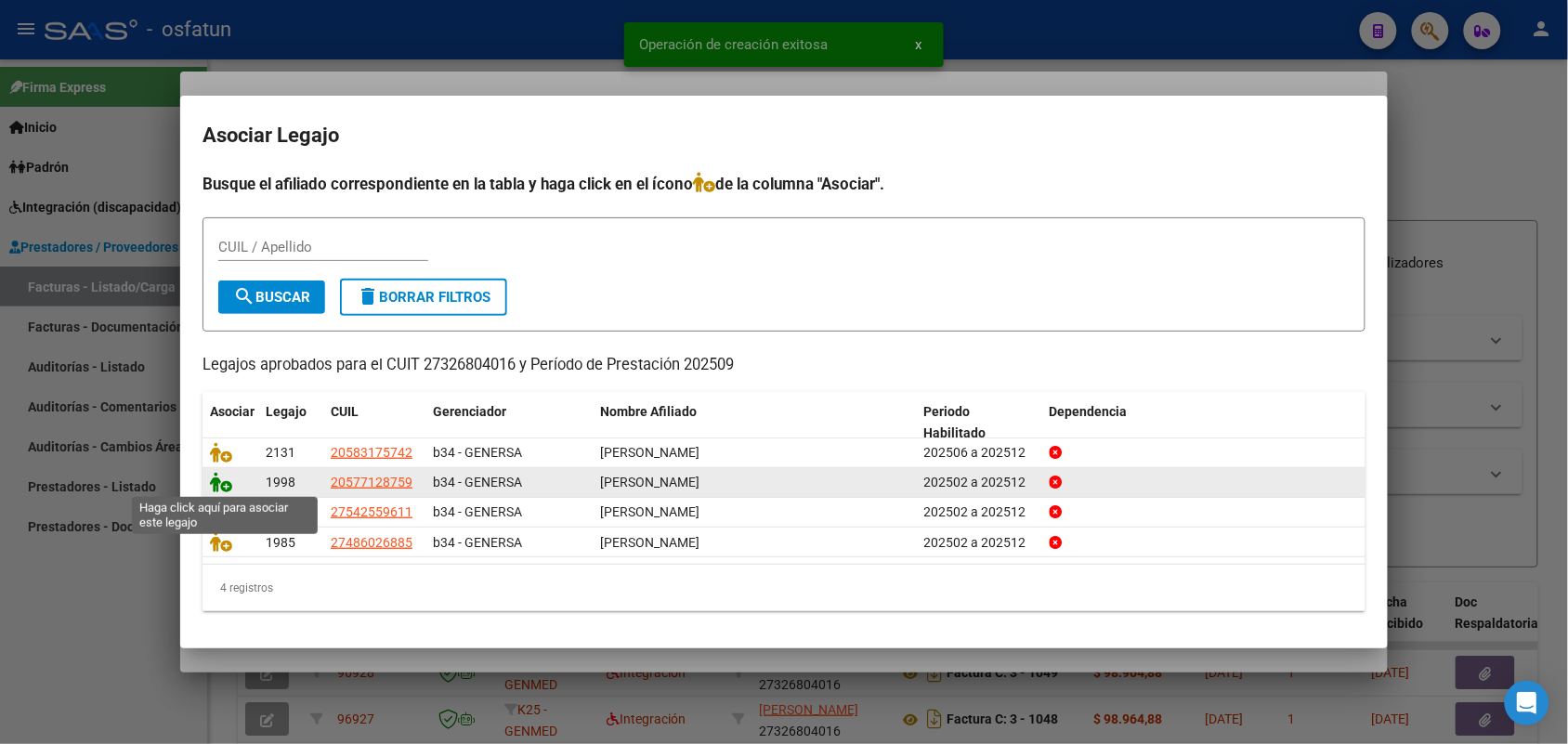
click at [225, 480] on icon at bounding box center [220, 481] width 23 height 21
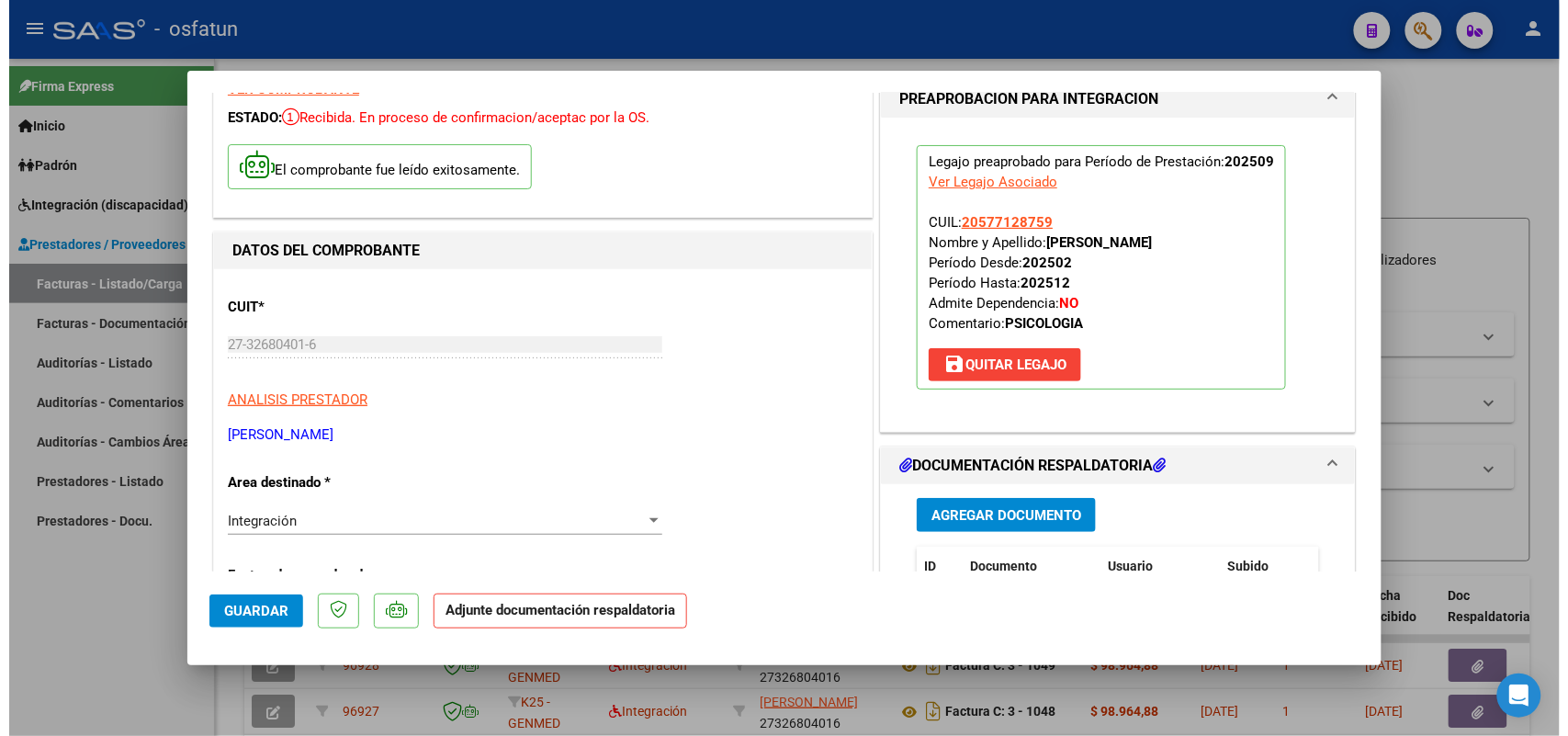
scroll to position [230, 0]
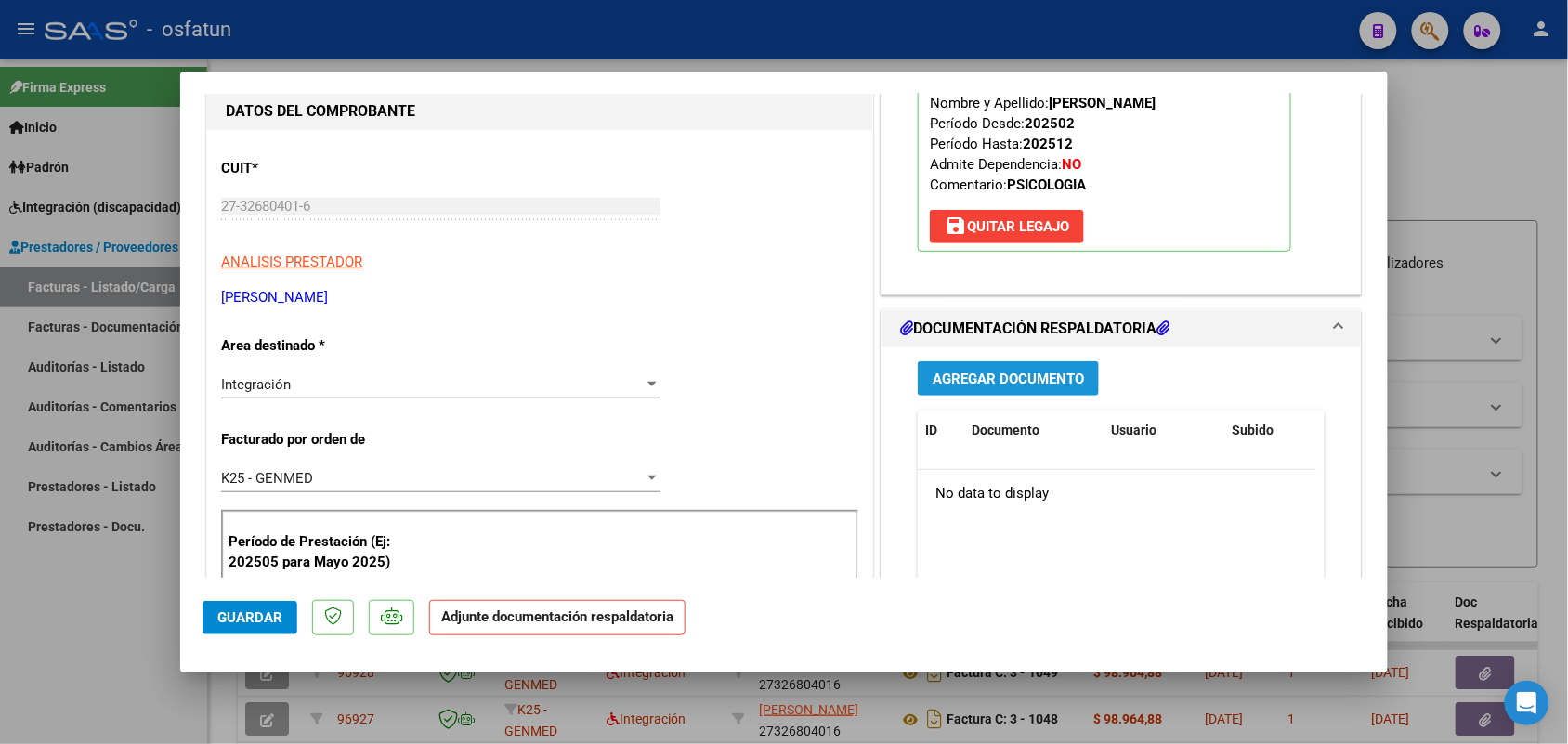
click at [982, 383] on span "Agregar Documento" at bounding box center [1008, 378] width 151 height 17
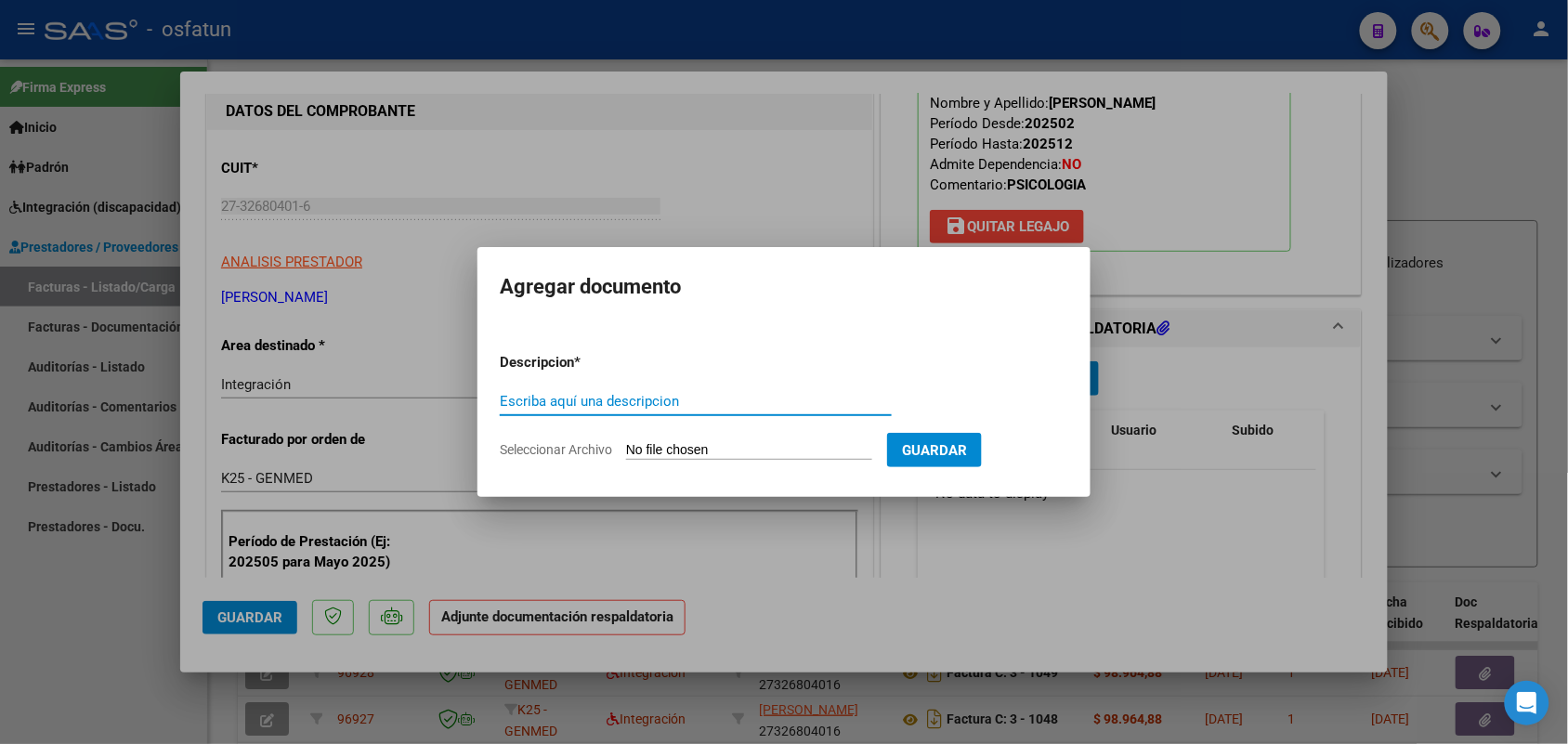
click at [622, 394] on input "Escriba aquí una descripcion" at bounding box center [696, 401] width 392 height 17
type input "asist benja"
click at [754, 448] on input "Seleccionar Archivo" at bounding box center [749, 451] width 246 height 18
type input "C:\fakepath\aut asi [PERSON_NAME] psico sep.pdf"
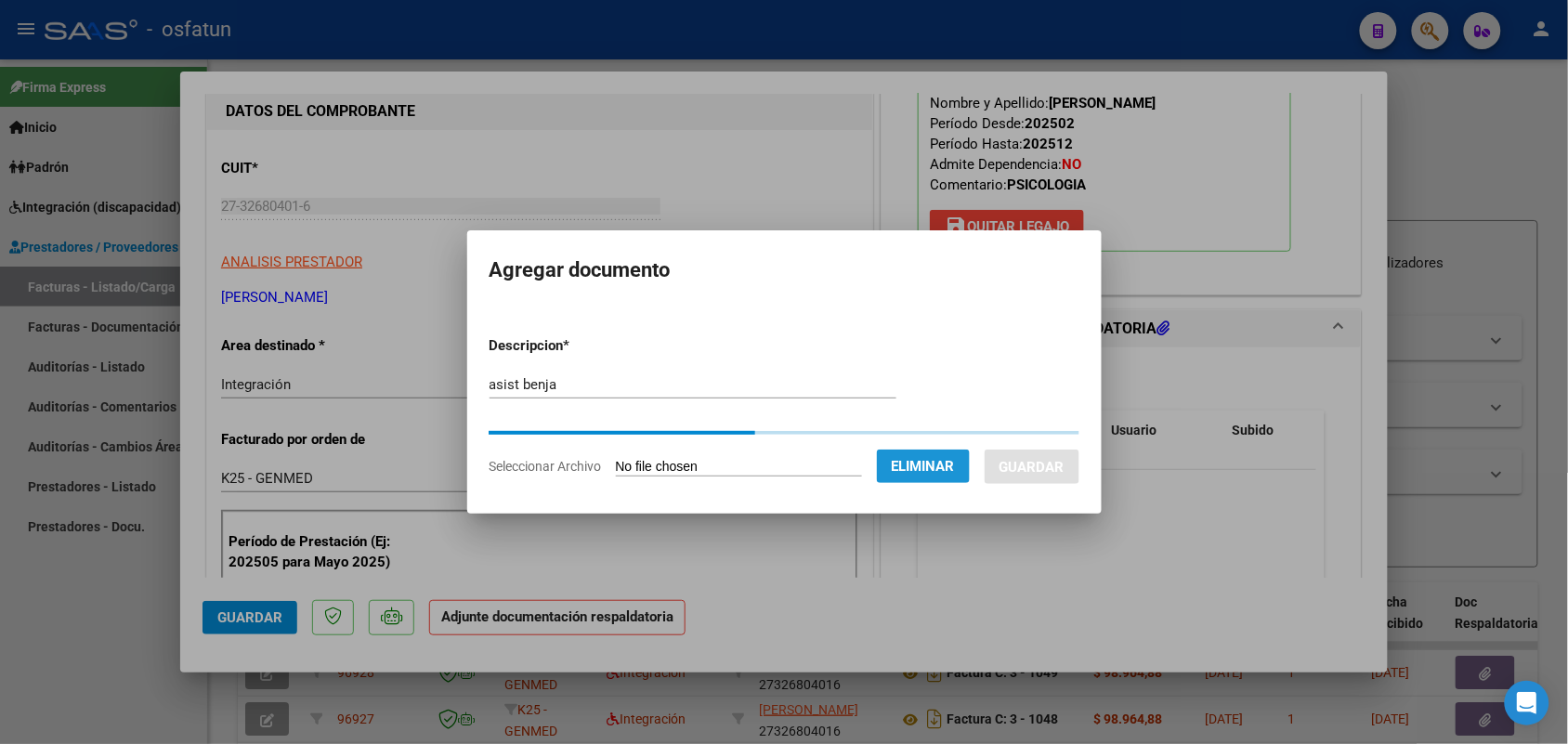
click at [939, 457] on span "Eliminar" at bounding box center [923, 465] width 63 height 17
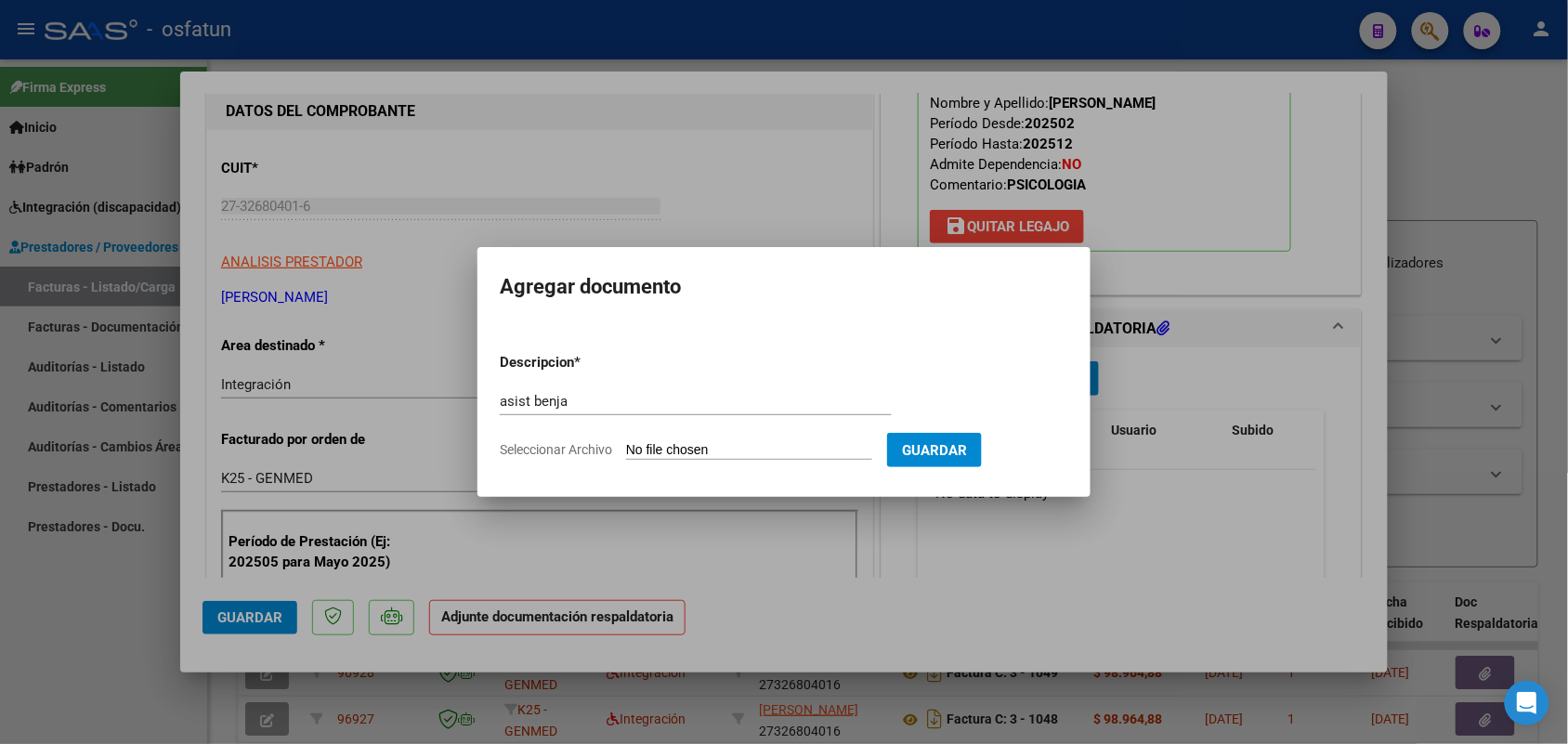
click at [666, 454] on input "Seleccionar Archivo" at bounding box center [749, 451] width 246 height 18
type input "C:\fakepath\aut asi [PERSON_NAME] psico sep.pdf"
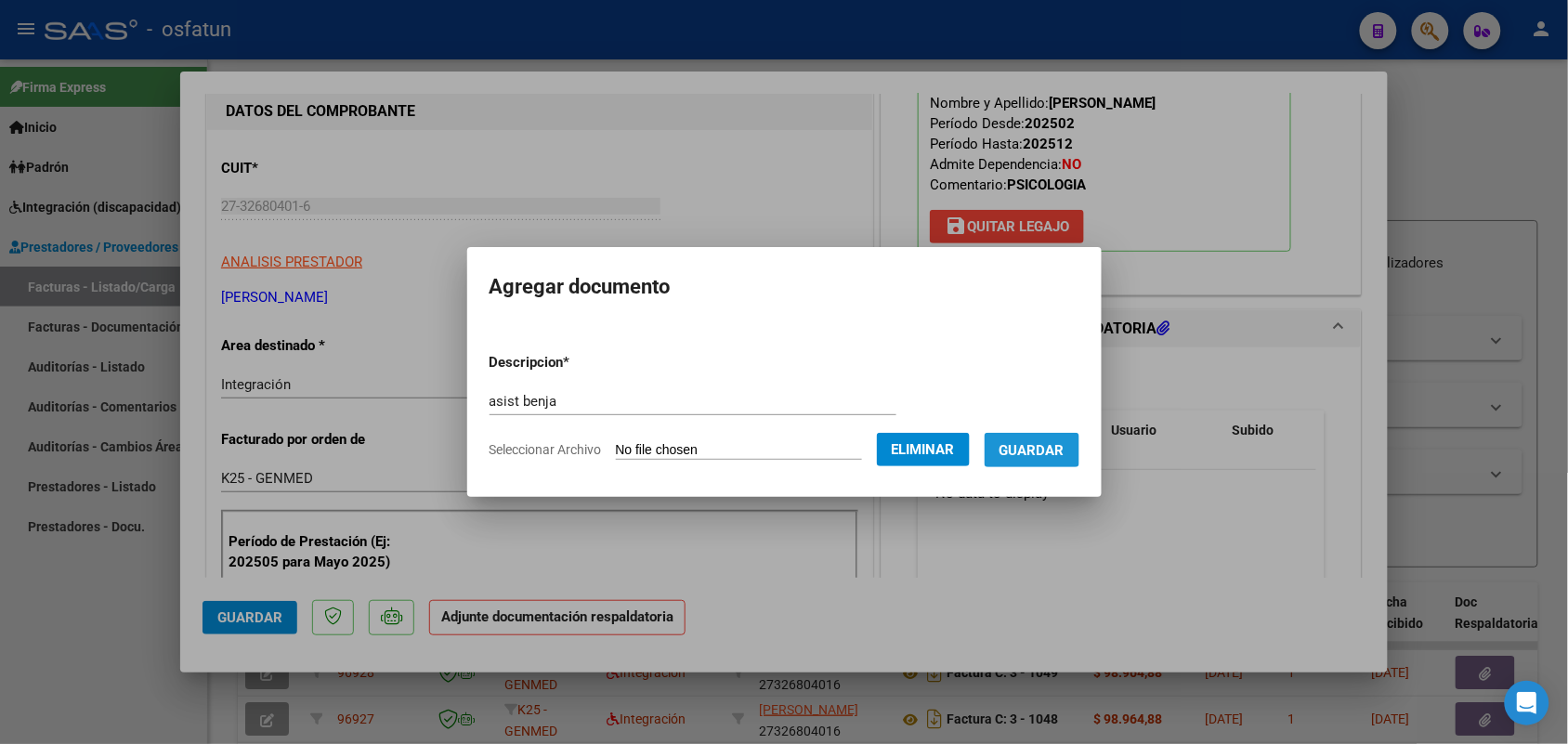
click at [1056, 446] on span "Guardar" at bounding box center [1032, 450] width 65 height 17
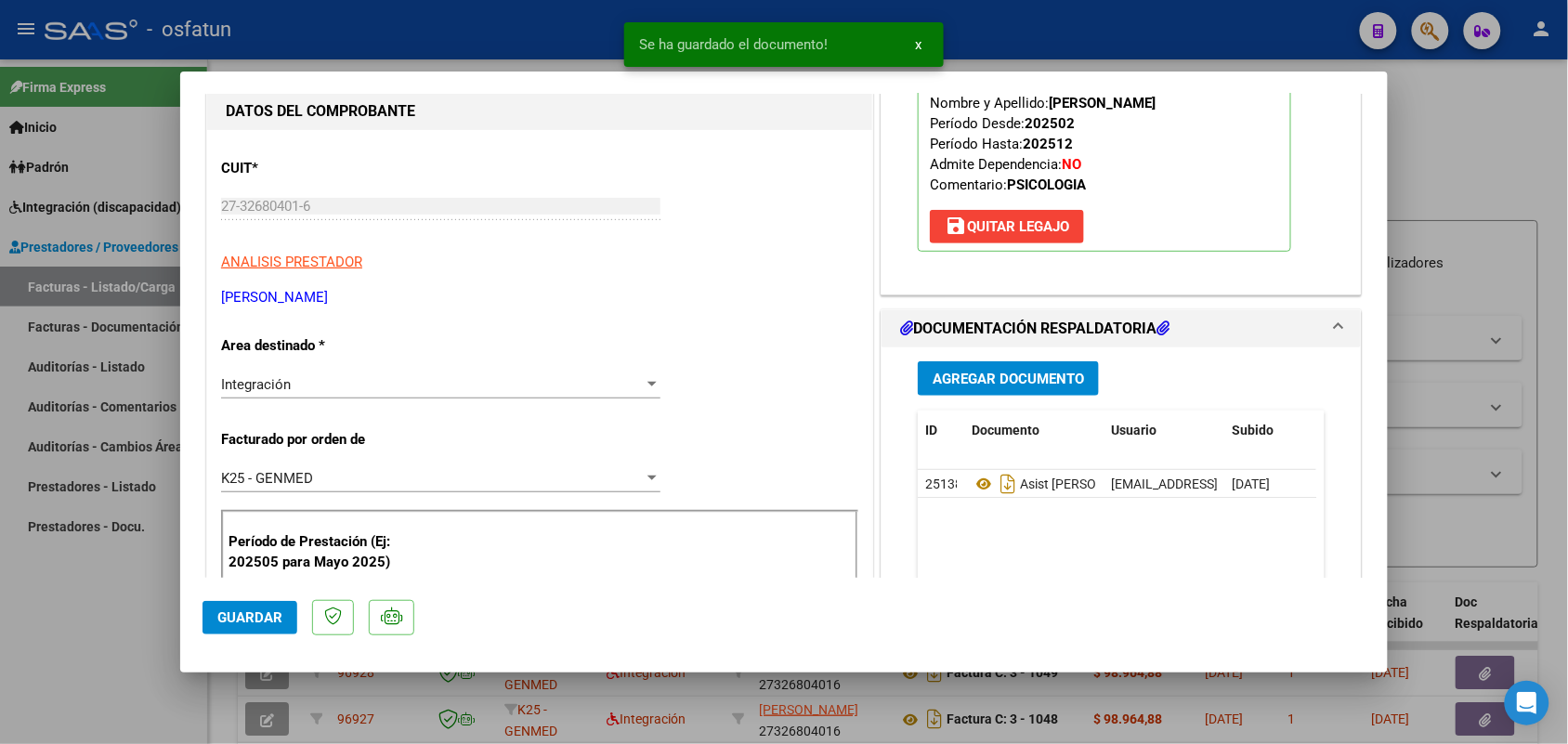
click at [252, 639] on mat-dialog-actions "Guardar" at bounding box center [784, 615] width 1163 height 73
drag, startPoint x: 281, startPoint y: 613, endPoint x: 294, endPoint y: 595, distance: 22.2
click at [282, 611] on button "Guardar" at bounding box center [250, 618] width 95 height 34
drag, startPoint x: 142, startPoint y: 631, endPoint x: 146, endPoint y: 620, distance: 11.7
click at [142, 627] on div at bounding box center [784, 372] width 1568 height 744
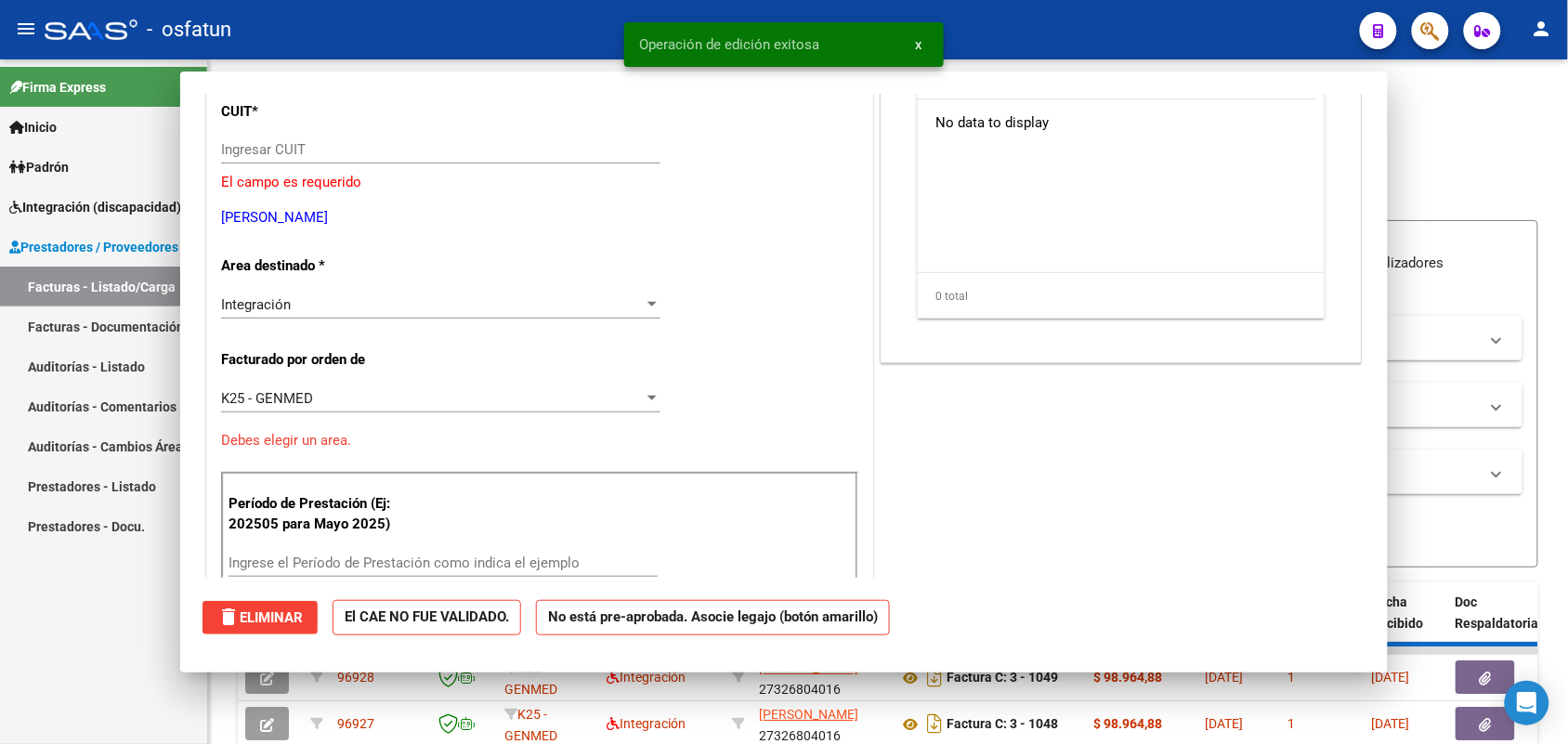
scroll to position [0, 0]
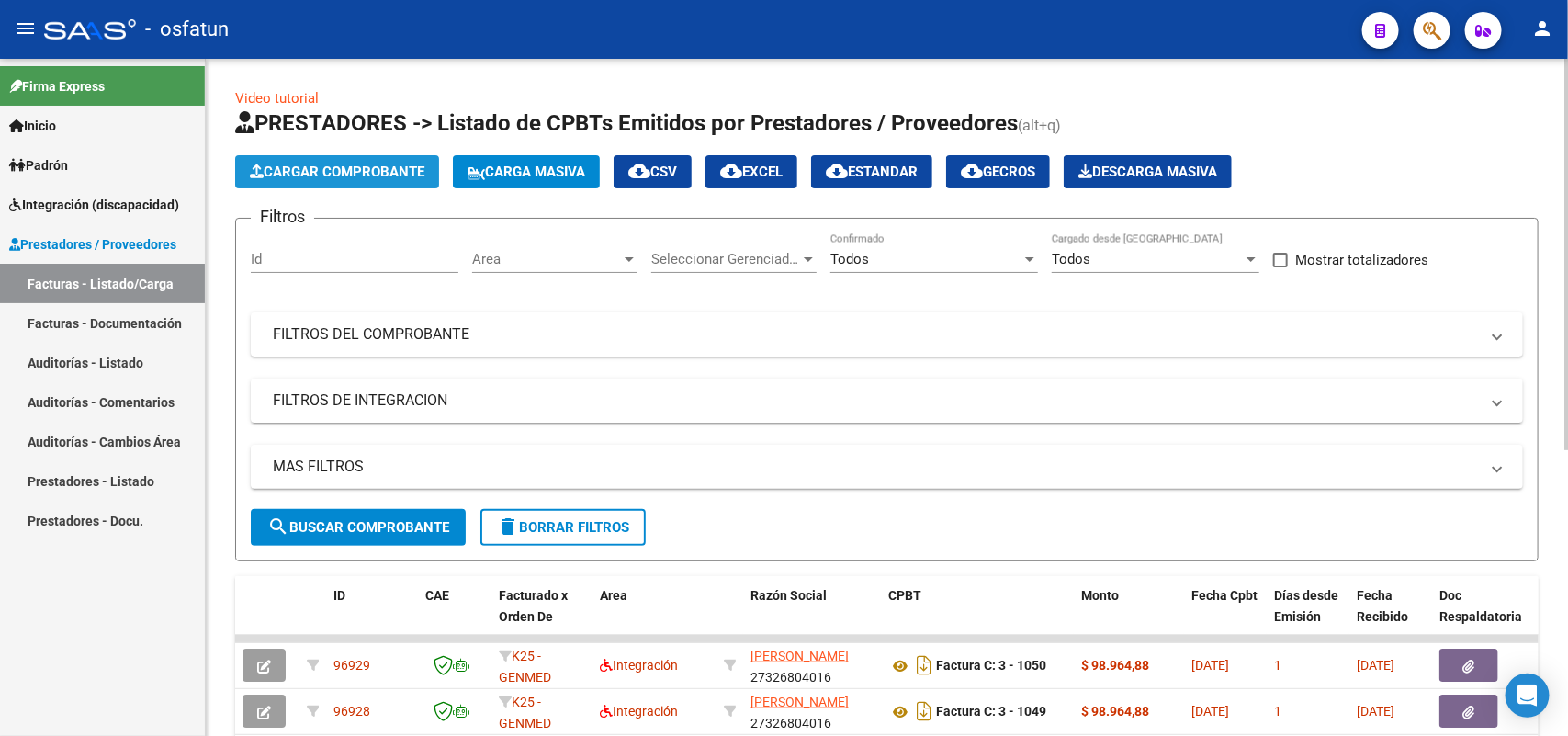
click at [360, 166] on span "Cargar Comprobante" at bounding box center [337, 171] width 175 height 17
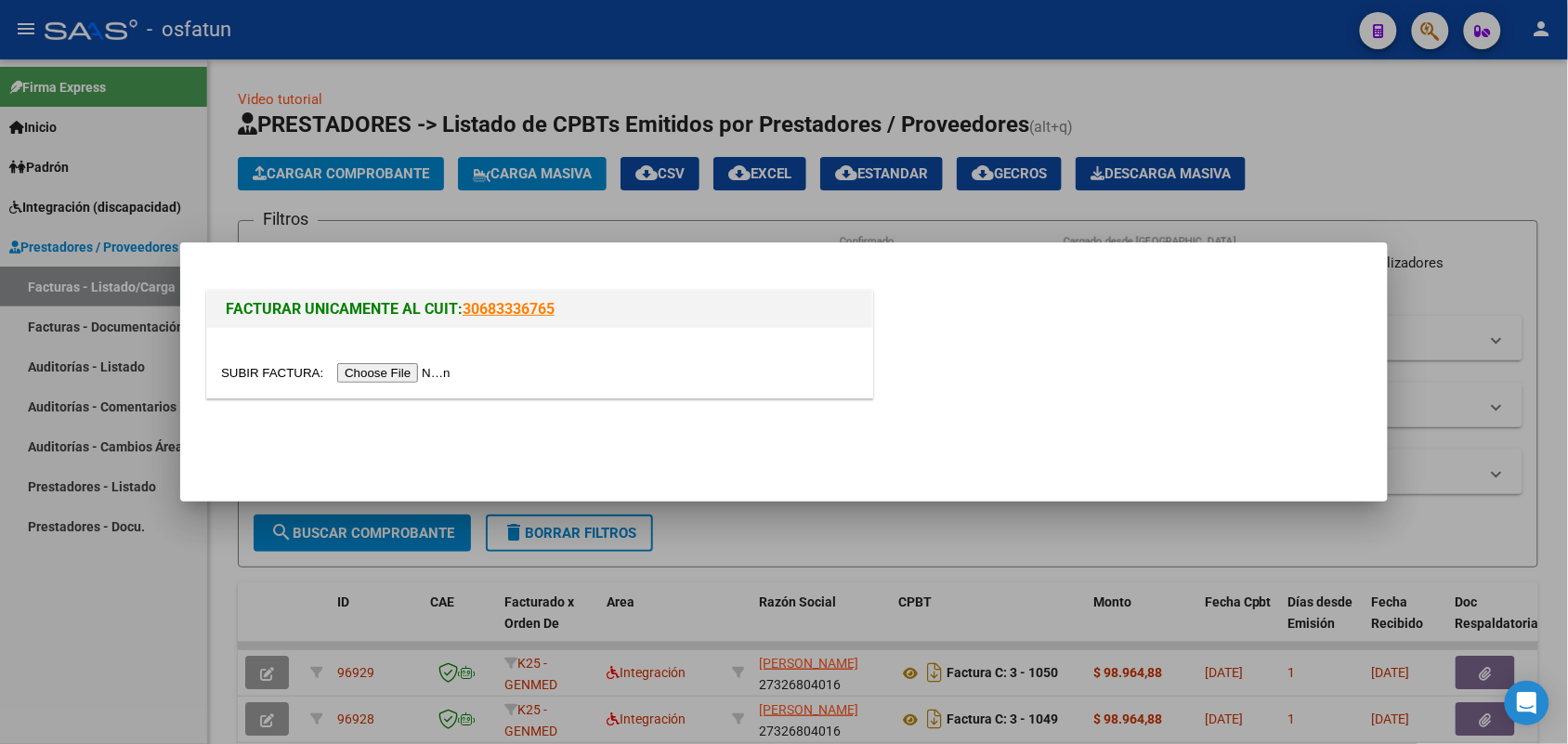
click at [382, 372] on input "file" at bounding box center [339, 373] width 235 height 20
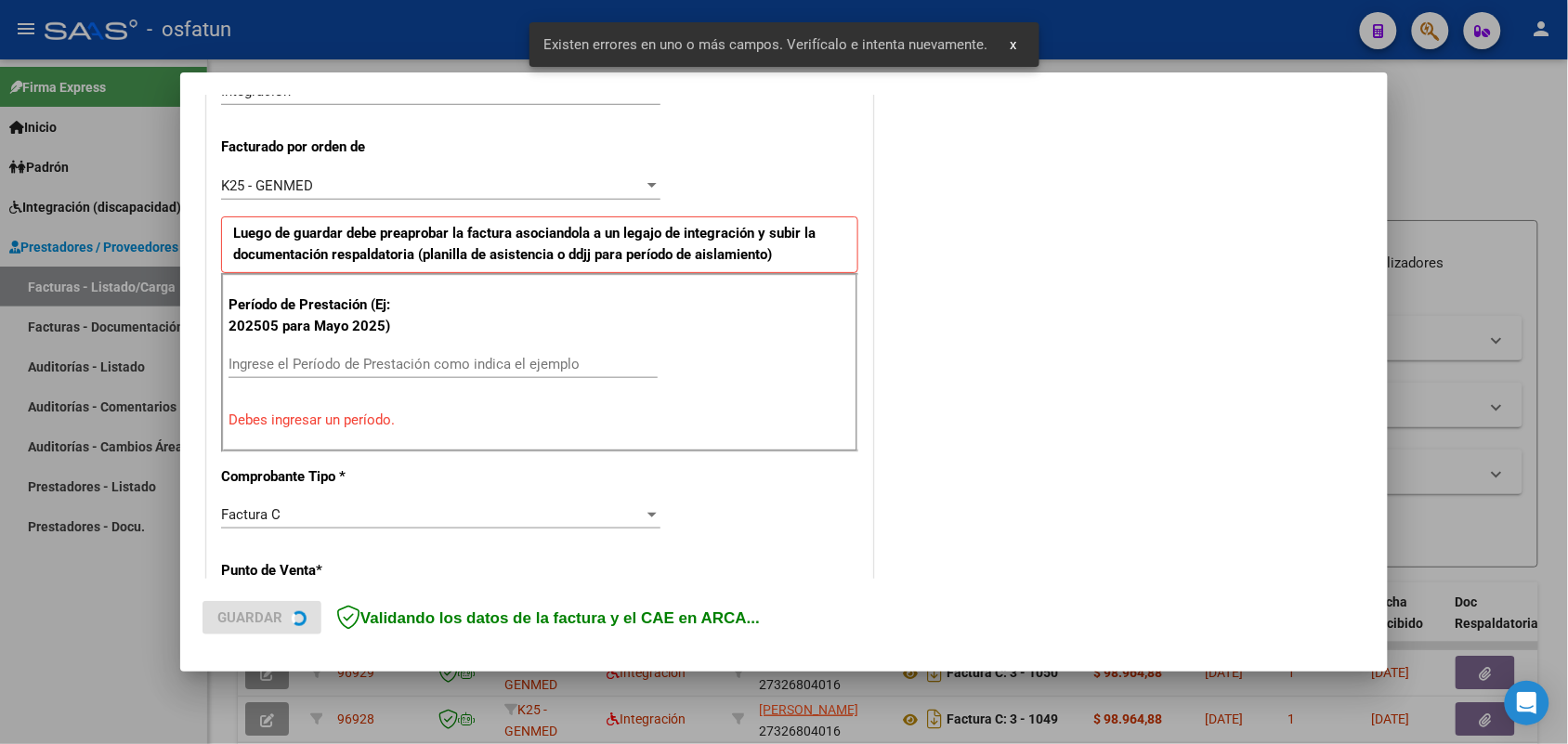
scroll to position [502, 0]
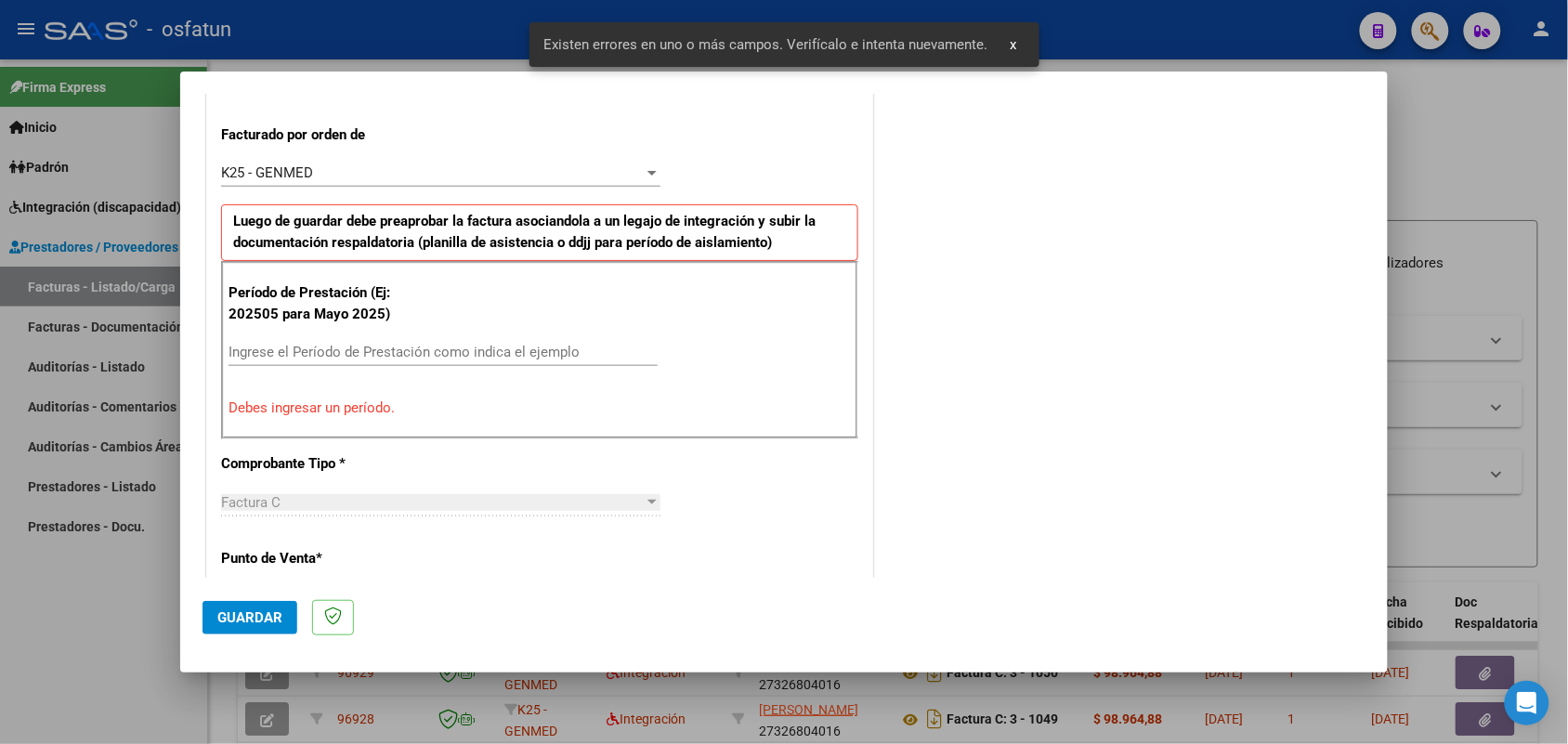
click at [413, 353] on input "Ingrese el Período de Prestación como indica el ejemplo" at bounding box center [443, 352] width 429 height 17
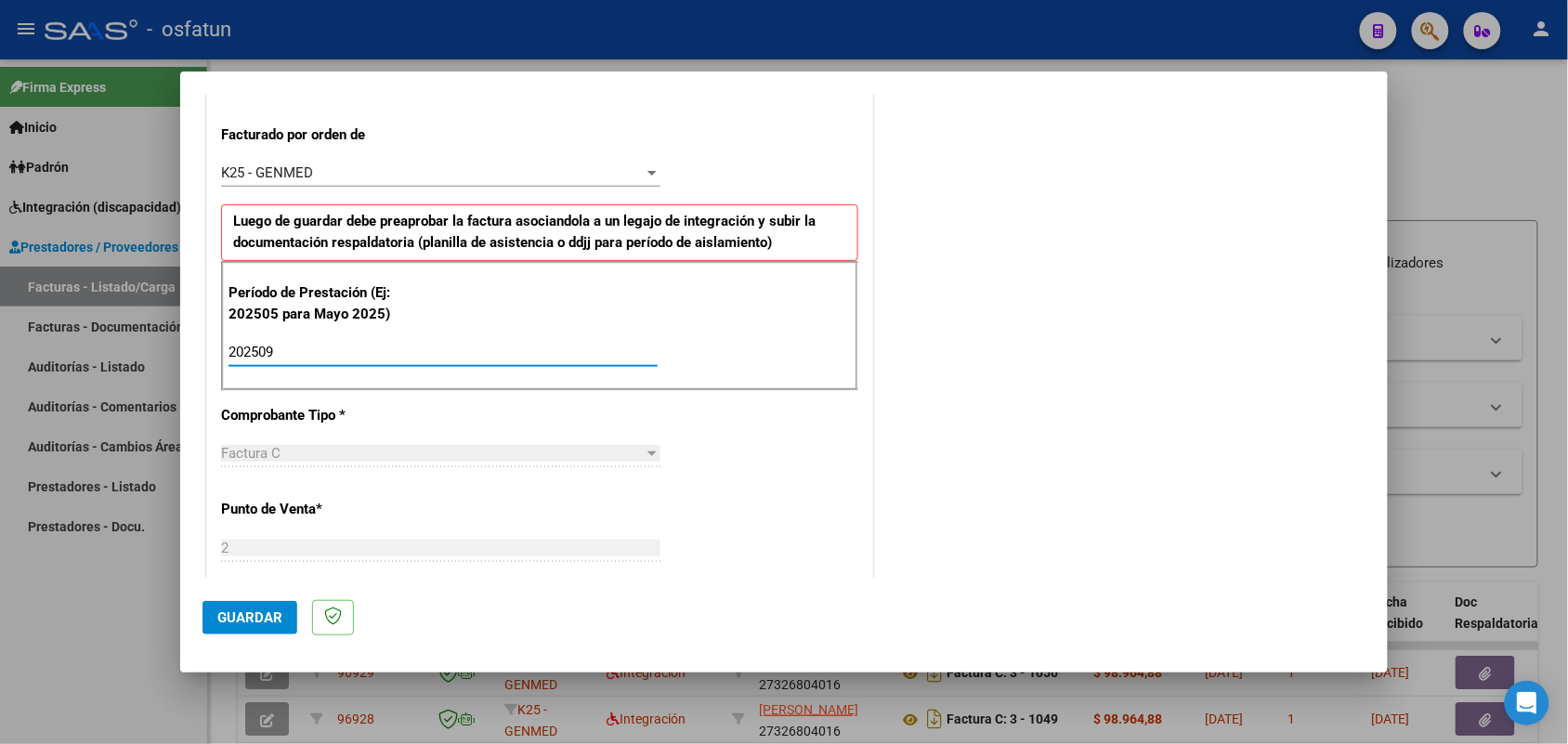
type input "202509"
click at [243, 613] on span "Guardar" at bounding box center [250, 618] width 65 height 17
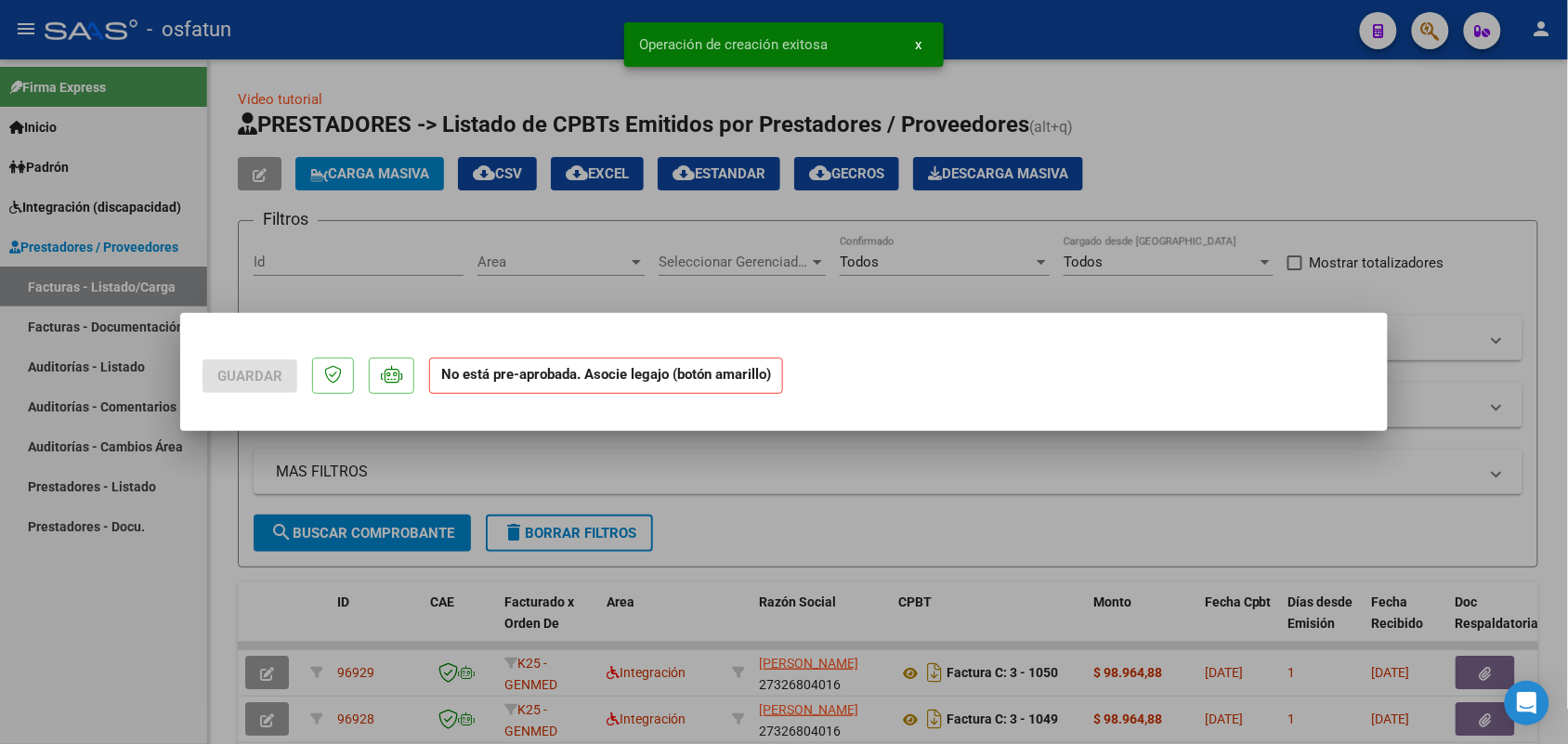
scroll to position [0, 0]
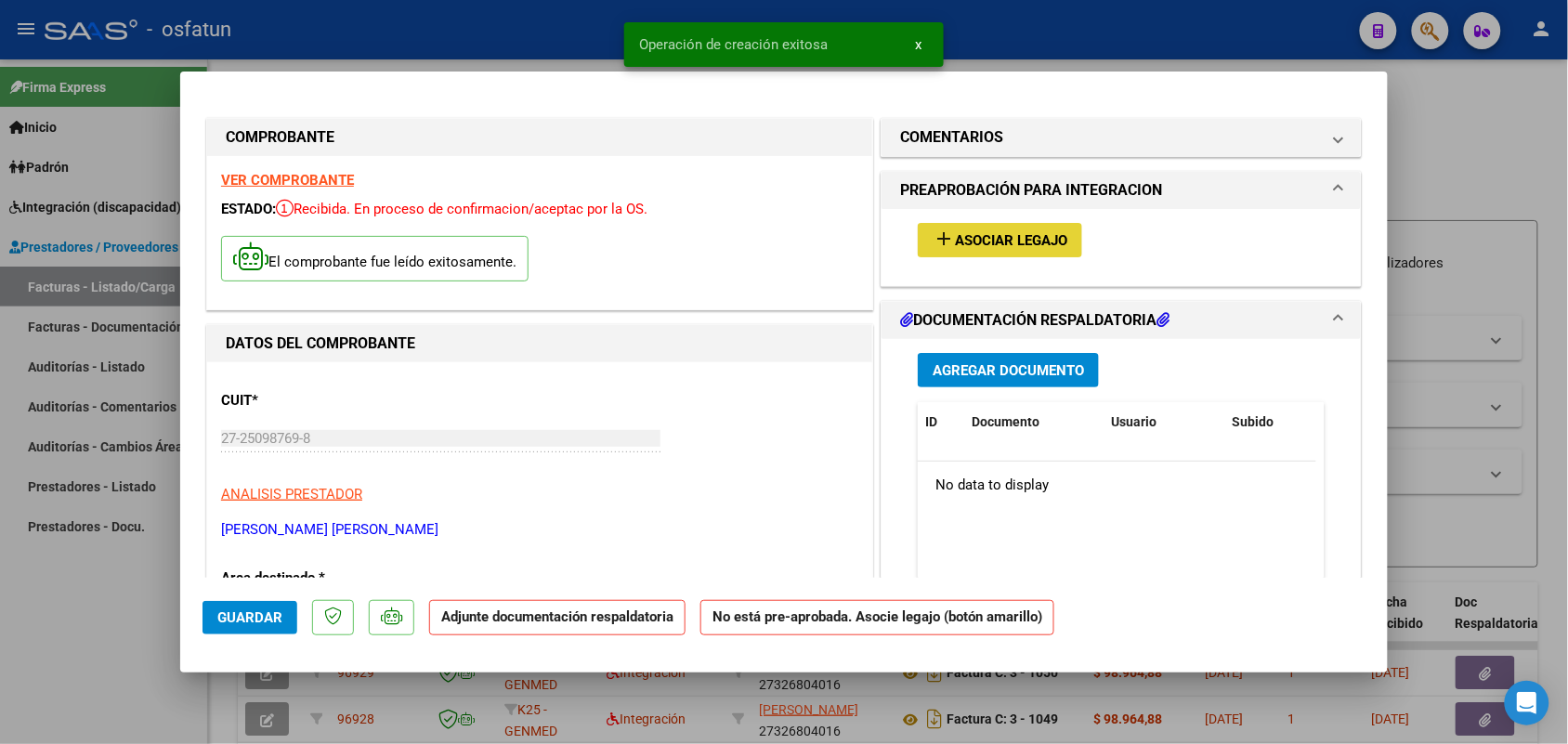
click at [985, 233] on span "Asociar Legajo" at bounding box center [1011, 240] width 113 height 17
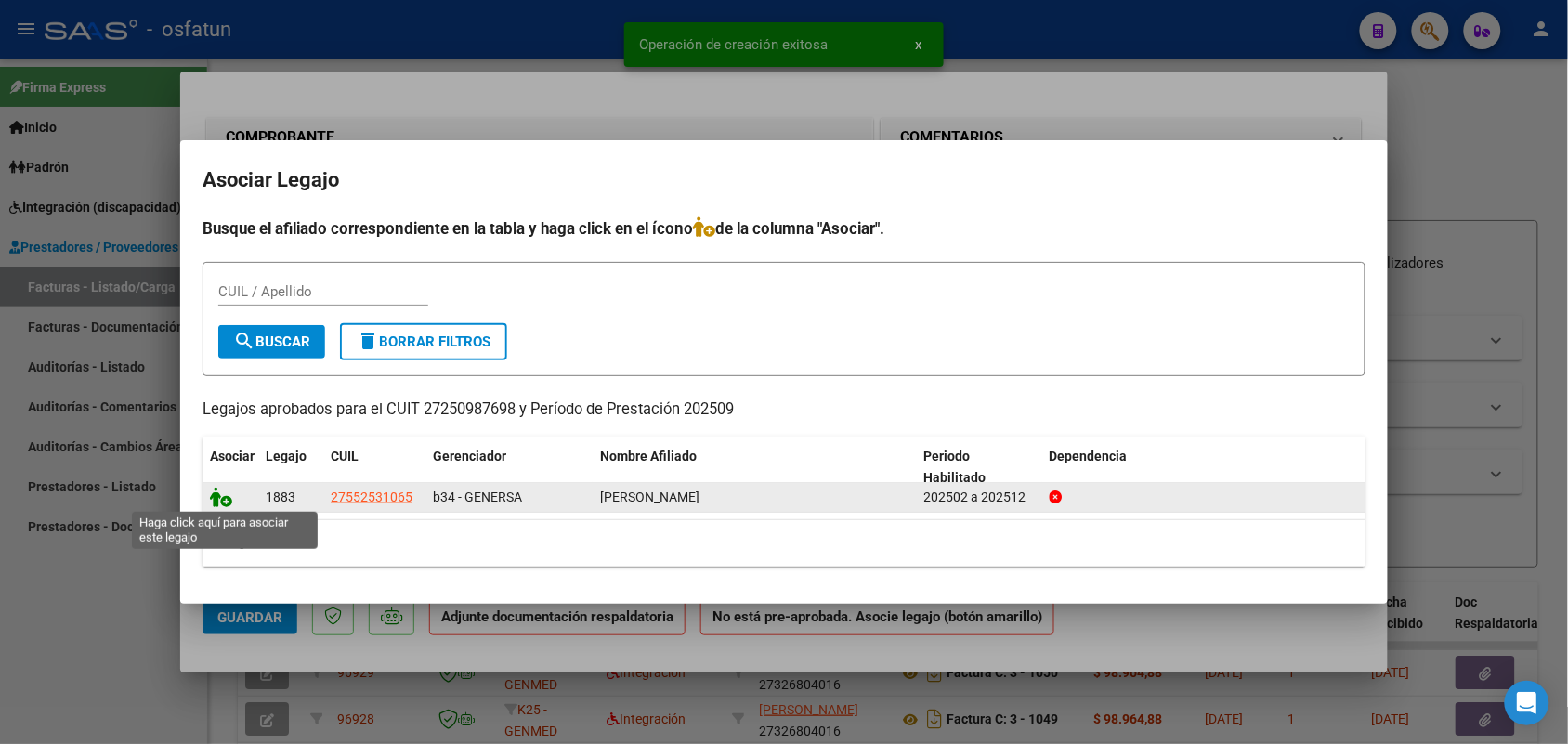
click at [213, 494] on icon at bounding box center [220, 497] width 23 height 21
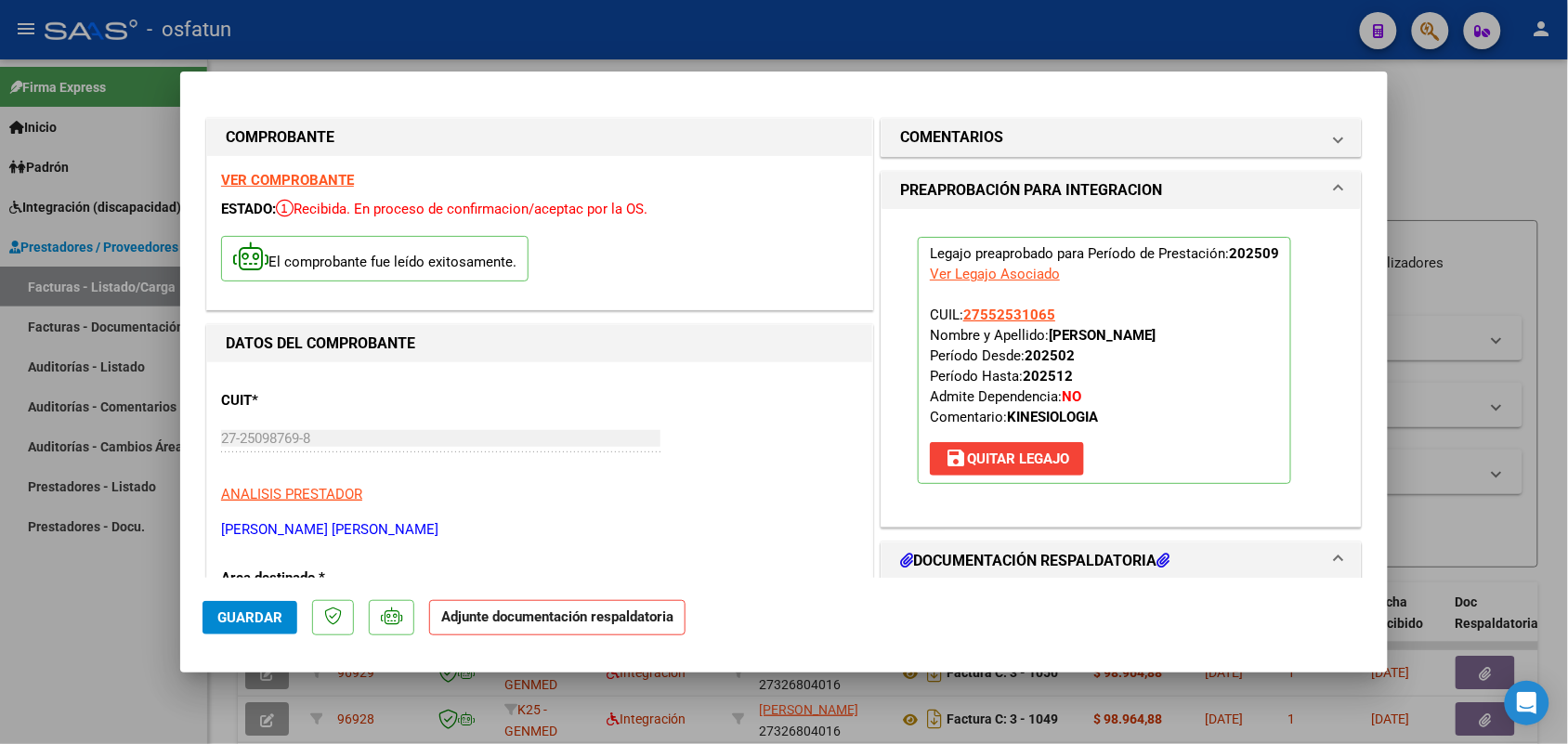
scroll to position [116, 0]
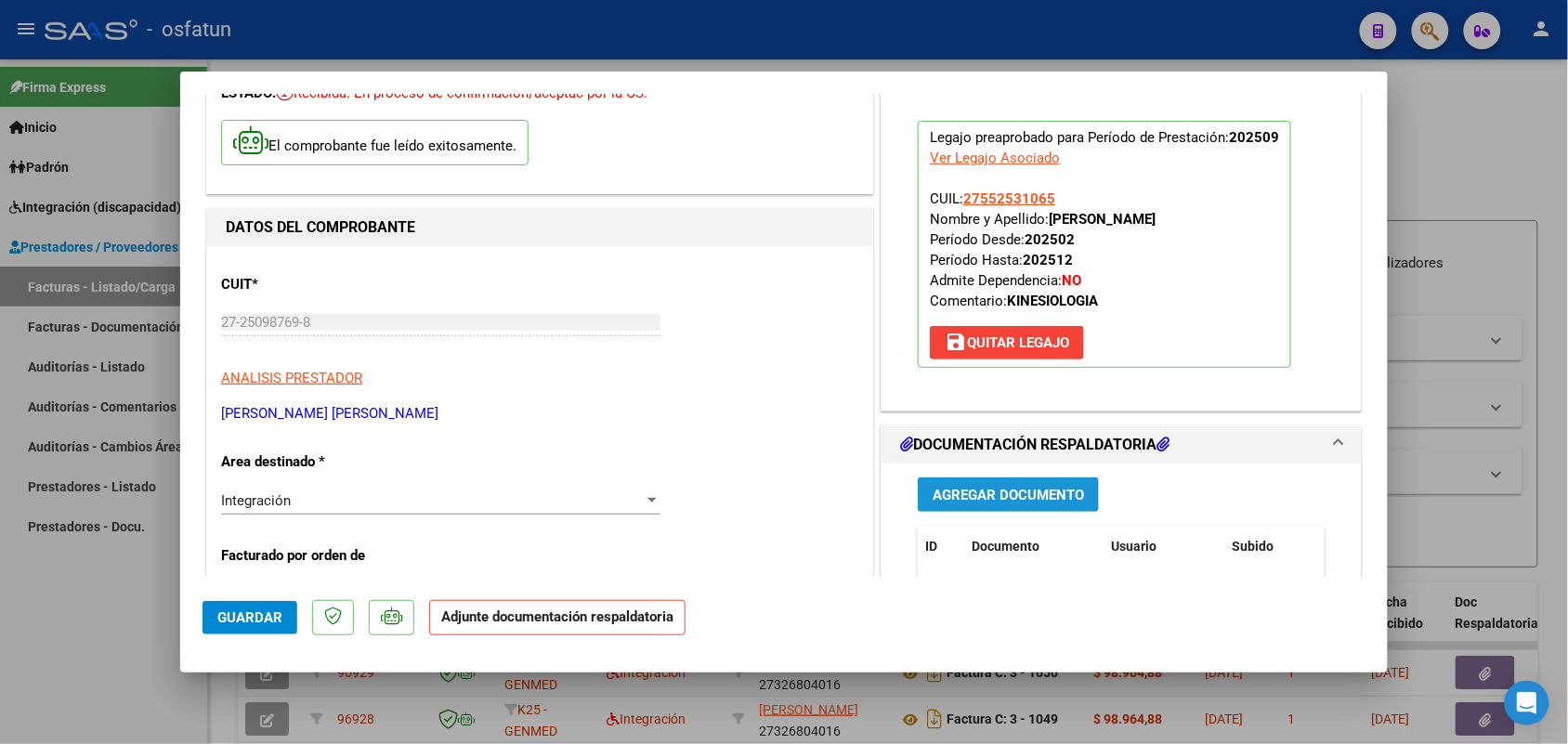
click at [956, 490] on span "Agregar Documento" at bounding box center [1008, 495] width 151 height 17
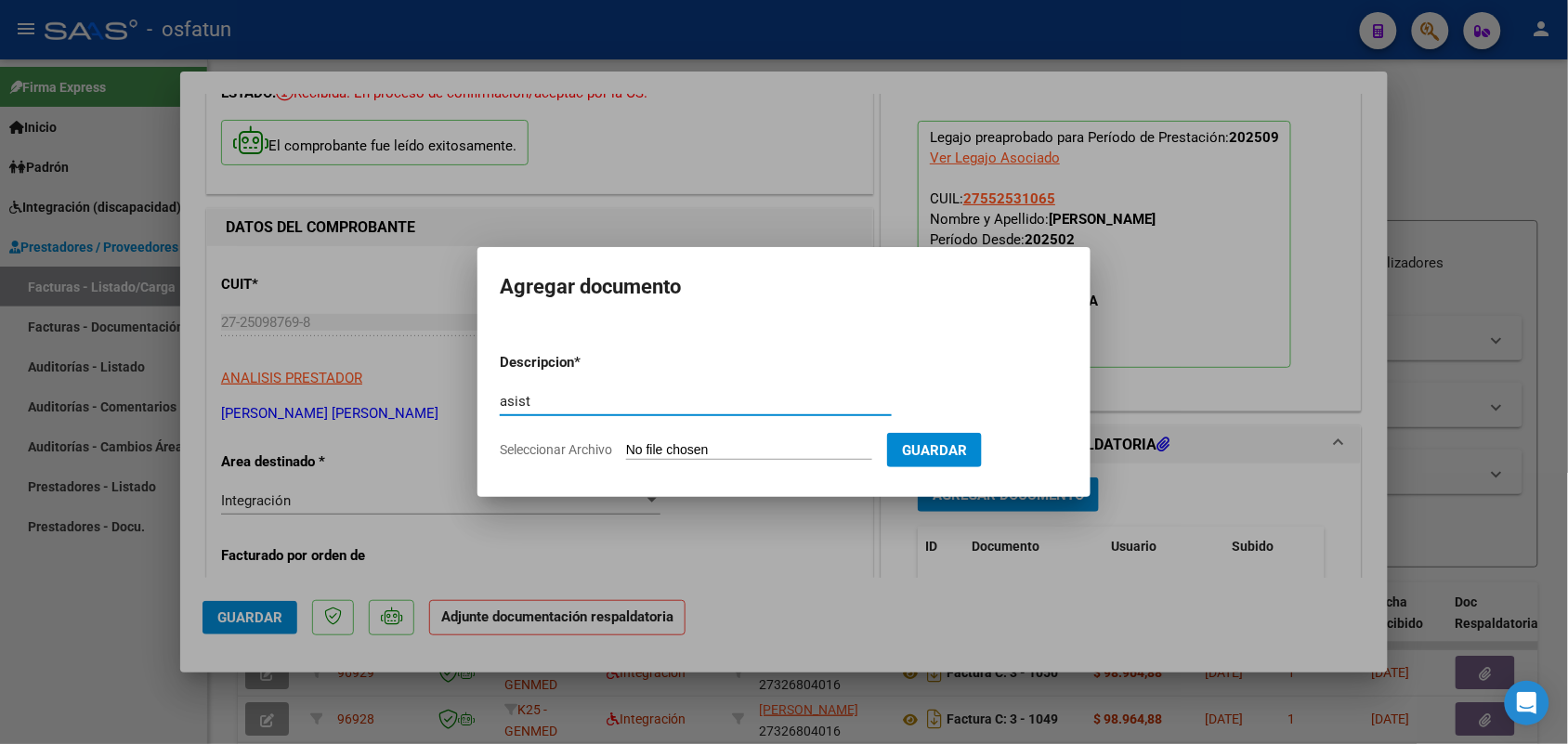
type input "asist"
click at [692, 456] on input "Seleccionar Archivo" at bounding box center [749, 451] width 246 height 18
type input "C:\fakepath\allais.jpg"
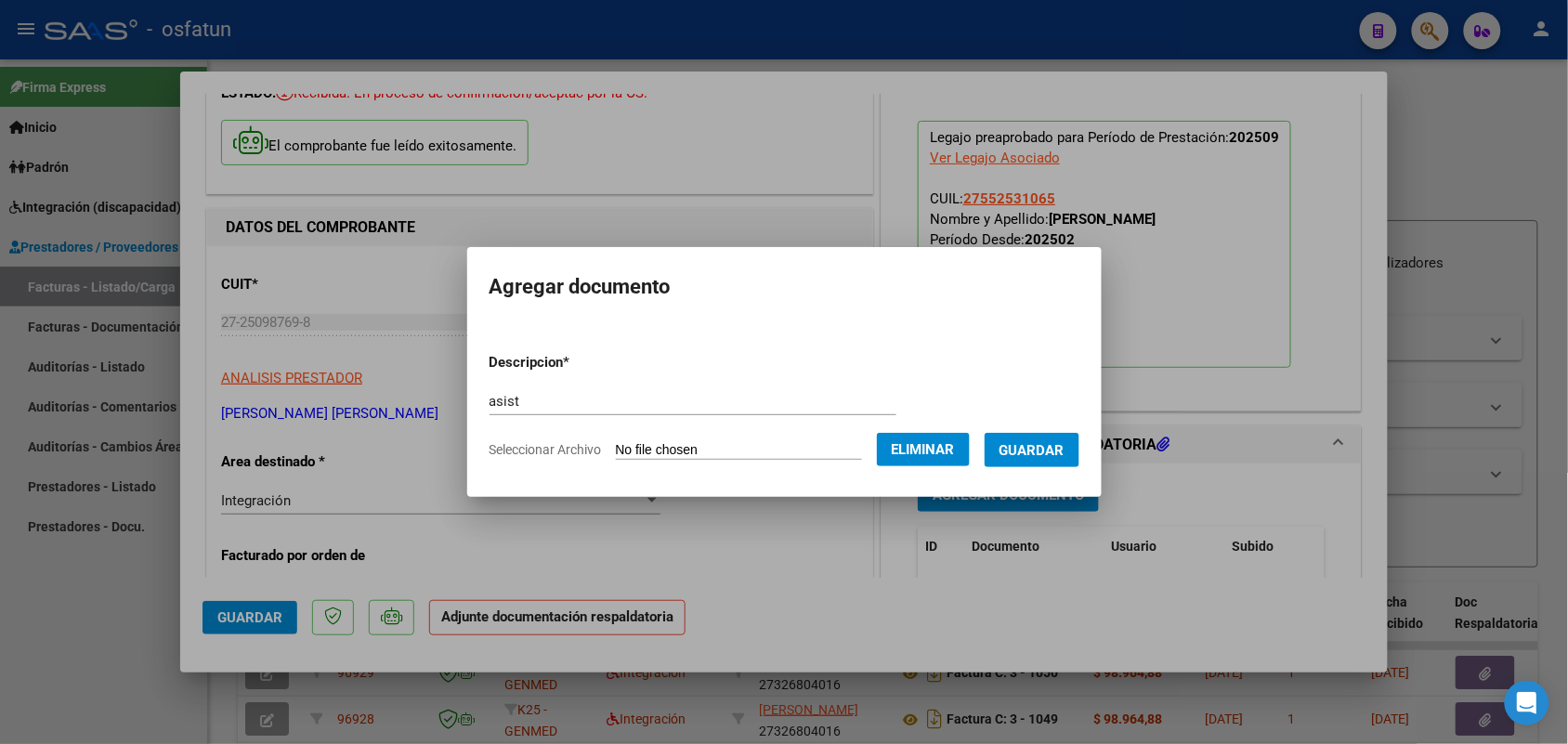
click at [1070, 428] on form "Descripcion * asist Escriba aquí una descripcion Seleccionar Archivo Eliminar G…" at bounding box center [784, 405] width 590 height 135
click at [1063, 442] on span "Guardar" at bounding box center [1032, 450] width 65 height 17
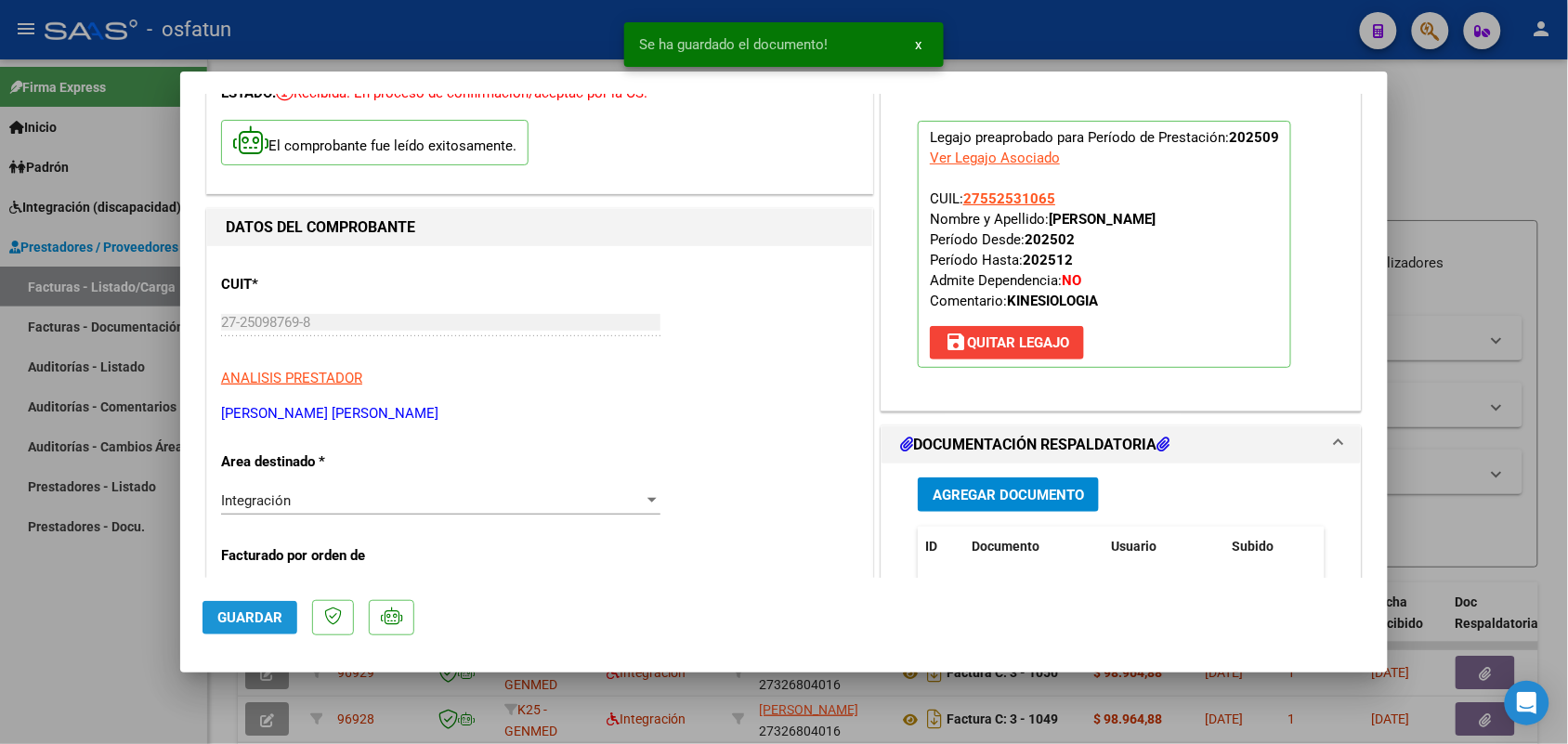
click at [256, 611] on span "Guardar" at bounding box center [250, 618] width 65 height 17
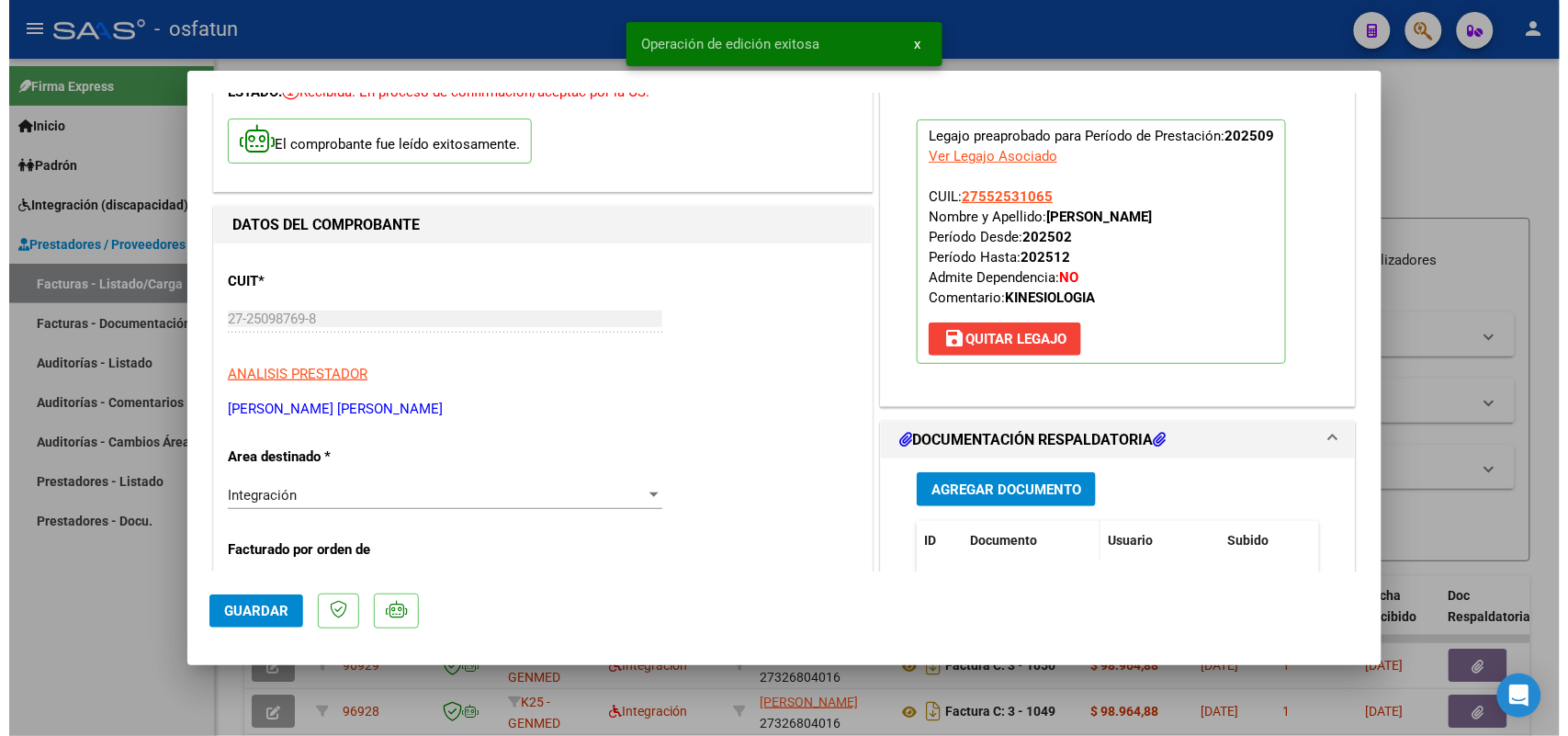
scroll to position [344, 0]
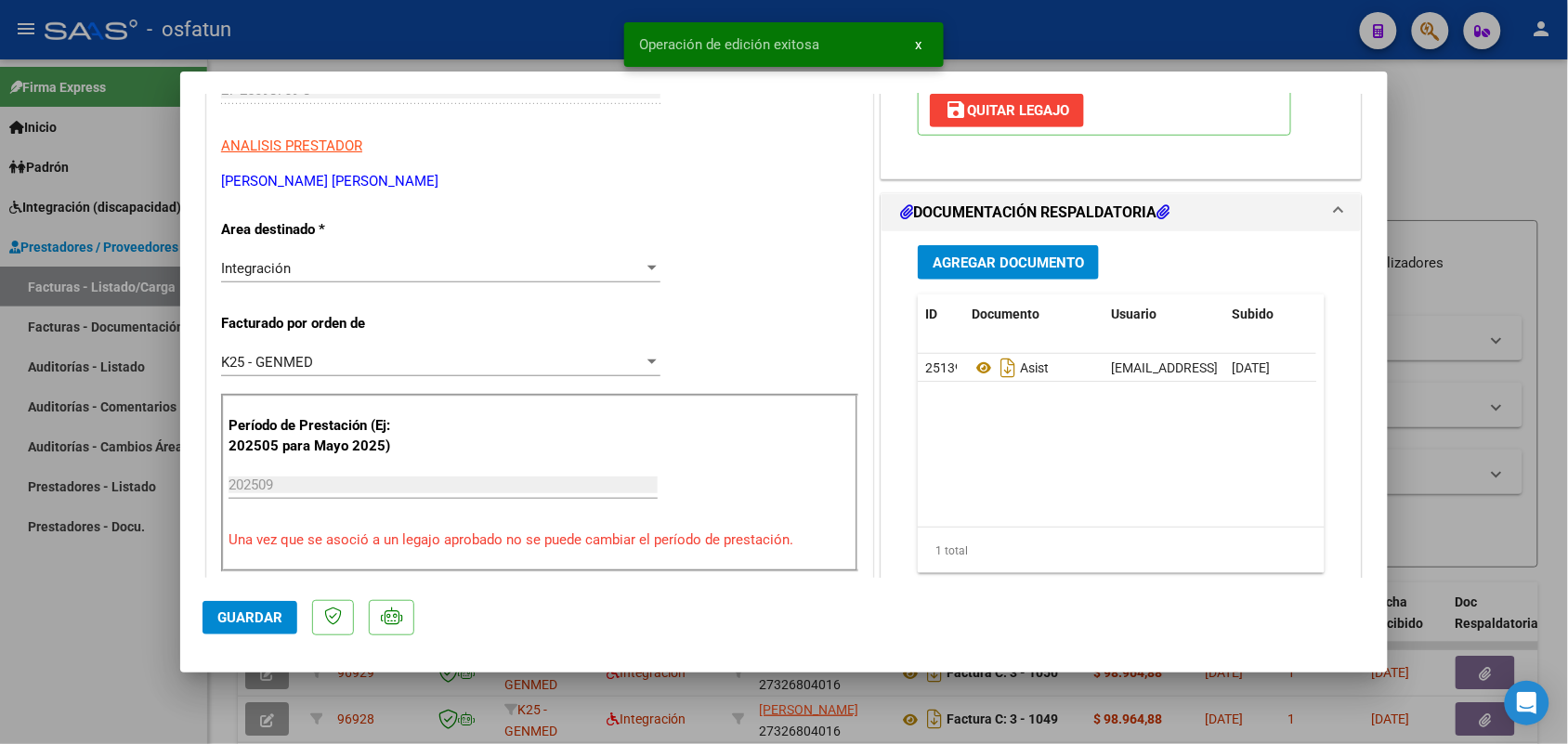
click at [123, 681] on div at bounding box center [784, 372] width 1568 height 744
type input "$ 0,00"
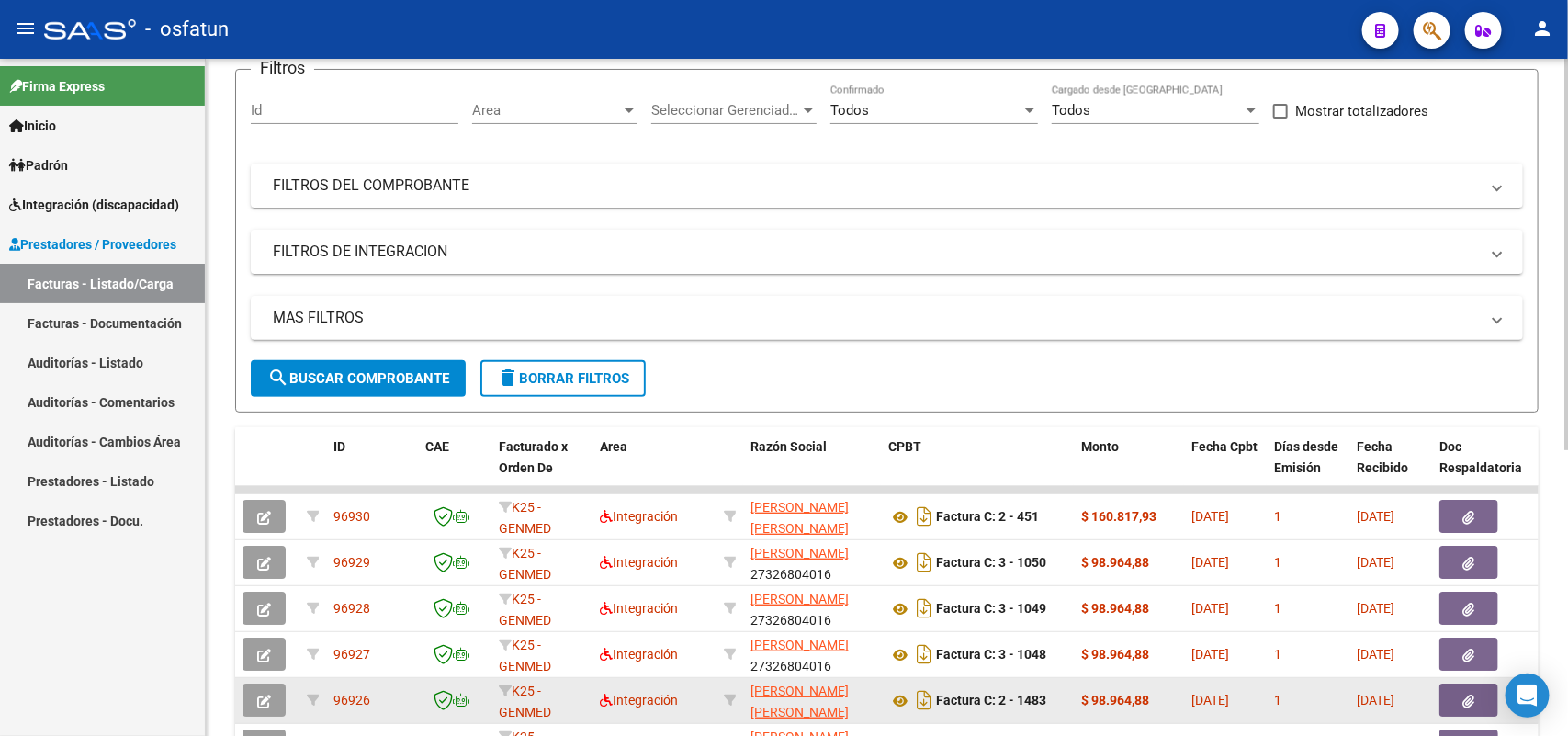
scroll to position [264, 0]
